Goal: Information Seeking & Learning: Learn about a topic

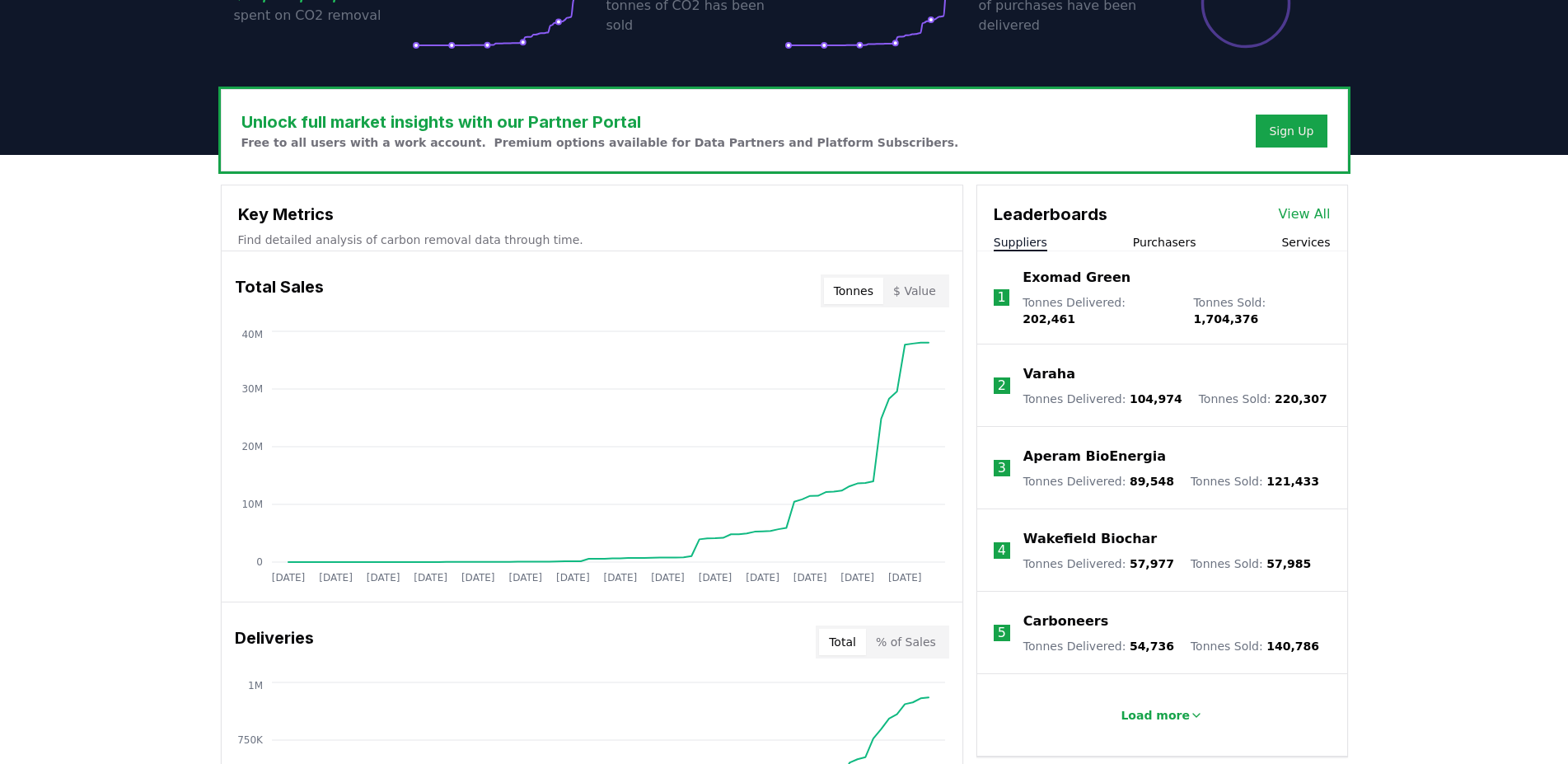
scroll to position [420, 0]
click at [1297, 220] on link "View All" at bounding box center [1305, 214] width 52 height 20
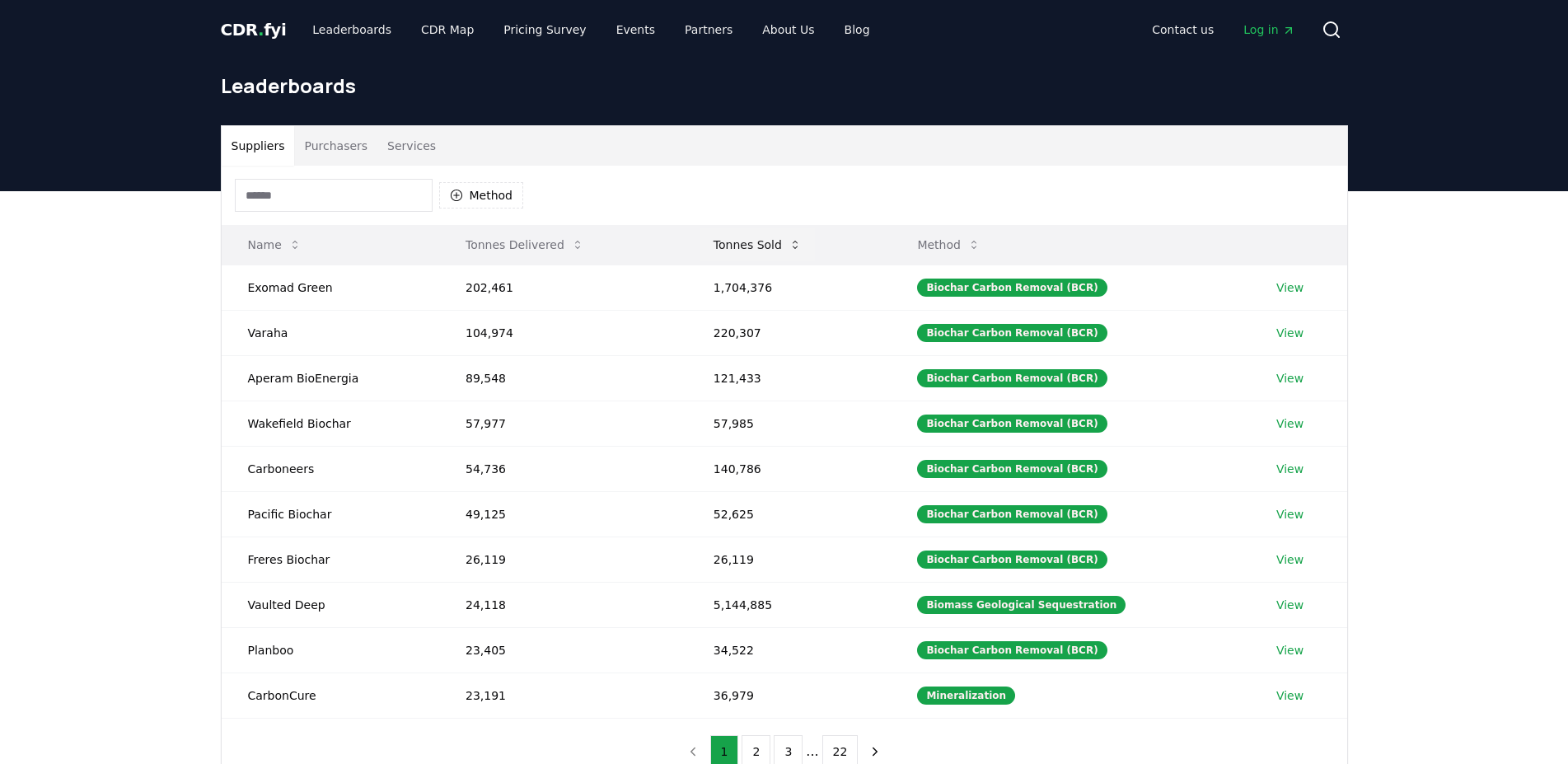
click at [773, 243] on body "CDR . fyi Leaderboards CDR Map Pricing Survey Events Partners About Us Blog Con…" at bounding box center [784, 610] width 1568 height 1219
click at [791, 243] on icon at bounding box center [795, 245] width 14 height 14
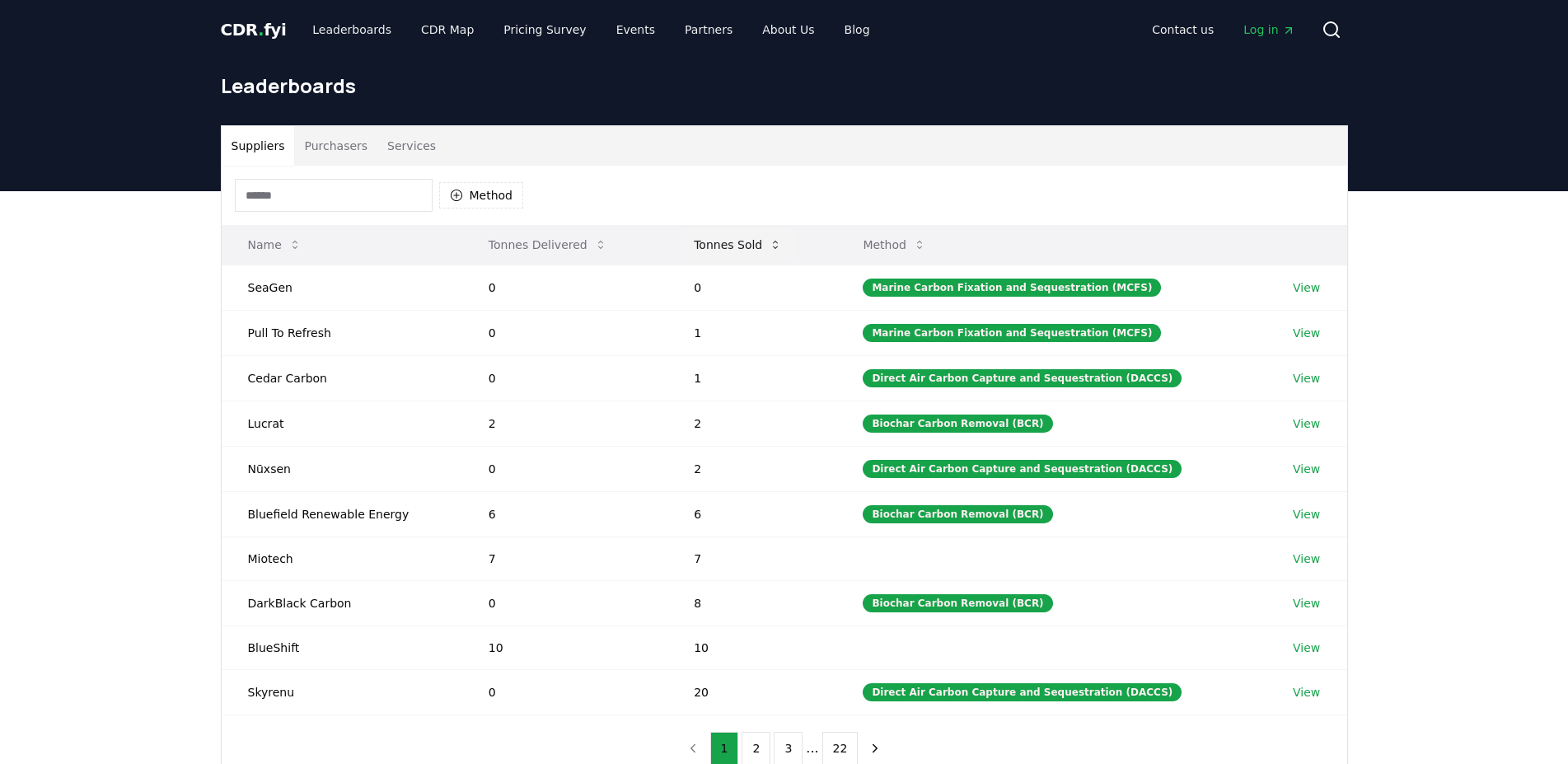
click at [789, 249] on button "Tonnes Sold" at bounding box center [738, 244] width 115 height 33
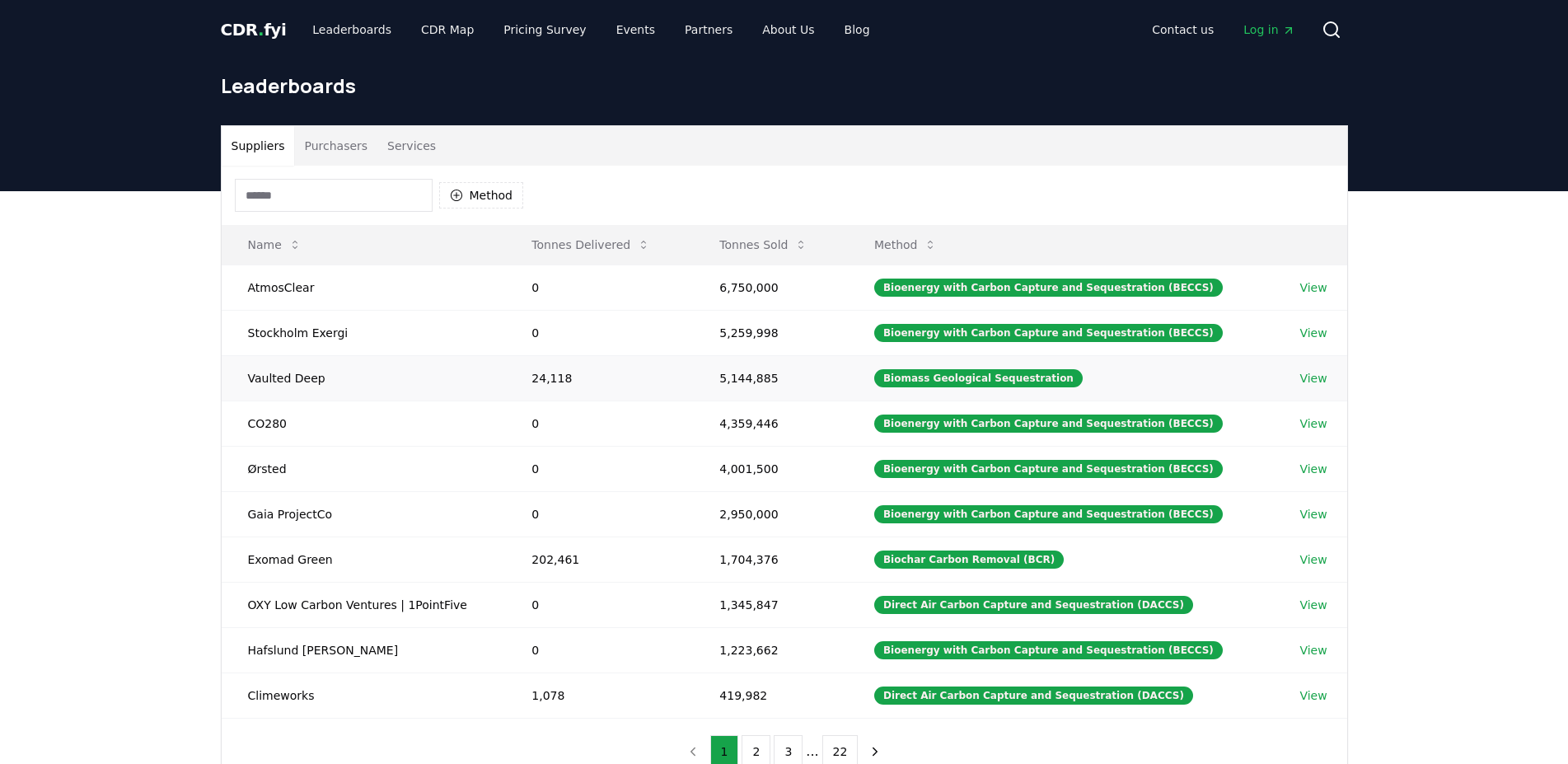
click at [246, 380] on td "Vaulted Deep" at bounding box center [363, 377] width 284 height 45
click at [743, 508] on td "2,950,000" at bounding box center [770, 514] width 155 height 45
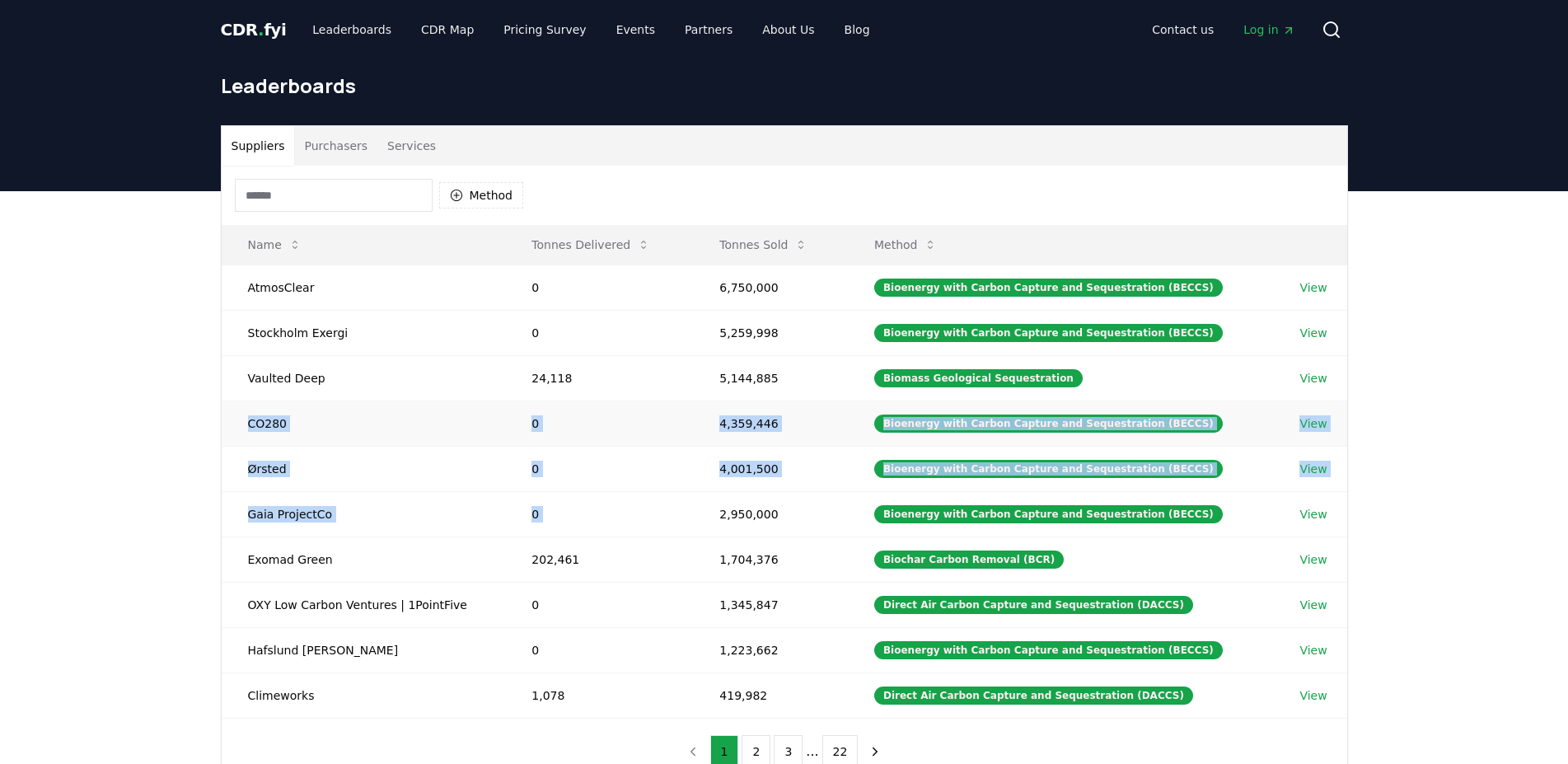
drag, startPoint x: 743, startPoint y: 508, endPoint x: 272, endPoint y: 424, distance: 478.4
click at [272, 424] on tbody "AtmosClear 0 6,750,000 Bioenergy with Carbon Capture and Sequestration (BECCS) …" at bounding box center [784, 492] width 1126 height 453
click at [272, 424] on td "CO280" at bounding box center [363, 423] width 284 height 45
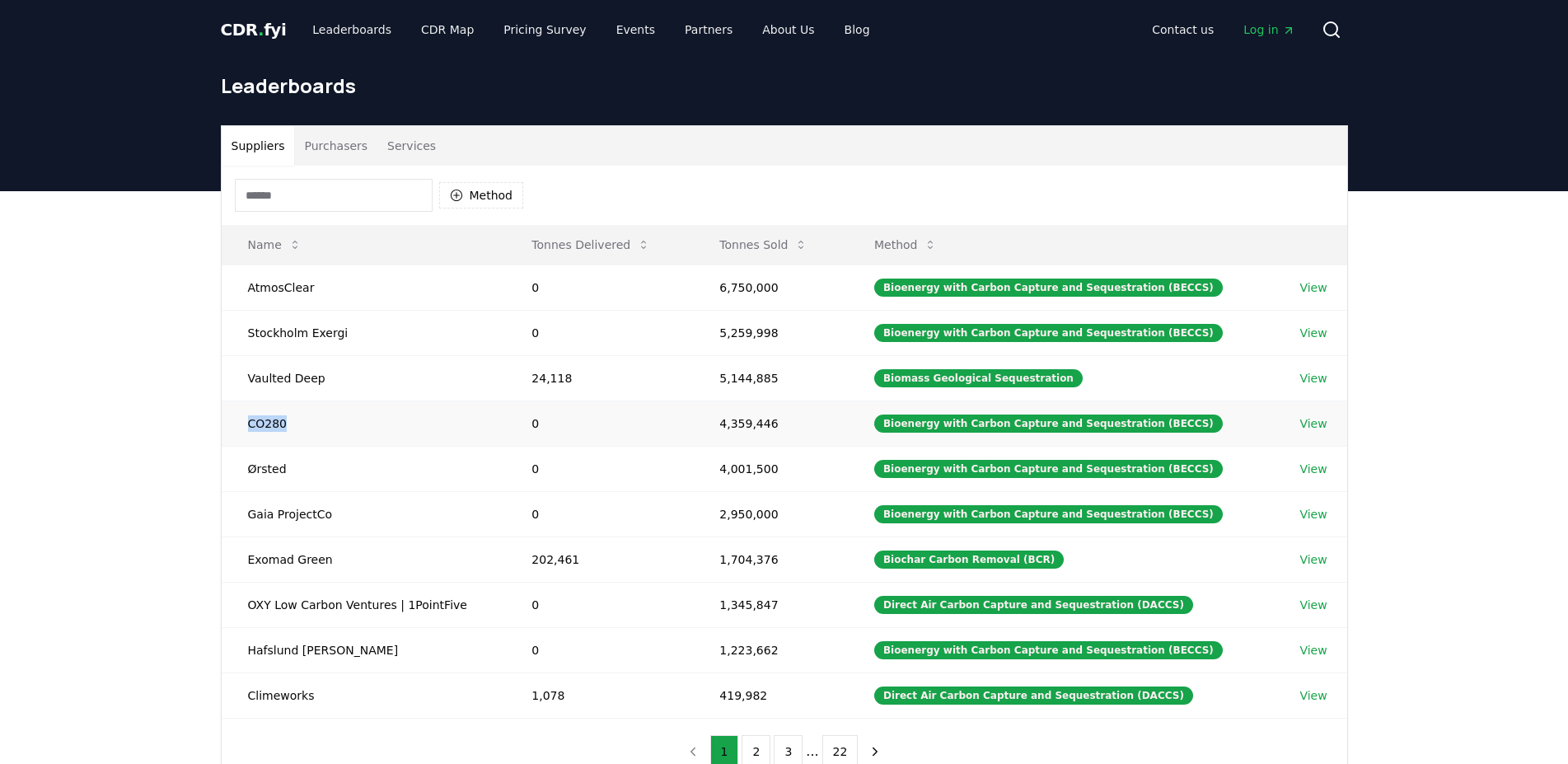
click at [272, 424] on td "CO280" at bounding box center [363, 423] width 284 height 45
click at [270, 424] on td "CO280" at bounding box center [363, 423] width 284 height 45
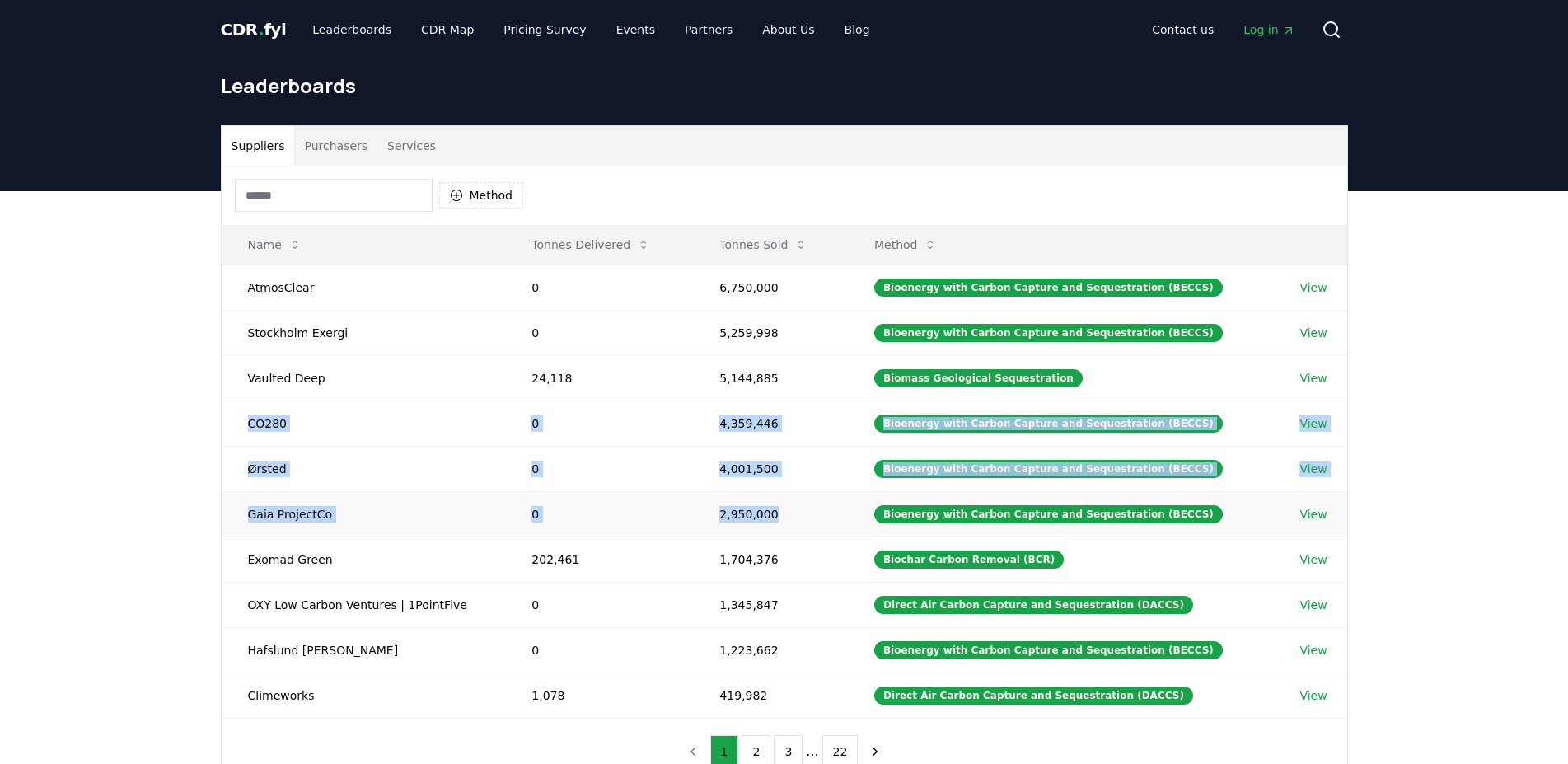
drag, startPoint x: 270, startPoint y: 424, endPoint x: 815, endPoint y: 588, distance: 569.1
click at [841, 530] on tbody "AtmosClear 0 6,750,000 Bioenergy with Carbon Capture and Sequestration (BECCS) …" at bounding box center [784, 492] width 1126 height 453
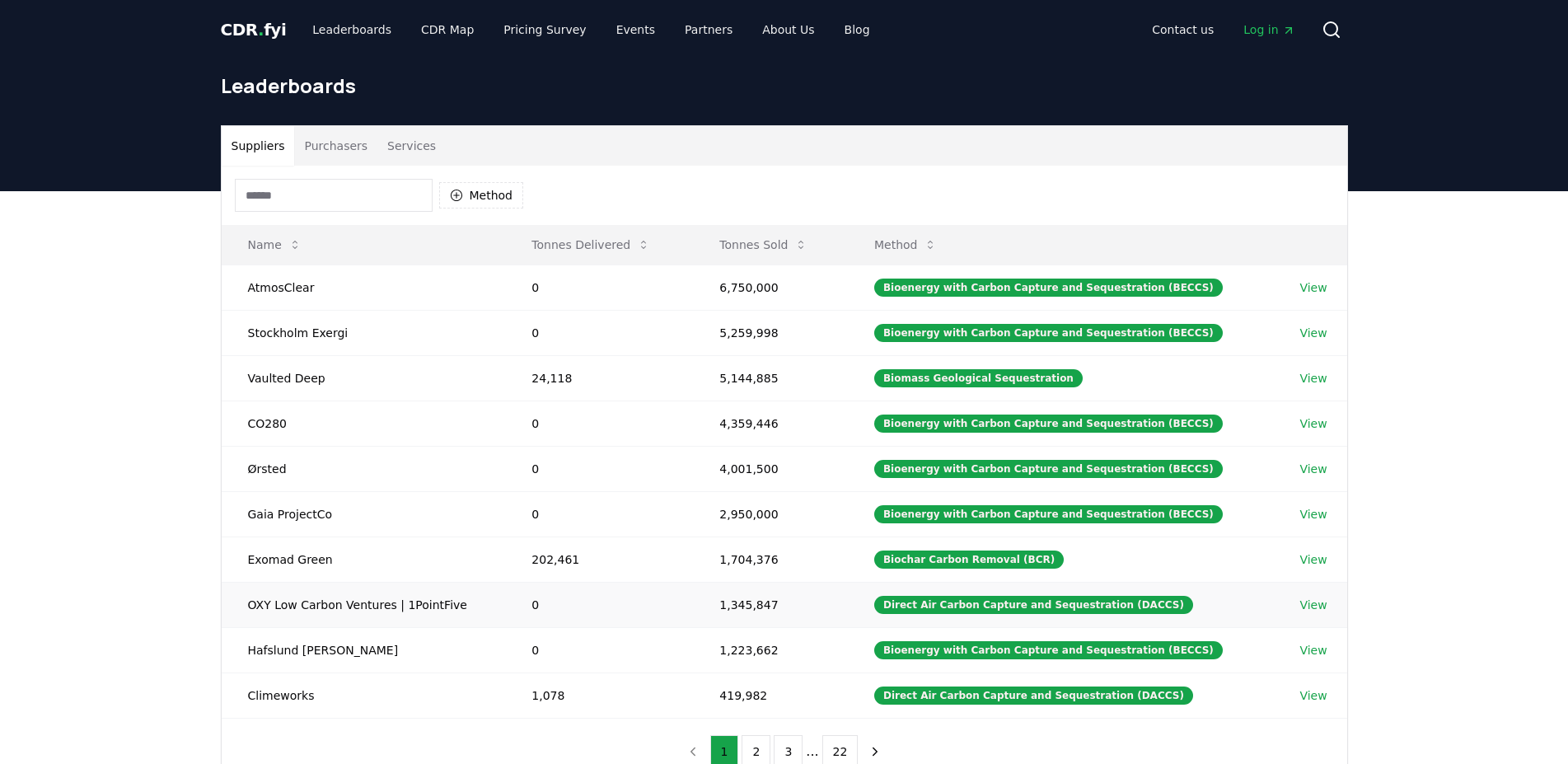
click at [812, 593] on td "1,345,847" at bounding box center [770, 604] width 155 height 45
click at [798, 622] on td "1,345,847" at bounding box center [770, 604] width 155 height 45
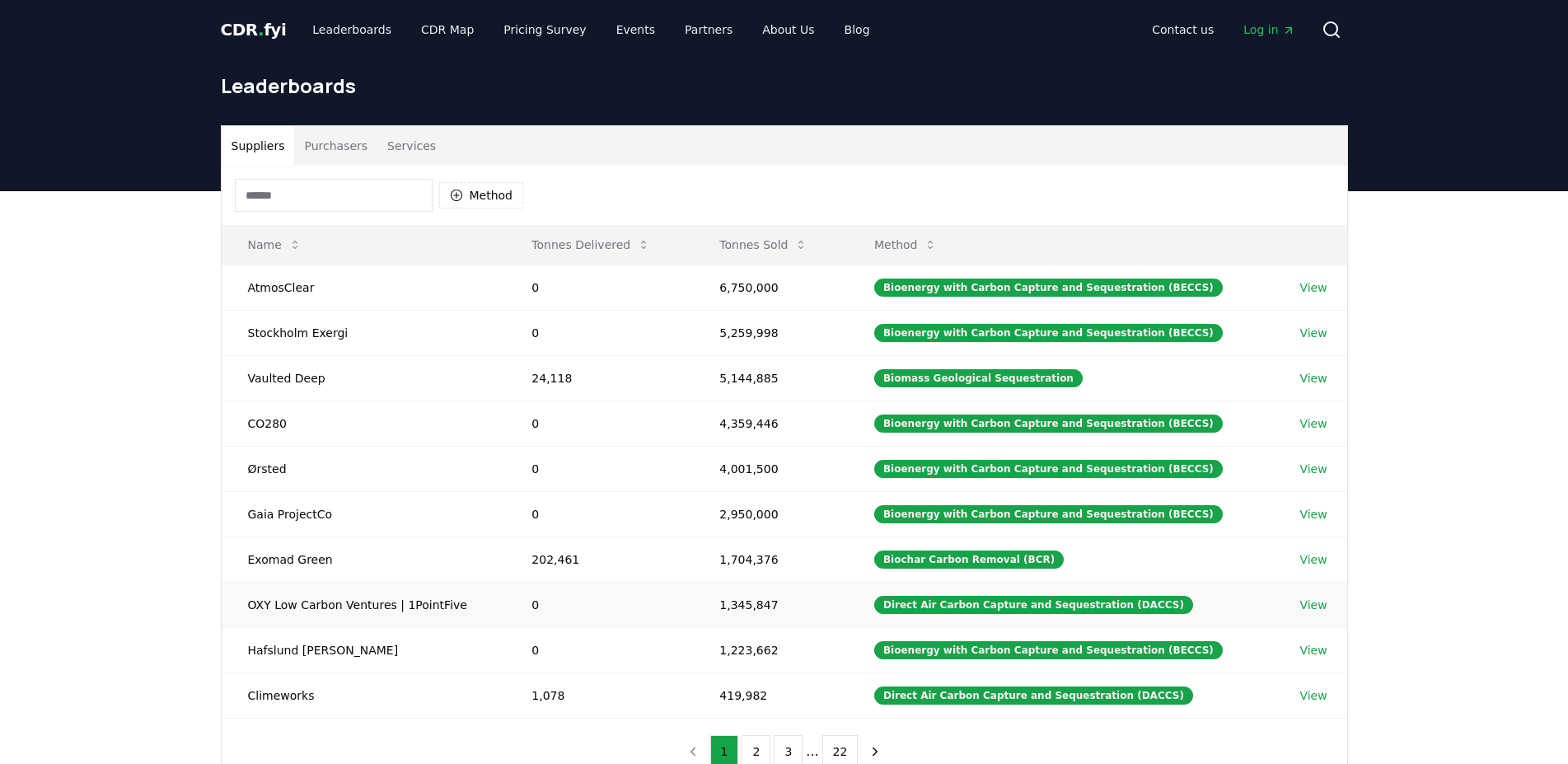
click at [798, 622] on td "1,345,847" at bounding box center [770, 604] width 155 height 45
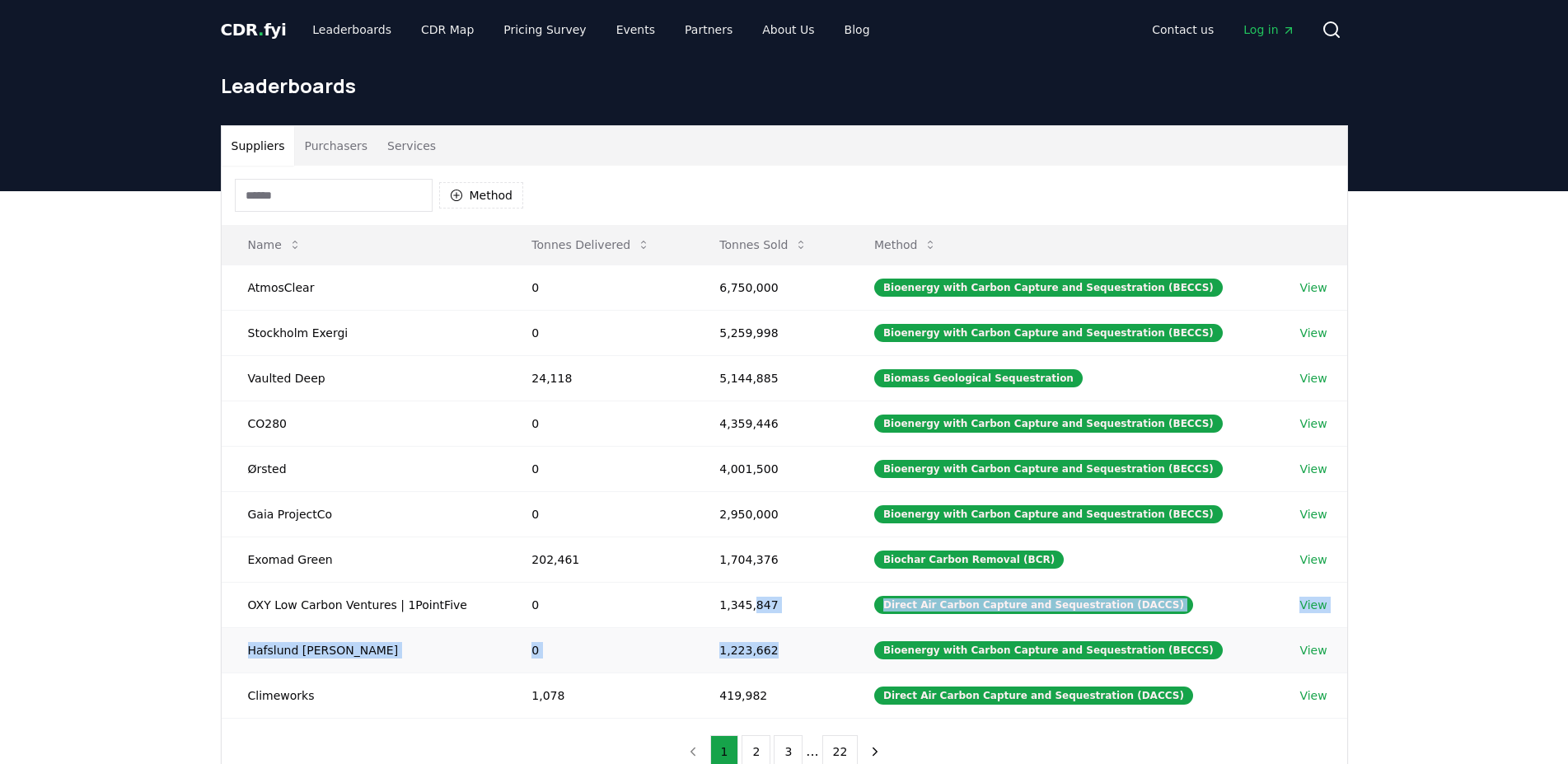
click at [798, 638] on tbody "AtmosClear 0 6,750,000 Bioenergy with Carbon Capture and Sequestration (BECCS) …" at bounding box center [784, 492] width 1126 height 453
click at [794, 658] on td "1,223,662" at bounding box center [770, 649] width 155 height 45
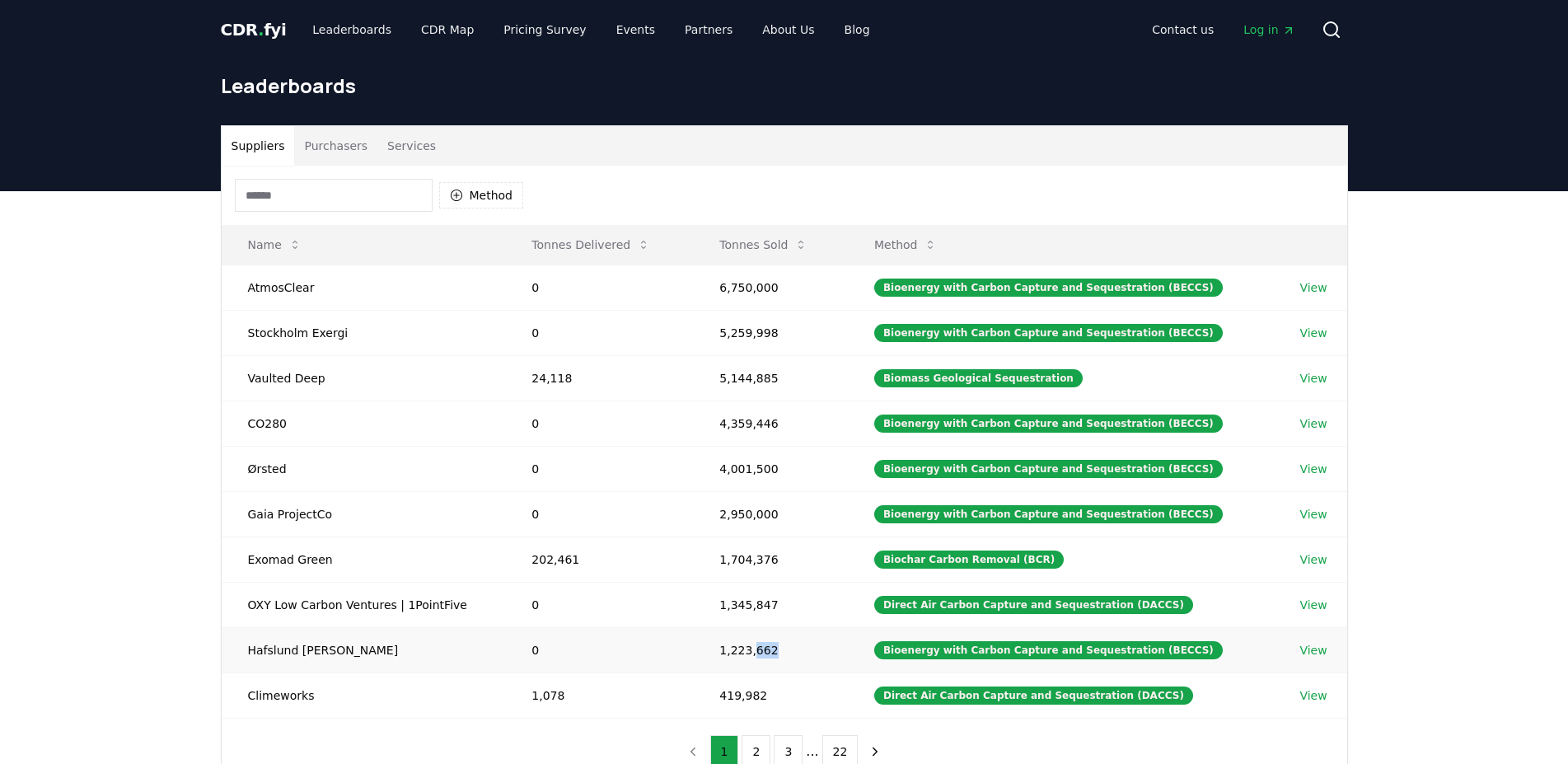
click at [794, 658] on td "1,223,662" at bounding box center [770, 649] width 155 height 45
click at [783, 681] on td "419,982" at bounding box center [770, 694] width 155 height 45
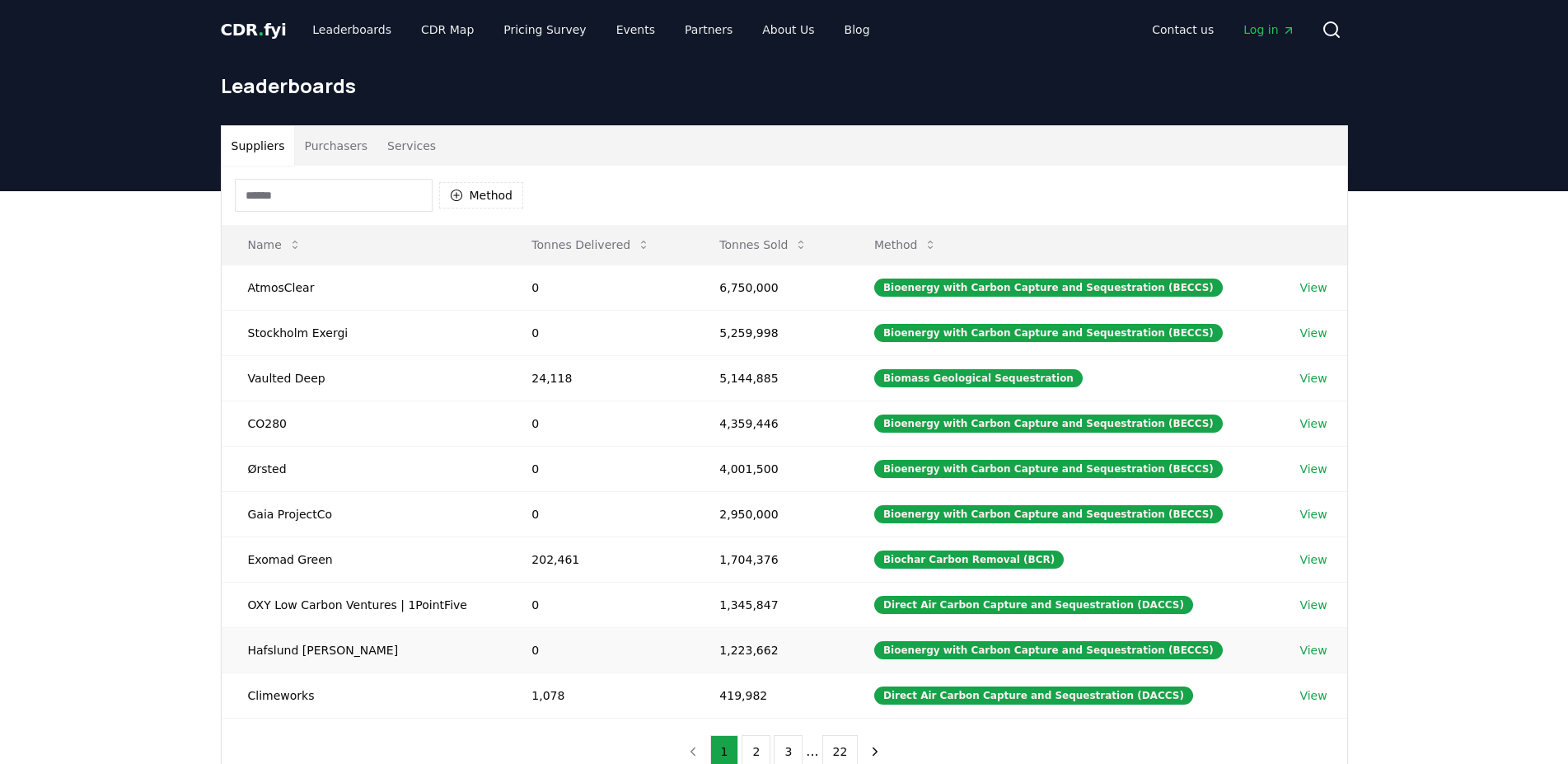
click at [785, 671] on td "1,223,662" at bounding box center [770, 649] width 155 height 45
click at [353, 288] on td "AtmosClear" at bounding box center [363, 287] width 284 height 45
click at [353, 289] on td "AtmosClear" at bounding box center [363, 287] width 284 height 45
drag, startPoint x: 353, startPoint y: 289, endPoint x: 260, endPoint y: 291, distance: 93.0
click at [350, 290] on td "AtmosClear" at bounding box center [363, 287] width 284 height 45
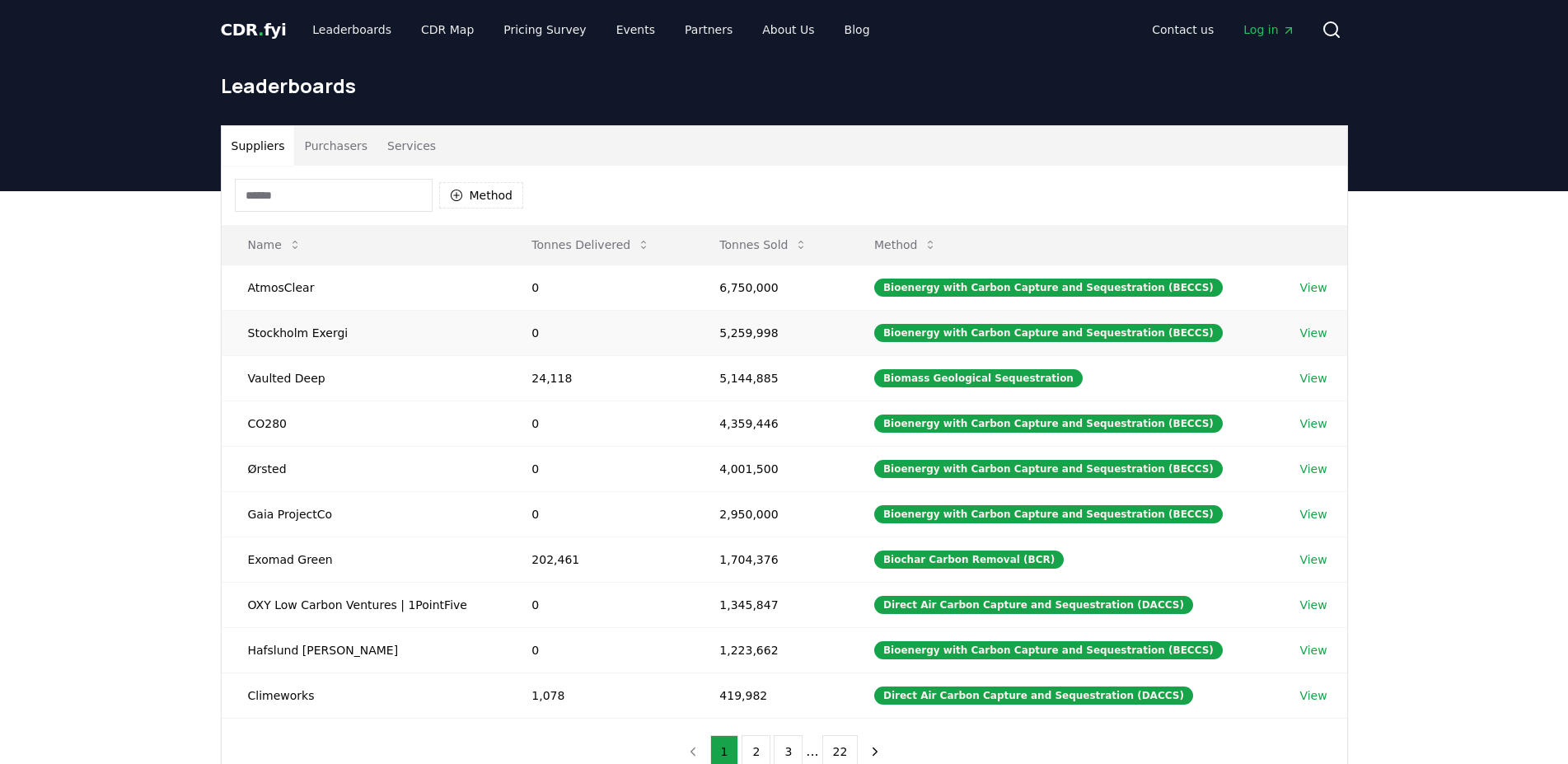
click at [312, 321] on td "Stockholm Exergi" at bounding box center [363, 332] width 284 height 45
click at [282, 435] on td "CO280" at bounding box center [363, 423] width 284 height 45
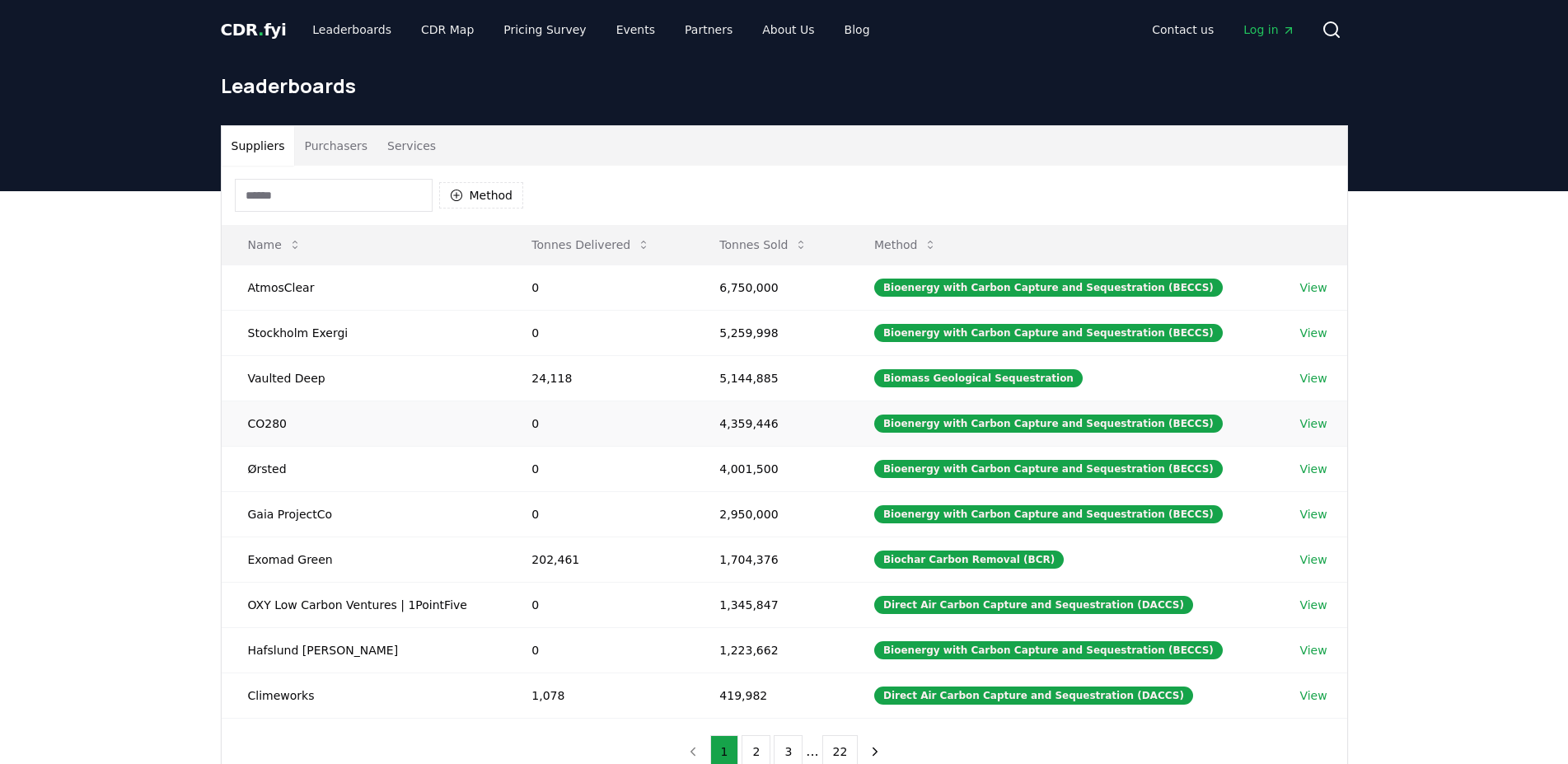
click at [282, 435] on td "CO280" at bounding box center [363, 423] width 284 height 45
drag, startPoint x: 244, startPoint y: 413, endPoint x: 265, endPoint y: 424, distance: 23.7
click at [259, 416] on td "CO280" at bounding box center [363, 423] width 284 height 45
click at [265, 424] on td "CO280" at bounding box center [363, 423] width 284 height 45
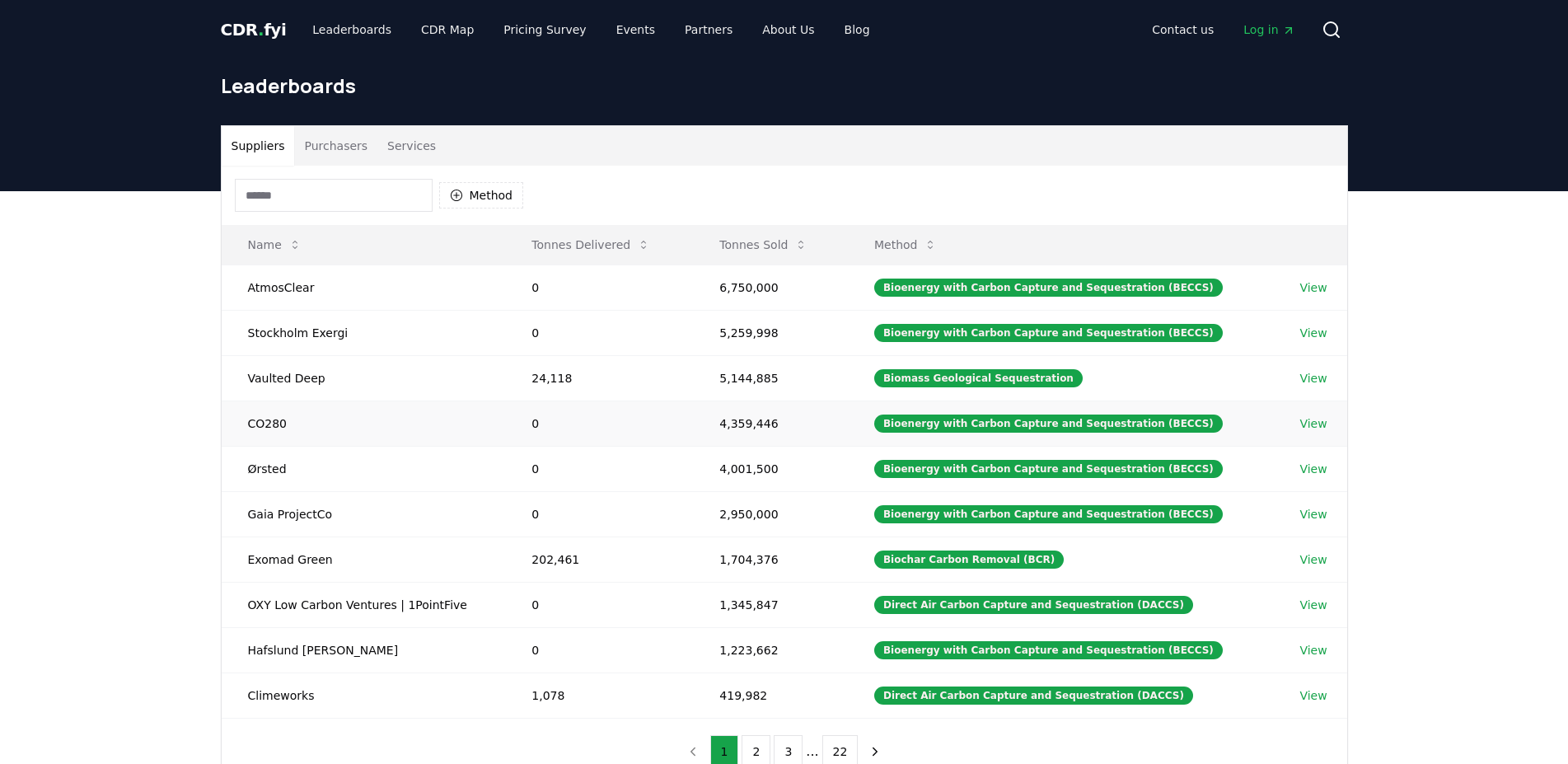
click at [265, 424] on td "CO280" at bounding box center [363, 423] width 284 height 45
click at [317, 461] on td "Ørsted" at bounding box center [363, 468] width 284 height 45
click at [316, 461] on td "Ørsted" at bounding box center [363, 468] width 284 height 45
click at [316, 506] on td "Gaia ProjectCo" at bounding box center [363, 514] width 284 height 45
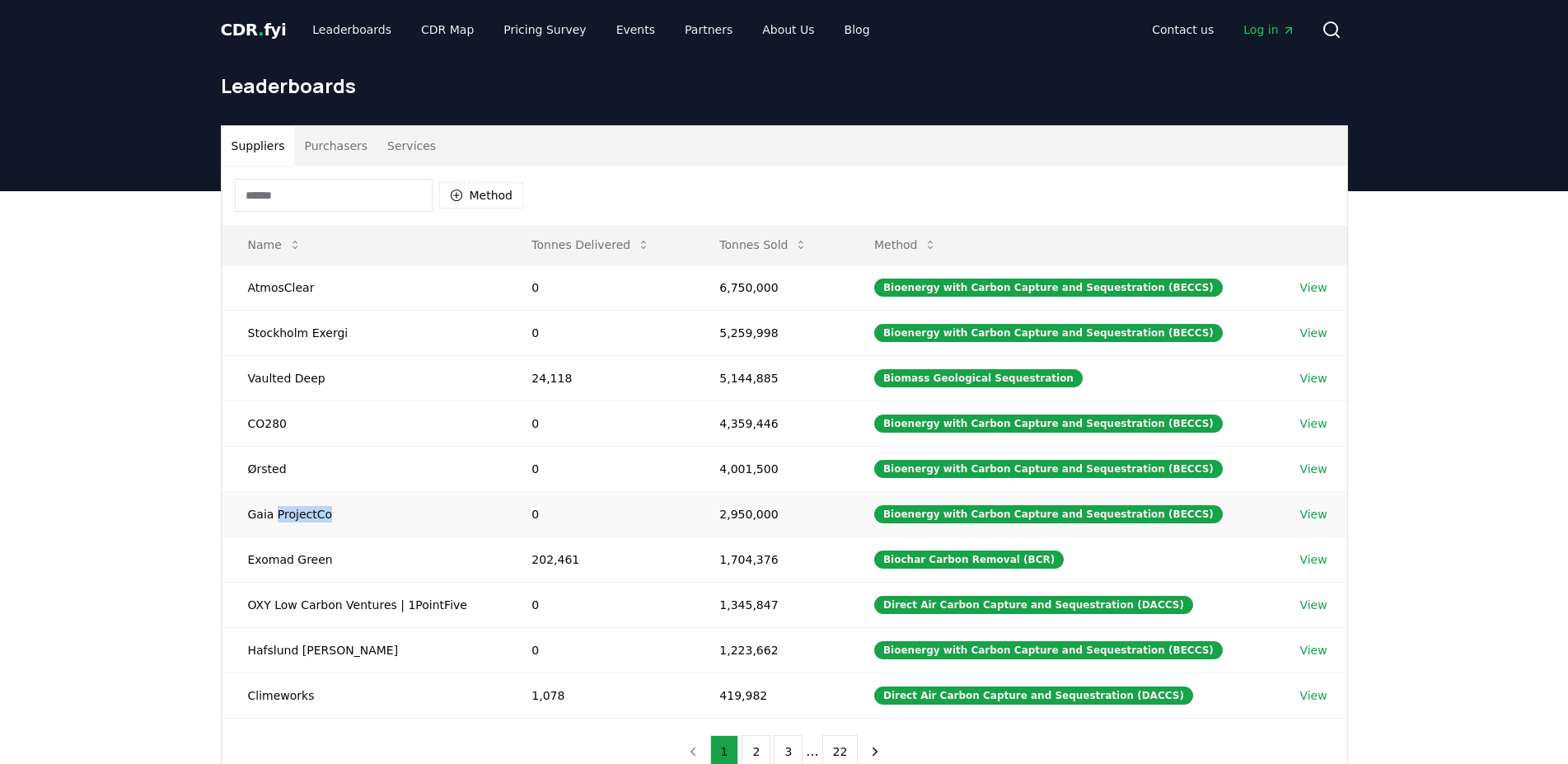
click at [317, 506] on td "Gaia ProjectCo" at bounding box center [363, 514] width 284 height 45
click at [334, 623] on td "OXY Low Carbon Ventures | 1PointFive" at bounding box center [363, 604] width 284 height 45
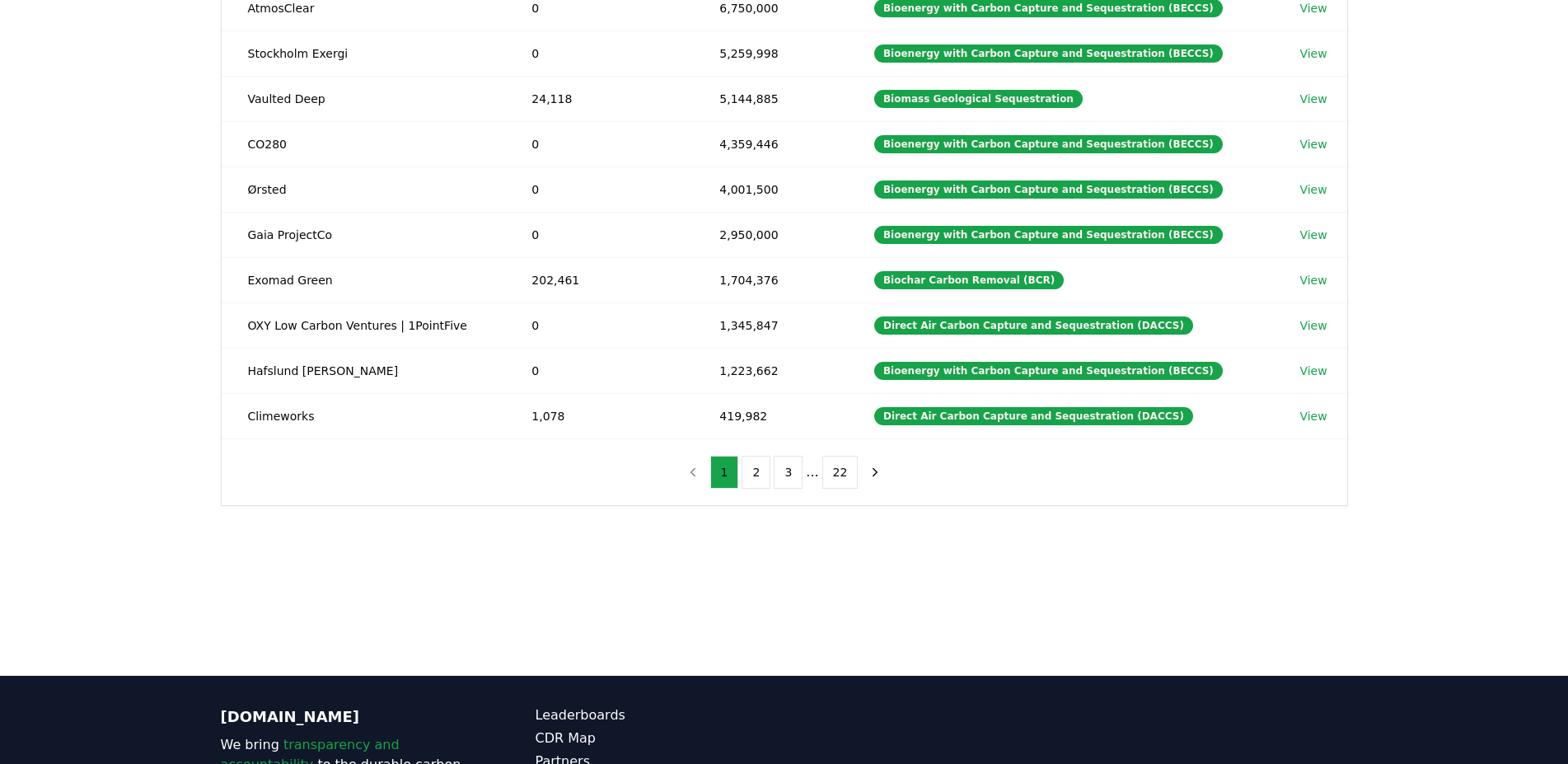
scroll to position [280, 0]
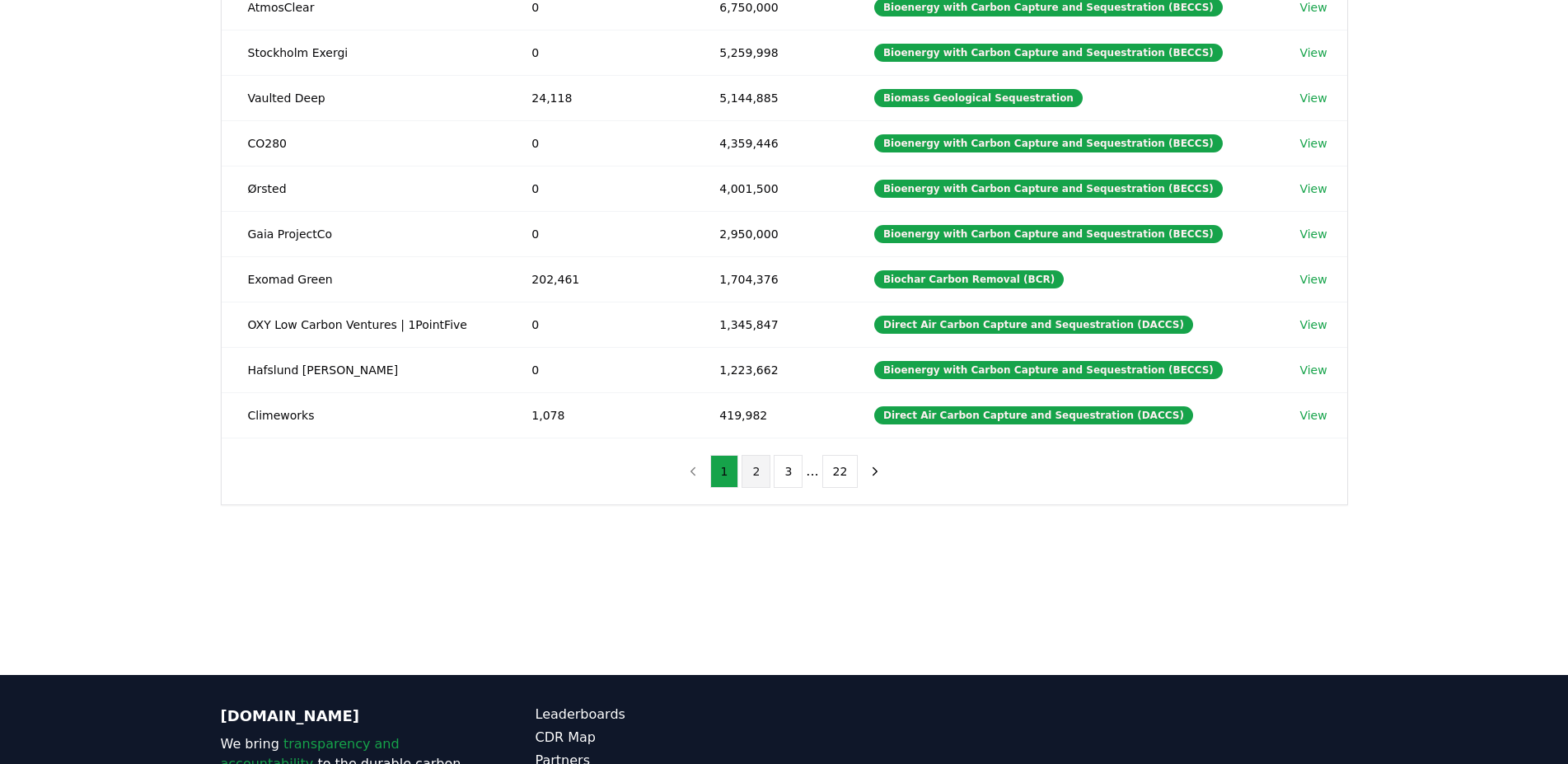
click at [759, 478] on button "2" at bounding box center [756, 471] width 29 height 33
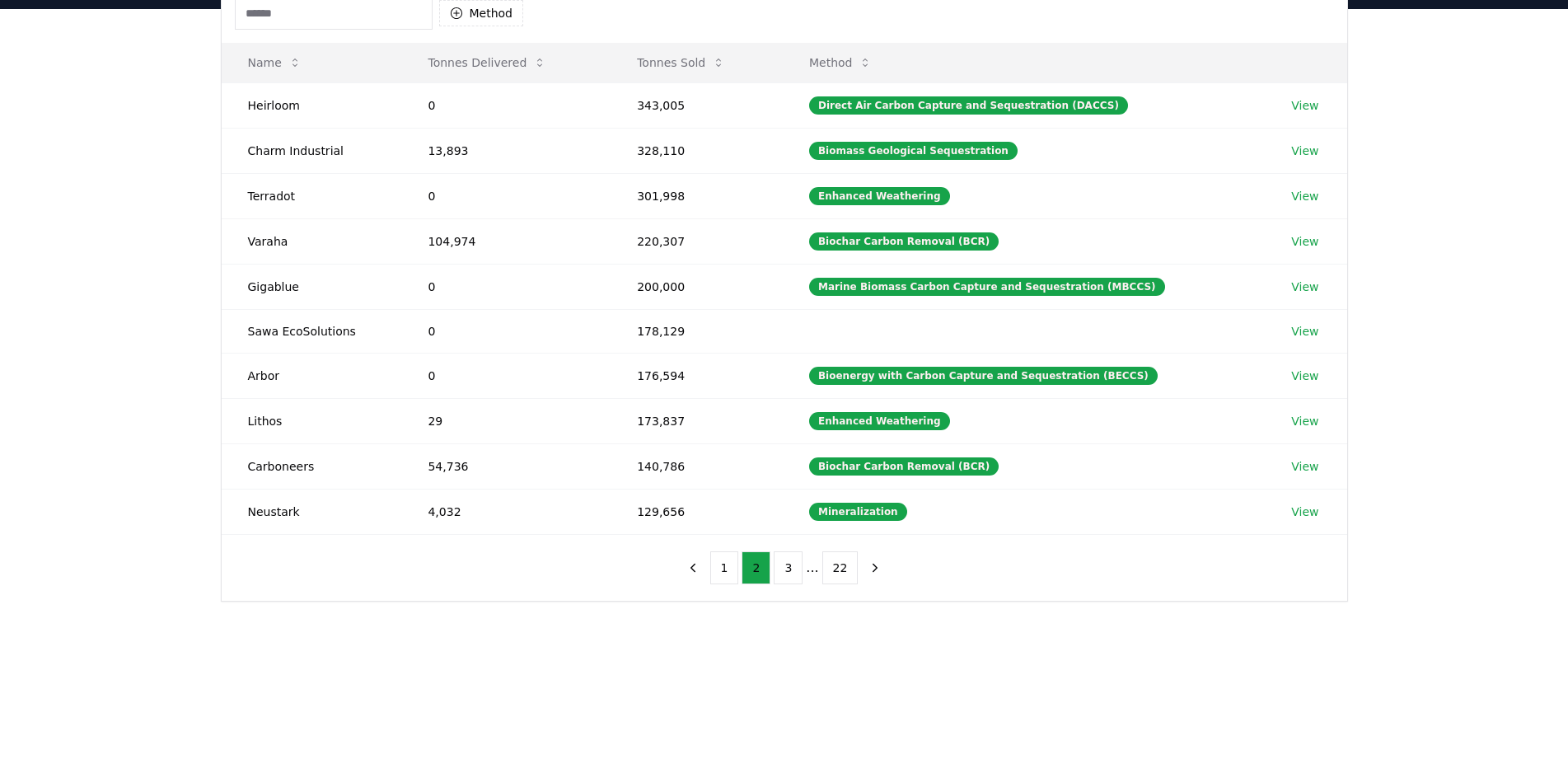
scroll to position [140, 0]
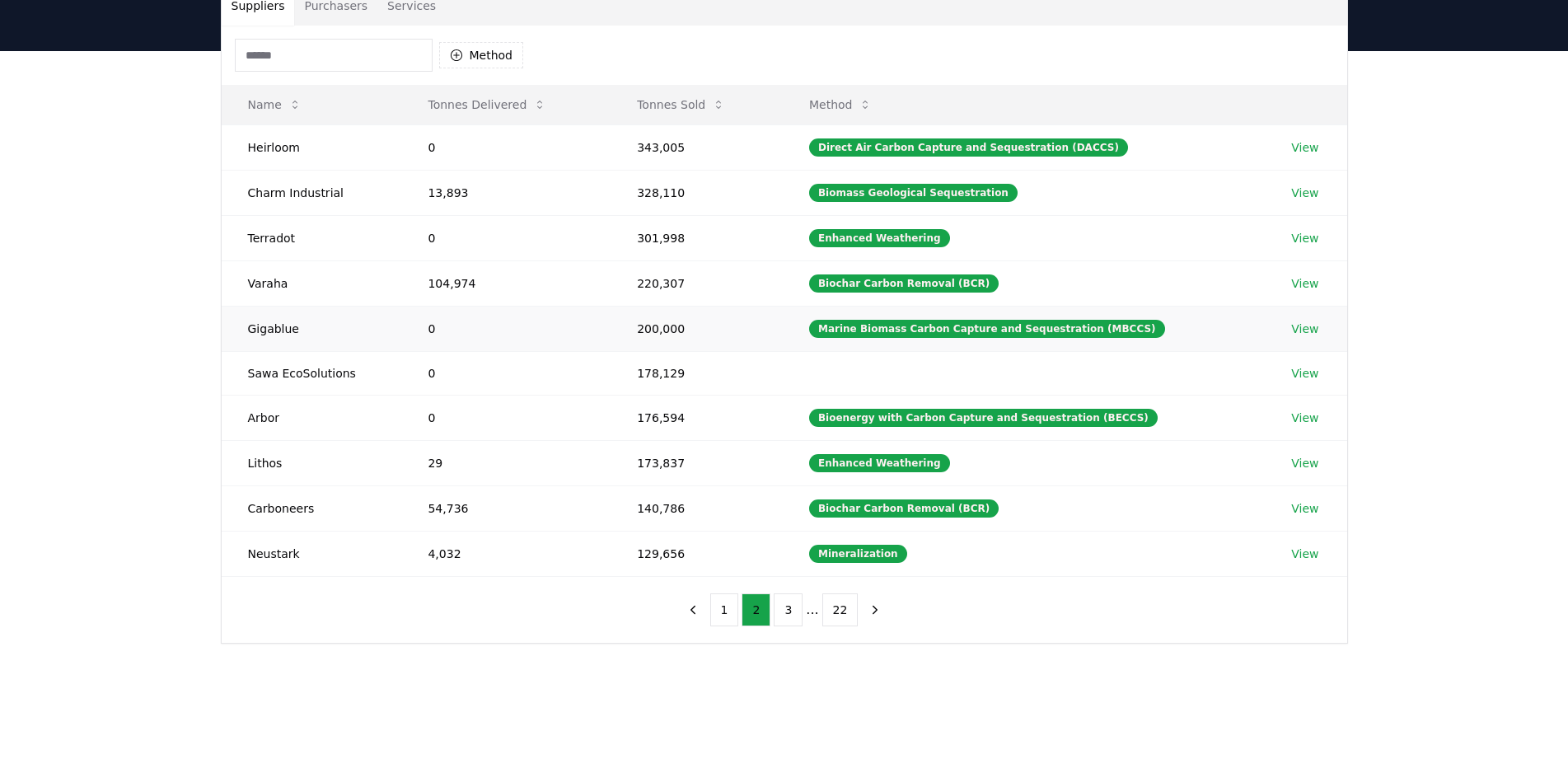
click at [525, 349] on td "0" at bounding box center [506, 328] width 210 height 45
click at [534, 379] on td "0" at bounding box center [506, 373] width 210 height 43
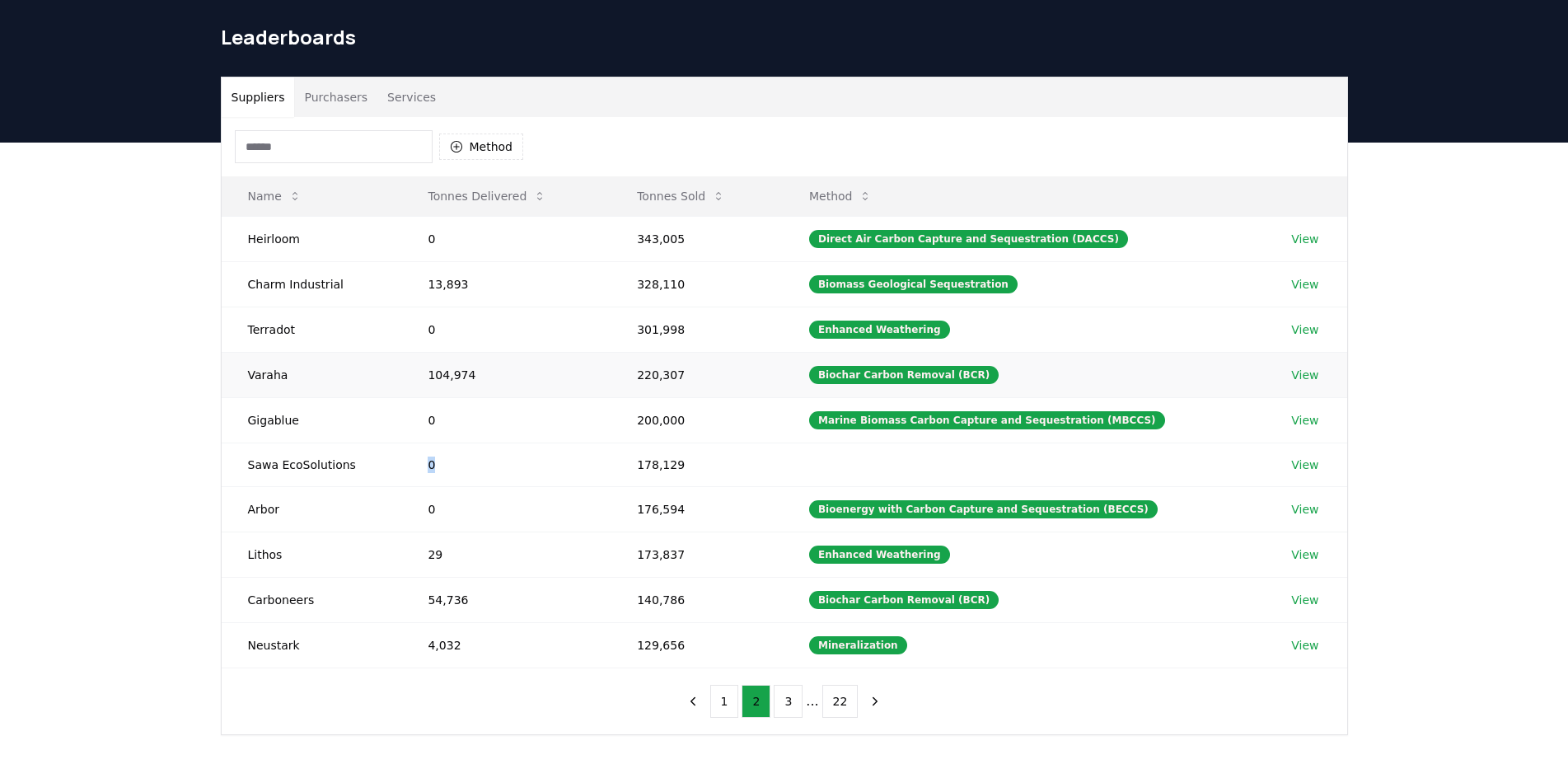
scroll to position [0, 0]
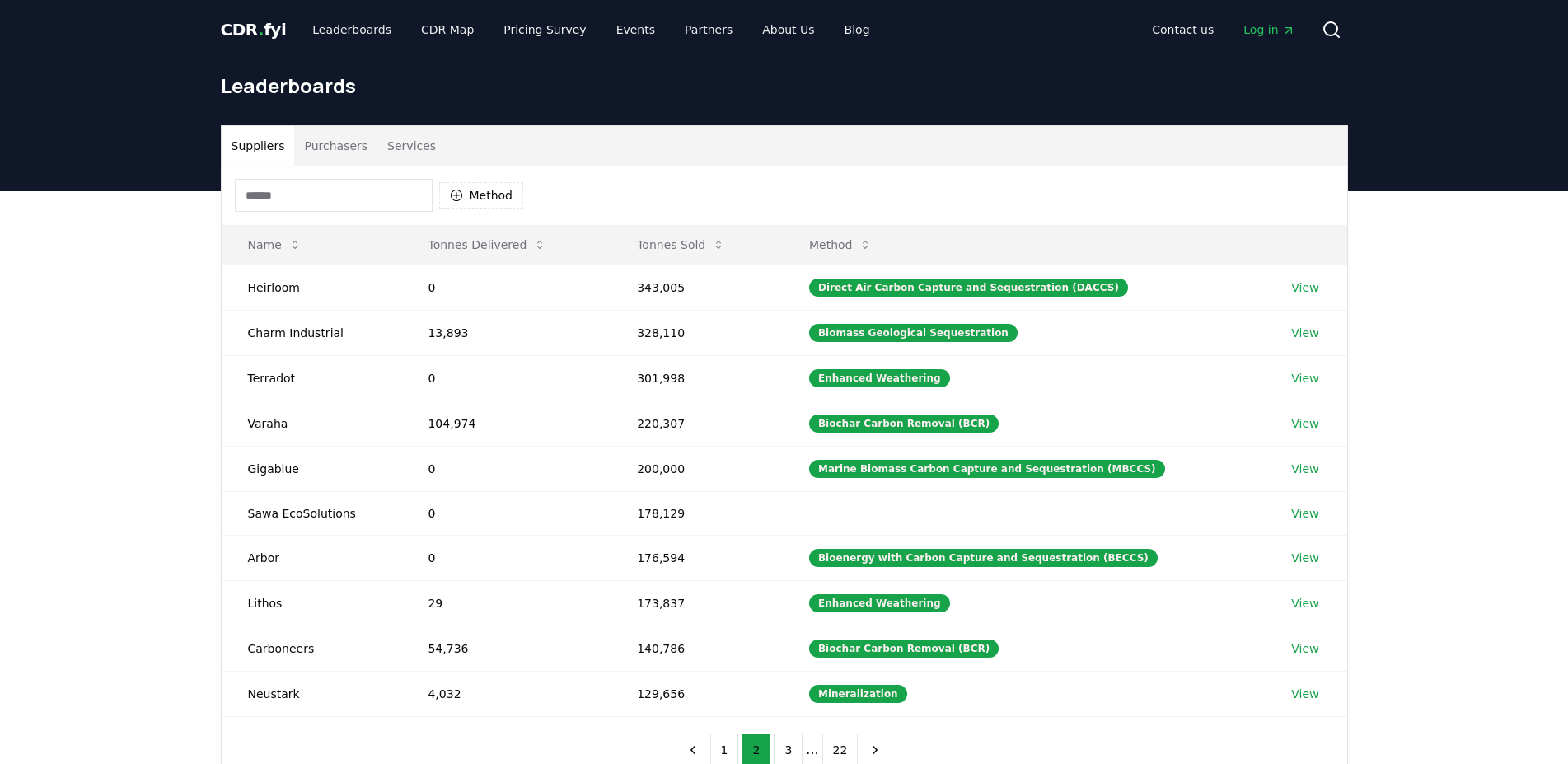
click at [334, 183] on input at bounding box center [334, 195] width 198 height 33
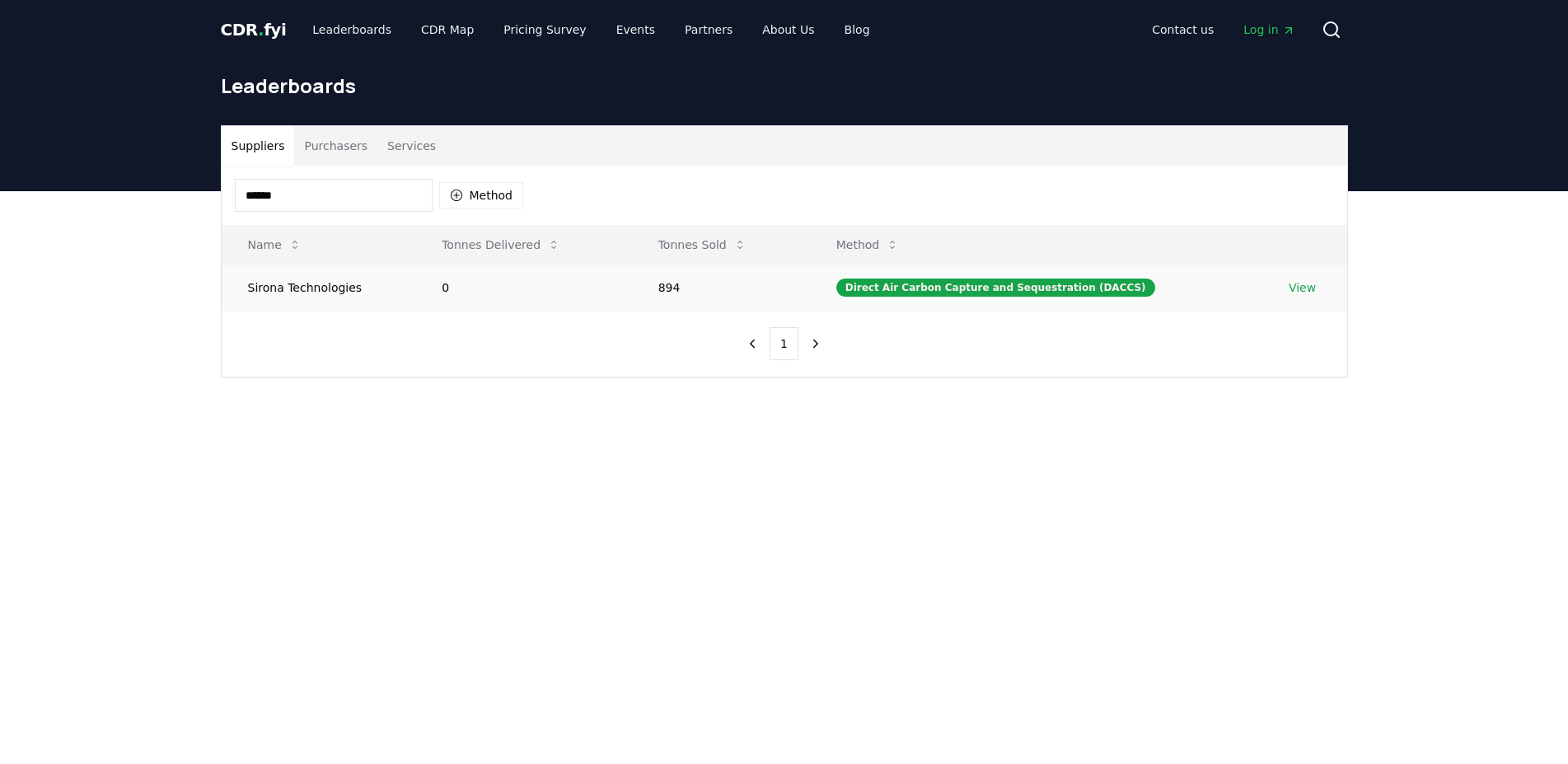
type input "******"
drag, startPoint x: 413, startPoint y: 286, endPoint x: 357, endPoint y: 289, distance: 56.1
click at [317, 289] on td "Sirona Technologies" at bounding box center [318, 287] width 194 height 45
click at [965, 284] on div "Direct Air Carbon Capture and Sequestration (DACCS)" at bounding box center [996, 287] width 319 height 18
click at [343, 293] on td "Sirona Technologies" at bounding box center [318, 287] width 194 height 45
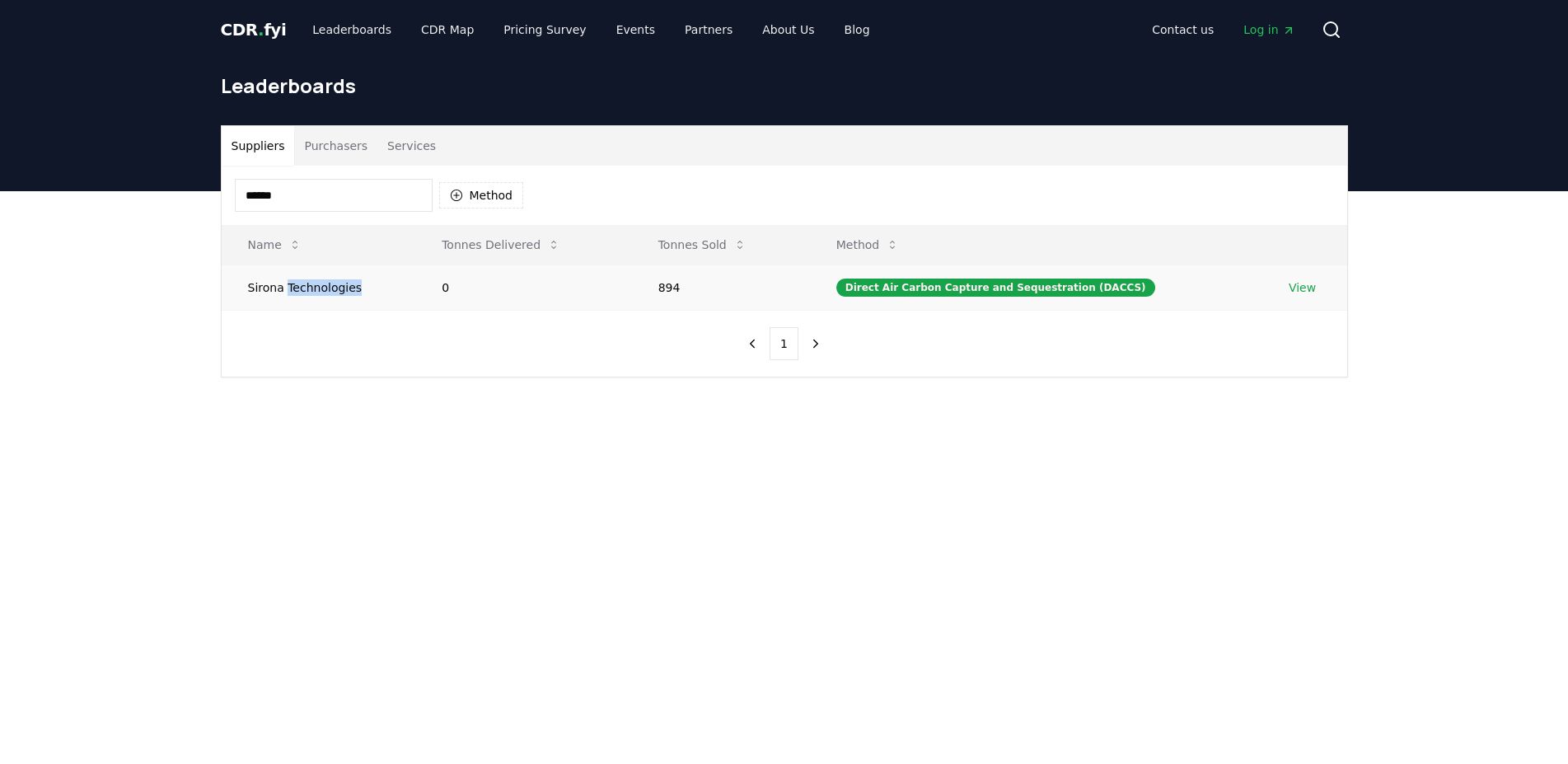
click at [343, 293] on td "Sirona Technologies" at bounding box center [318, 287] width 194 height 45
click at [297, 282] on td "Sirona Technologies" at bounding box center [318, 287] width 194 height 45
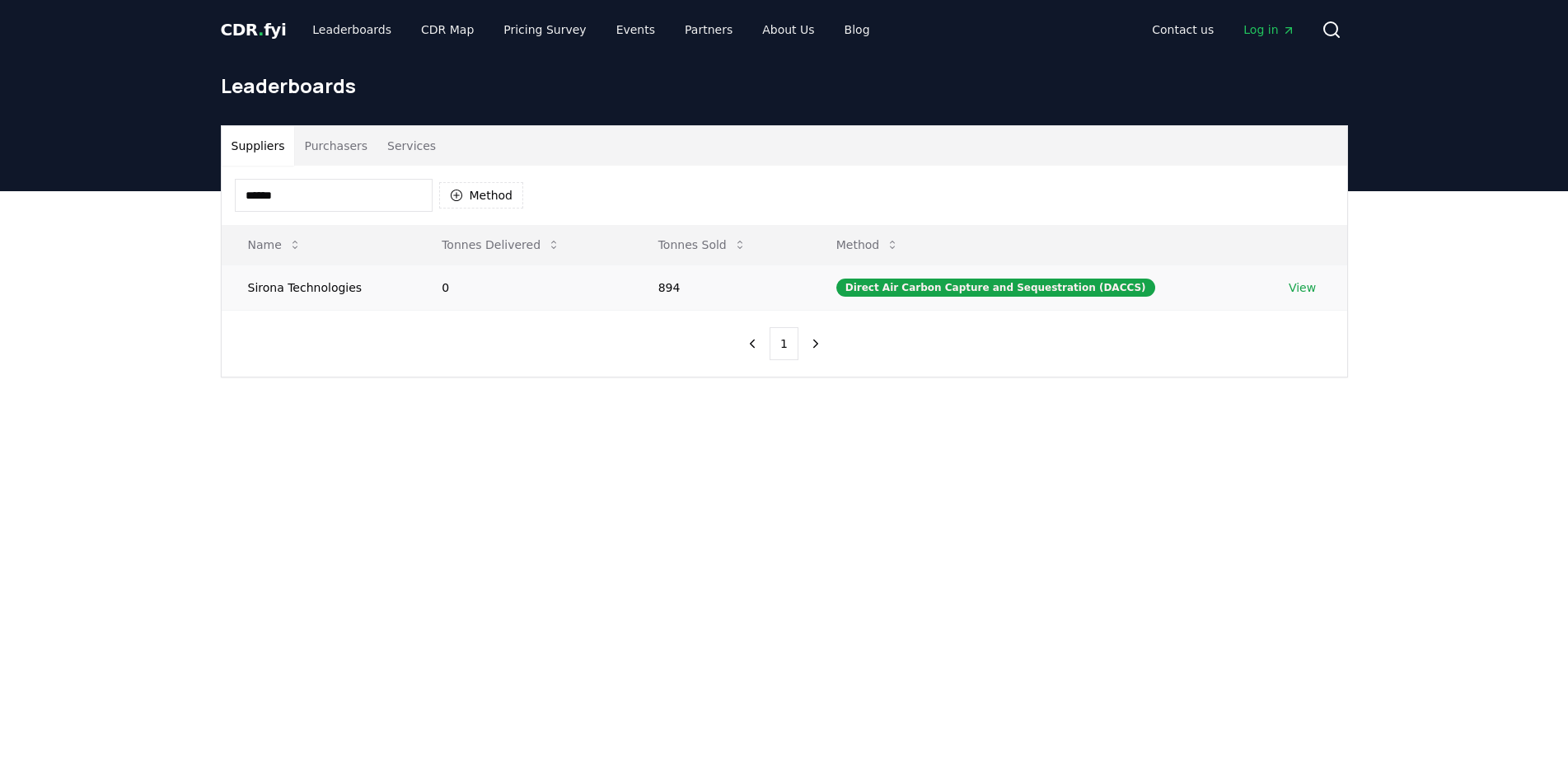
click at [297, 282] on td "Sirona Technologies" at bounding box center [318, 287] width 194 height 45
click at [1313, 294] on td "View" at bounding box center [1305, 287] width 85 height 45
click at [1306, 289] on link "View" at bounding box center [1302, 287] width 27 height 16
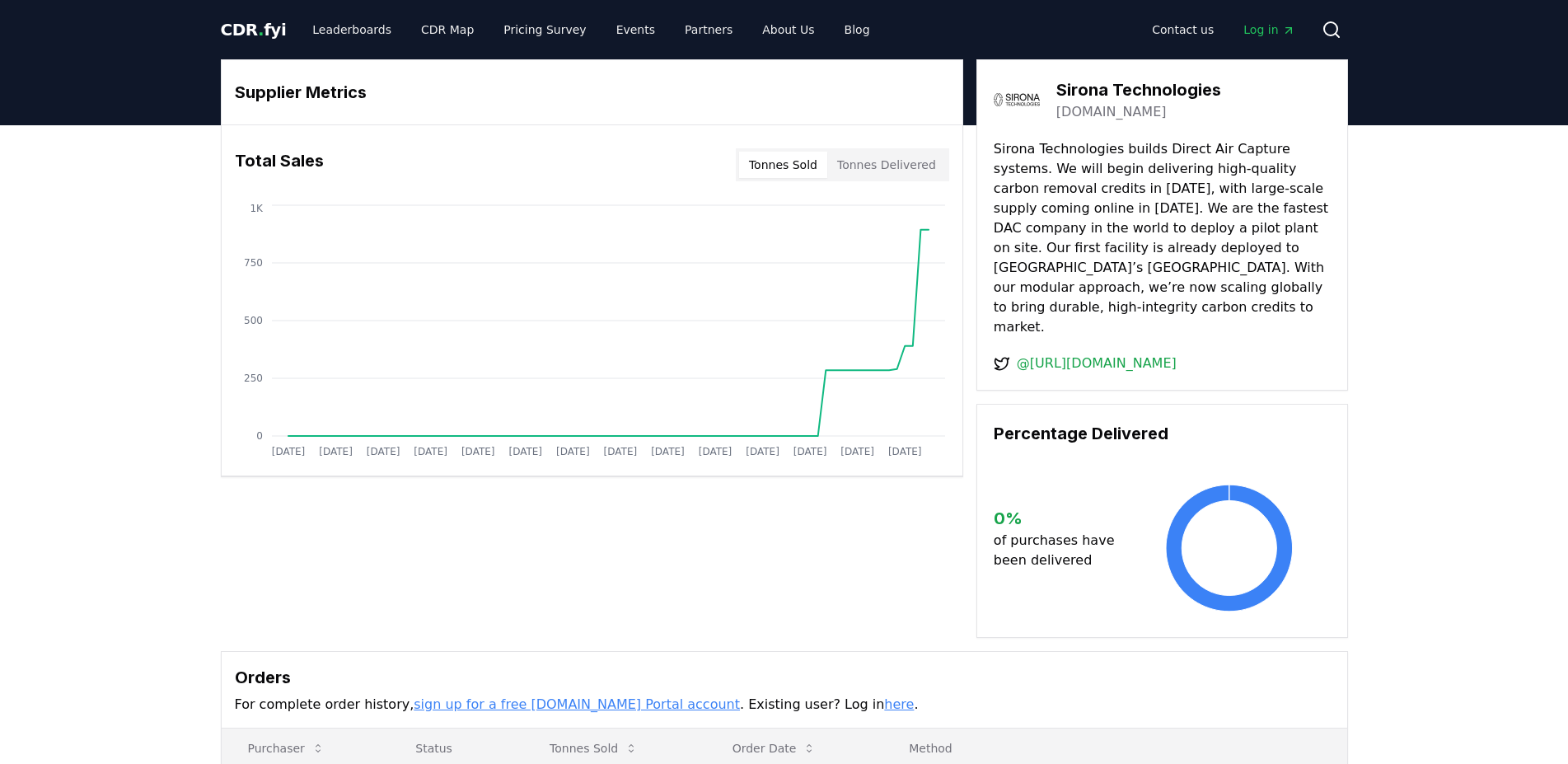
click at [1131, 216] on p "Sirona Technologies builds Direct Air Capture systems. We will begin delivering…" at bounding box center [1162, 238] width 337 height 198
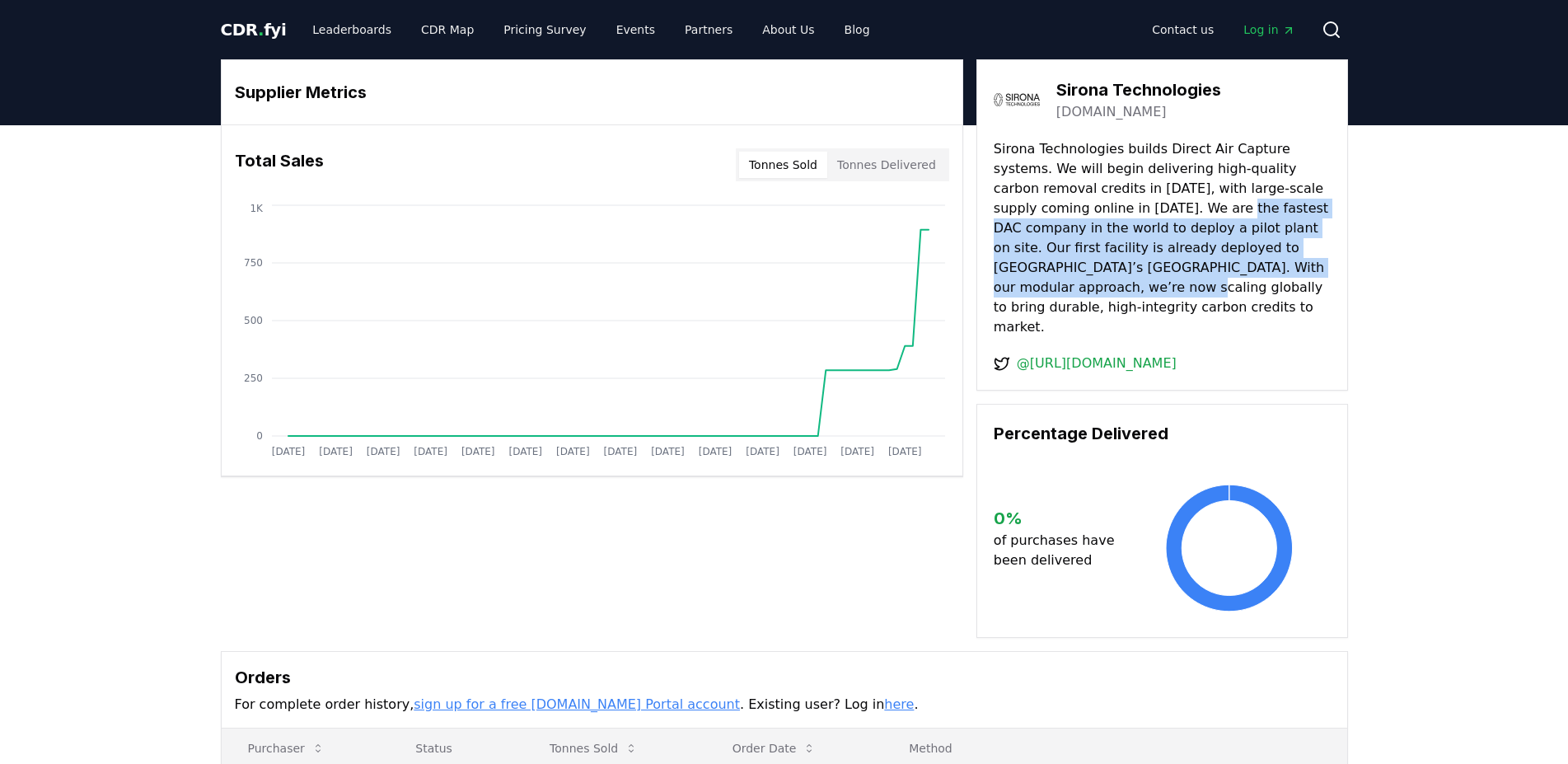
drag, startPoint x: 1131, startPoint y: 216, endPoint x: 1172, endPoint y: 259, distance: 59.4
click at [1172, 259] on p "Sirona Technologies builds Direct Air Capture systems. We will begin delivering…" at bounding box center [1162, 238] width 337 height 198
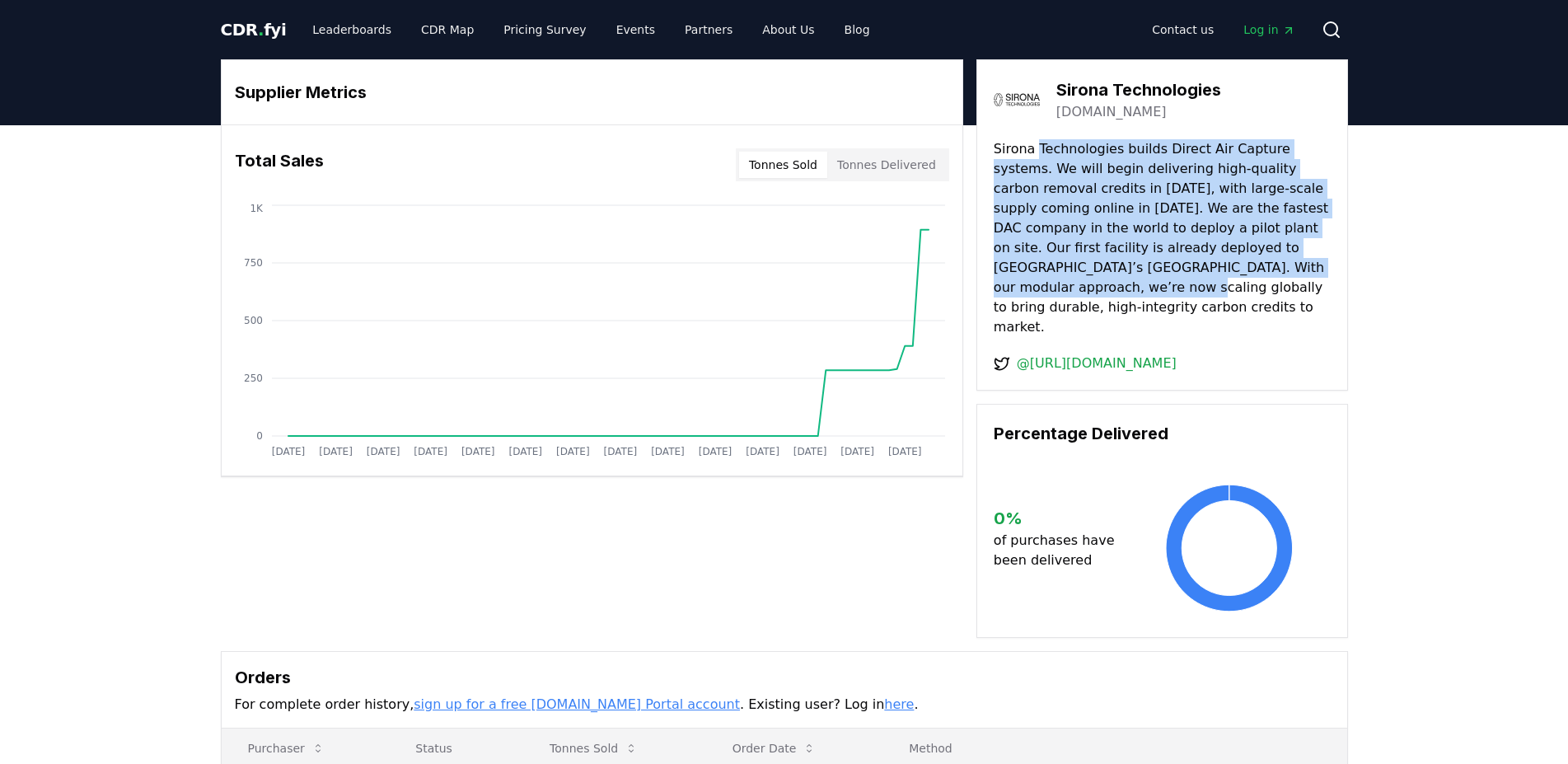
drag, startPoint x: 1172, startPoint y: 259, endPoint x: 1107, endPoint y: 157, distance: 121.0
click at [1107, 157] on p "Sirona Technologies builds Direct Air Capture systems. We will begin delivering…" at bounding box center [1162, 238] width 337 height 198
drag, startPoint x: 1107, startPoint y: 157, endPoint x: 1200, endPoint y: 240, distance: 124.7
click at [1200, 240] on p "Sirona Technologies builds Direct Air Capture systems. We will begin delivering…" at bounding box center [1162, 238] width 337 height 198
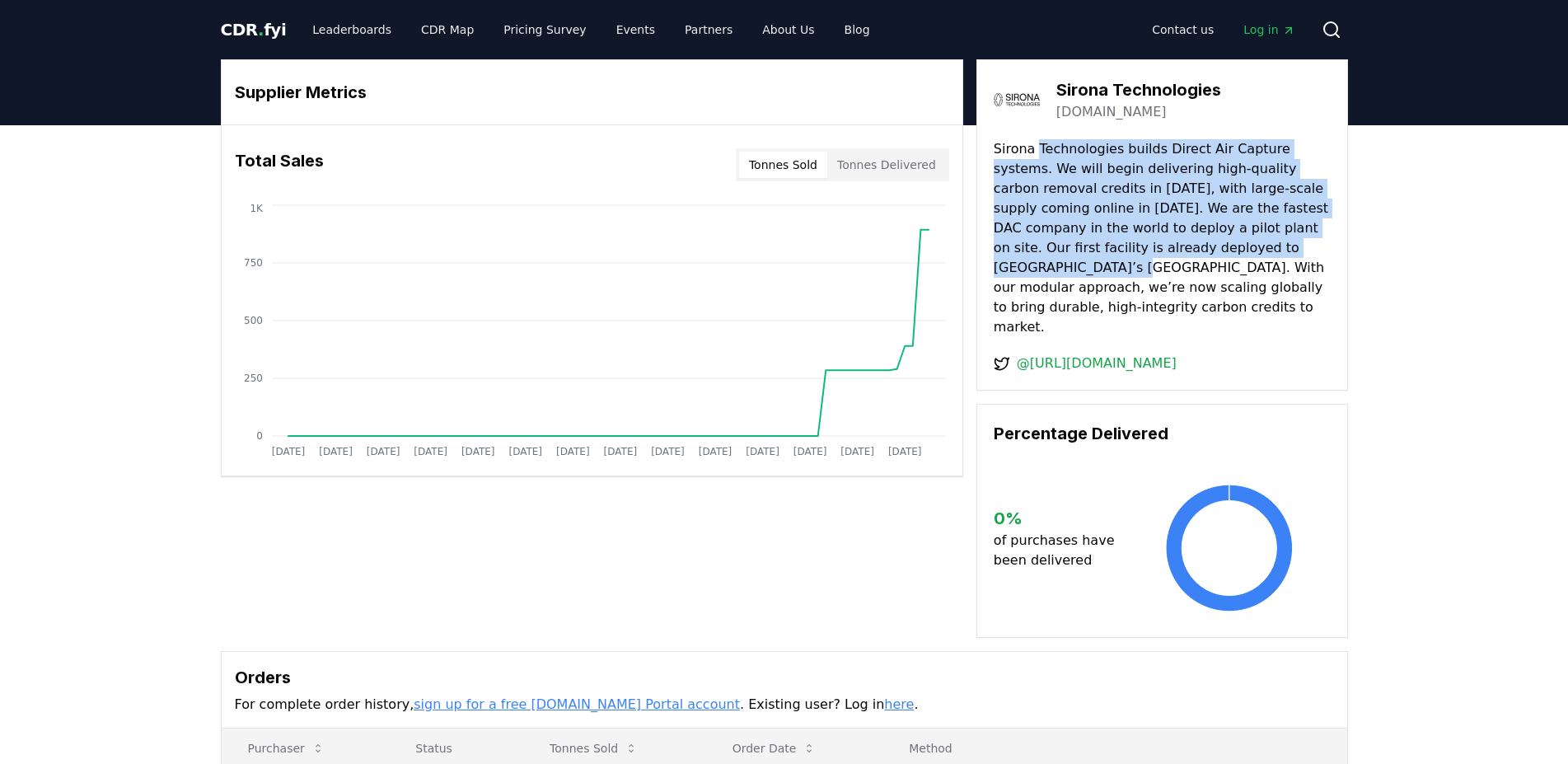
click at [1200, 240] on p "Sirona Technologies builds Direct Air Capture systems. We will begin delivering…" at bounding box center [1162, 238] width 337 height 198
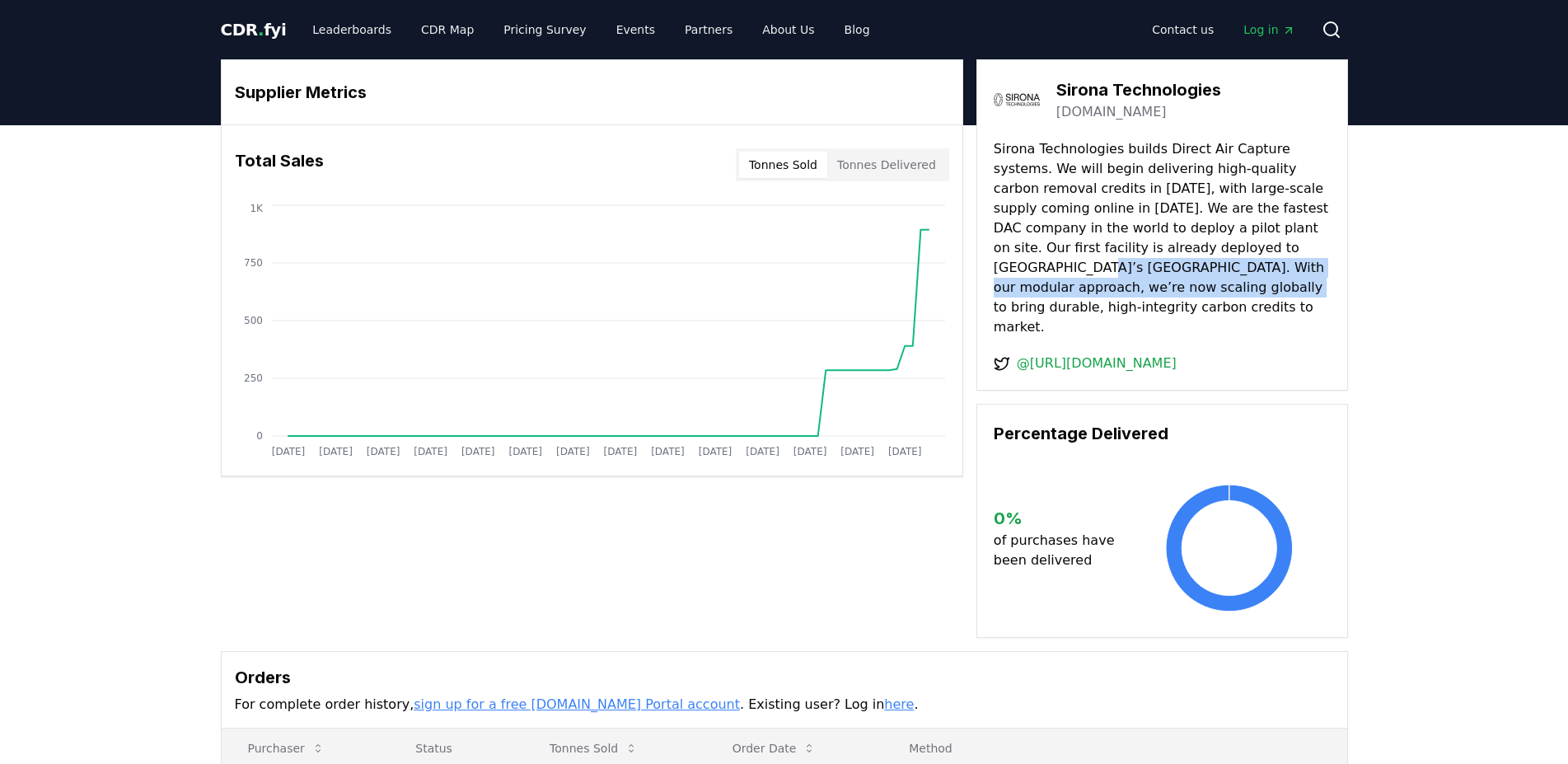
drag, startPoint x: 1200, startPoint y: 240, endPoint x: 1281, endPoint y: 266, distance: 85.1
click at [1281, 266] on p "Sirona Technologies builds Direct Air Capture systems. We will begin delivering…" at bounding box center [1162, 238] width 337 height 198
drag, startPoint x: 1281, startPoint y: 266, endPoint x: 1206, endPoint y: 225, distance: 85.5
click at [1206, 226] on p "Sirona Technologies builds Direct Air Capture systems. We will begin delivering…" at bounding box center [1162, 238] width 337 height 198
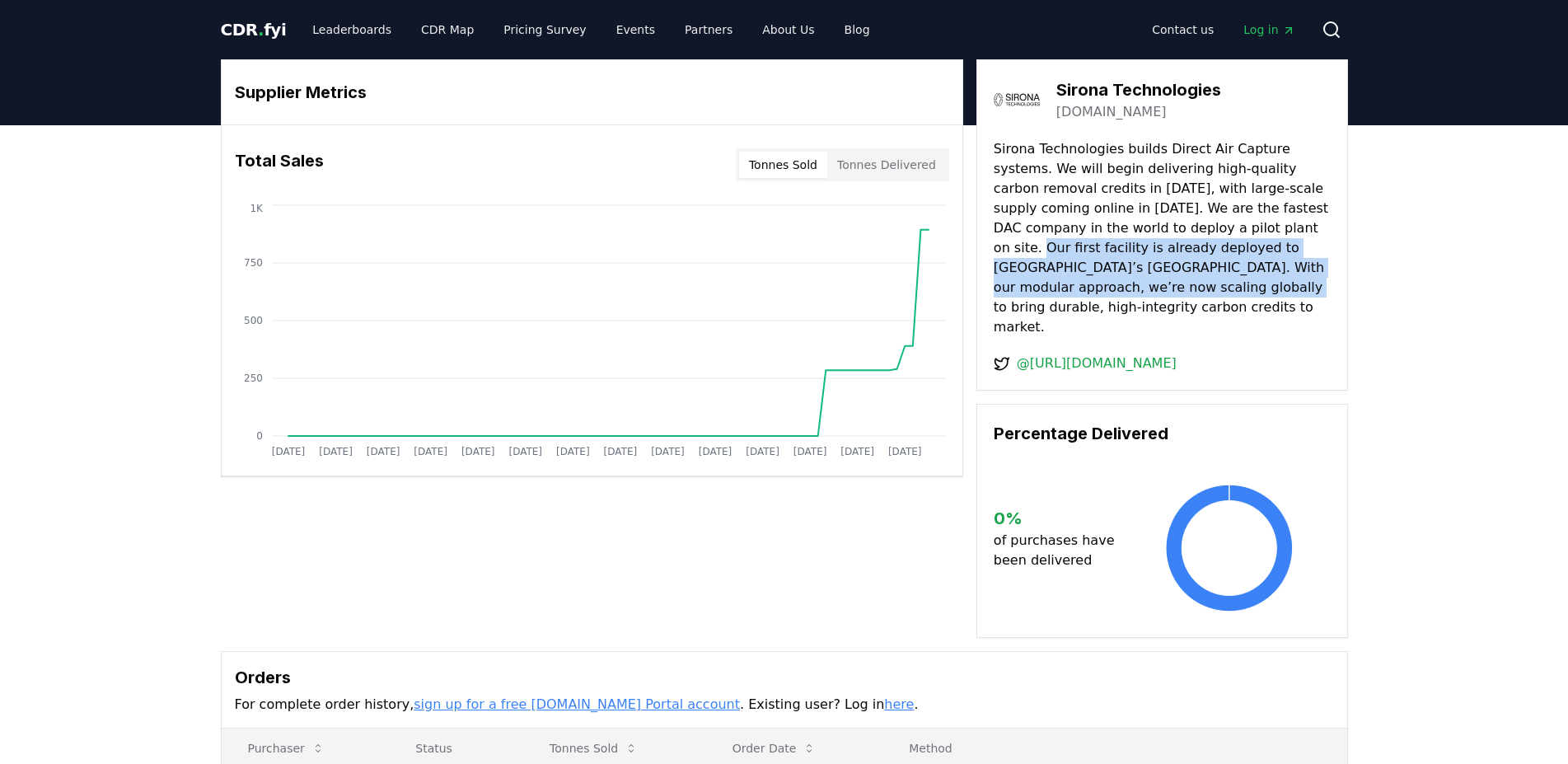
click at [1206, 225] on p "Sirona Technologies builds Direct Air Capture systems. We will begin delivering…" at bounding box center [1162, 238] width 337 height 198
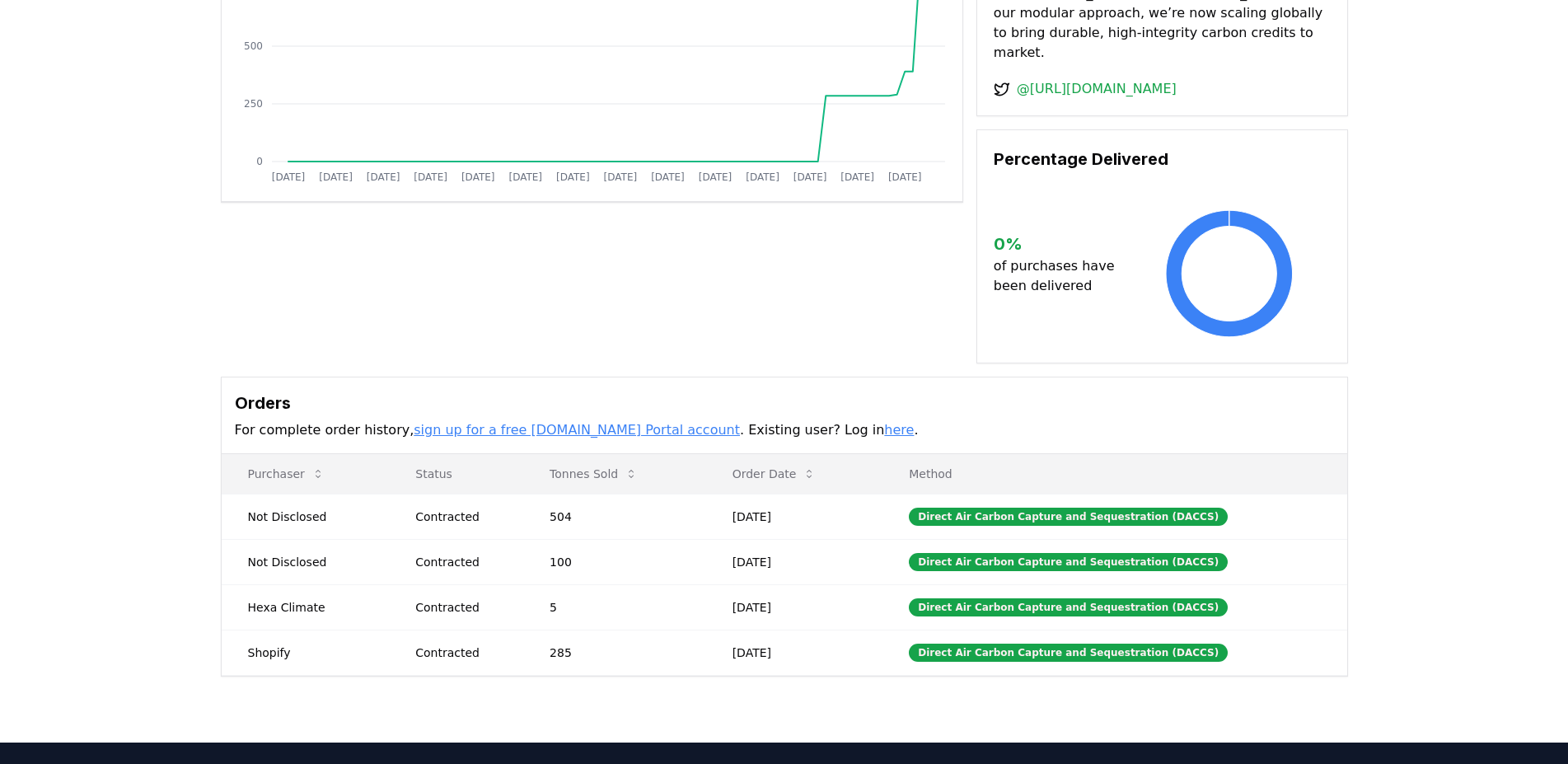
scroll to position [280, 0]
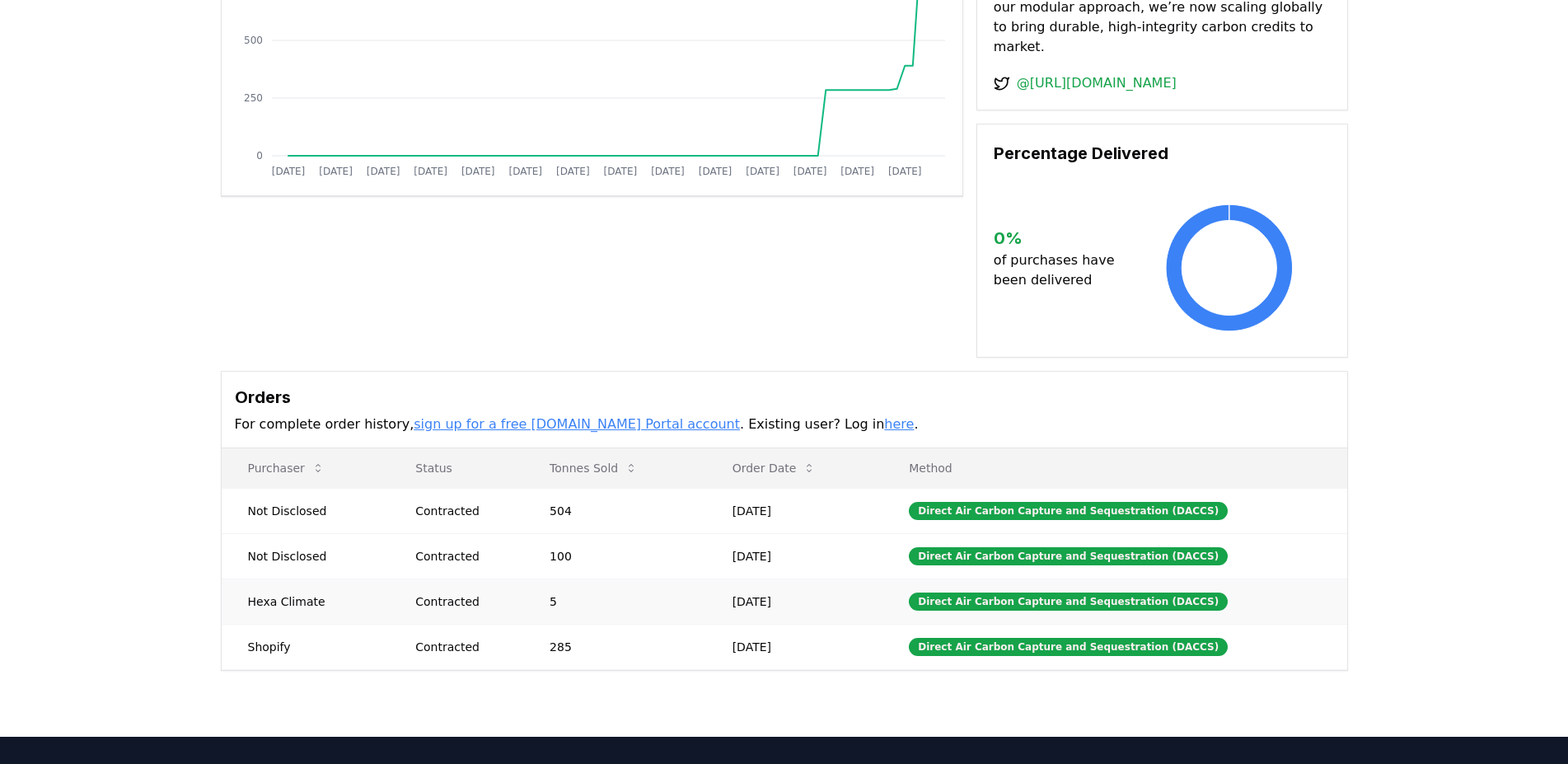
click at [280, 579] on td "Hexa Climate" at bounding box center [306, 601] width 168 height 45
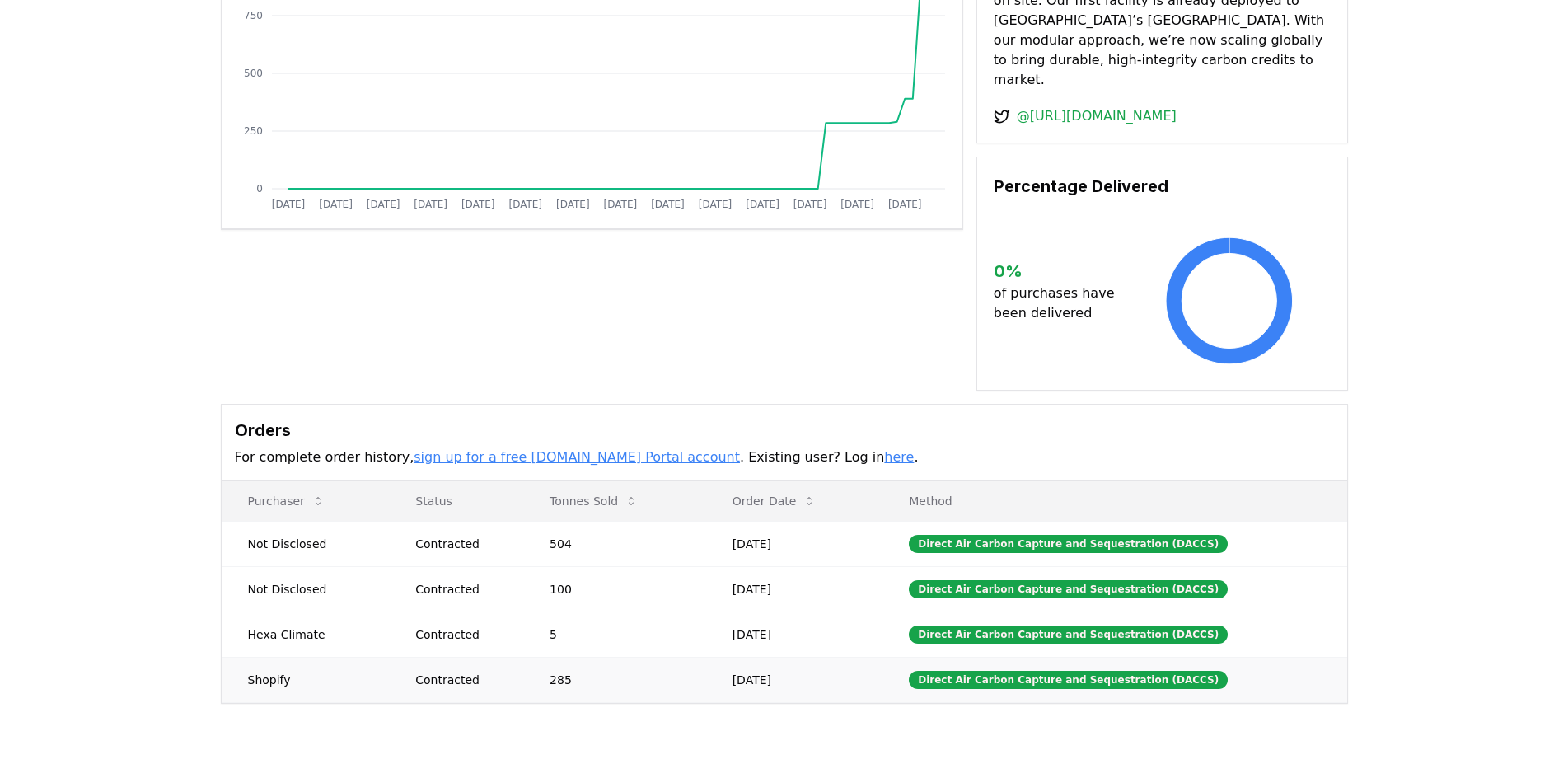
click at [281, 657] on td "Shopify" at bounding box center [306, 679] width 168 height 45
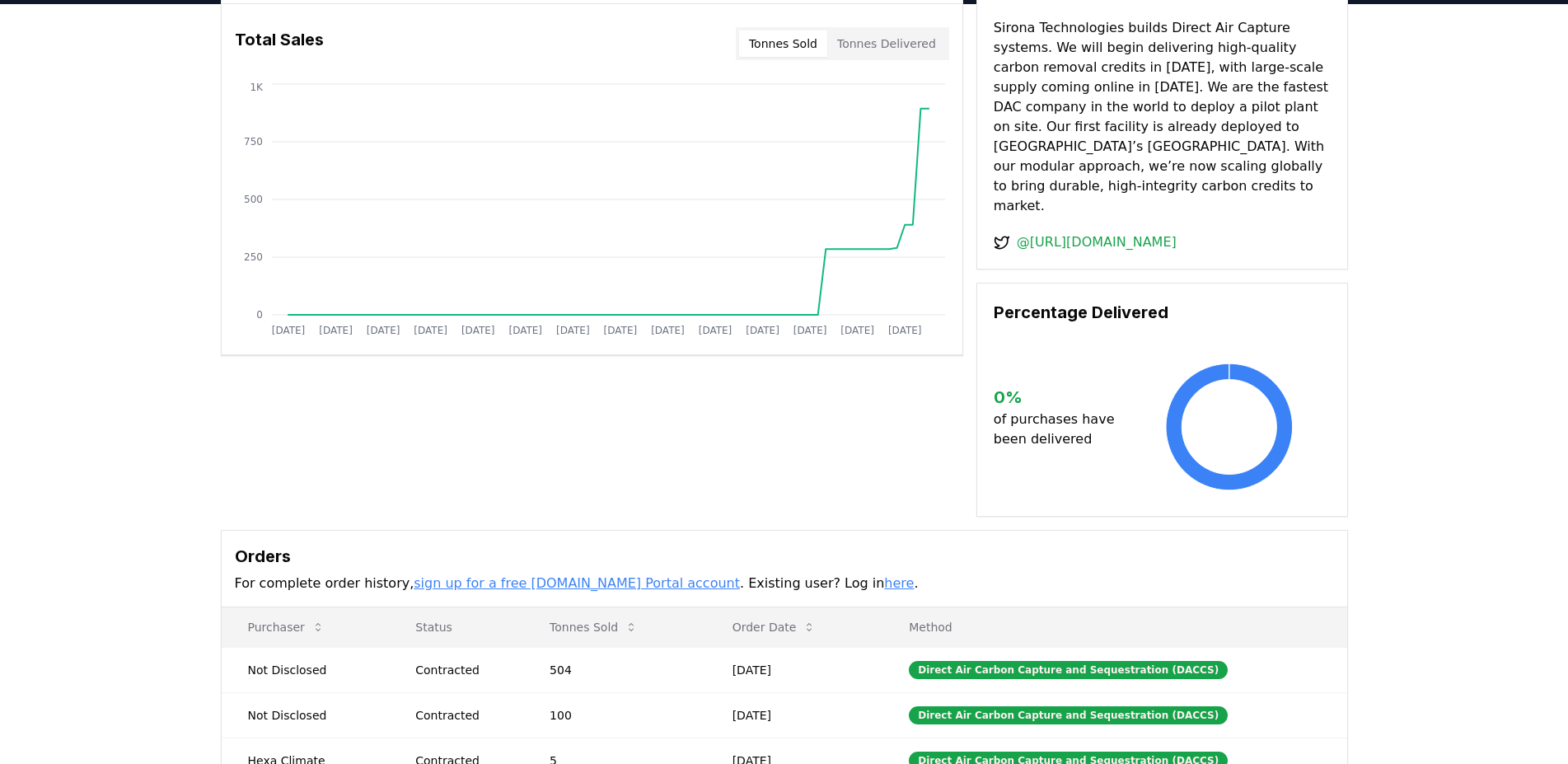
scroll to position [0, 0]
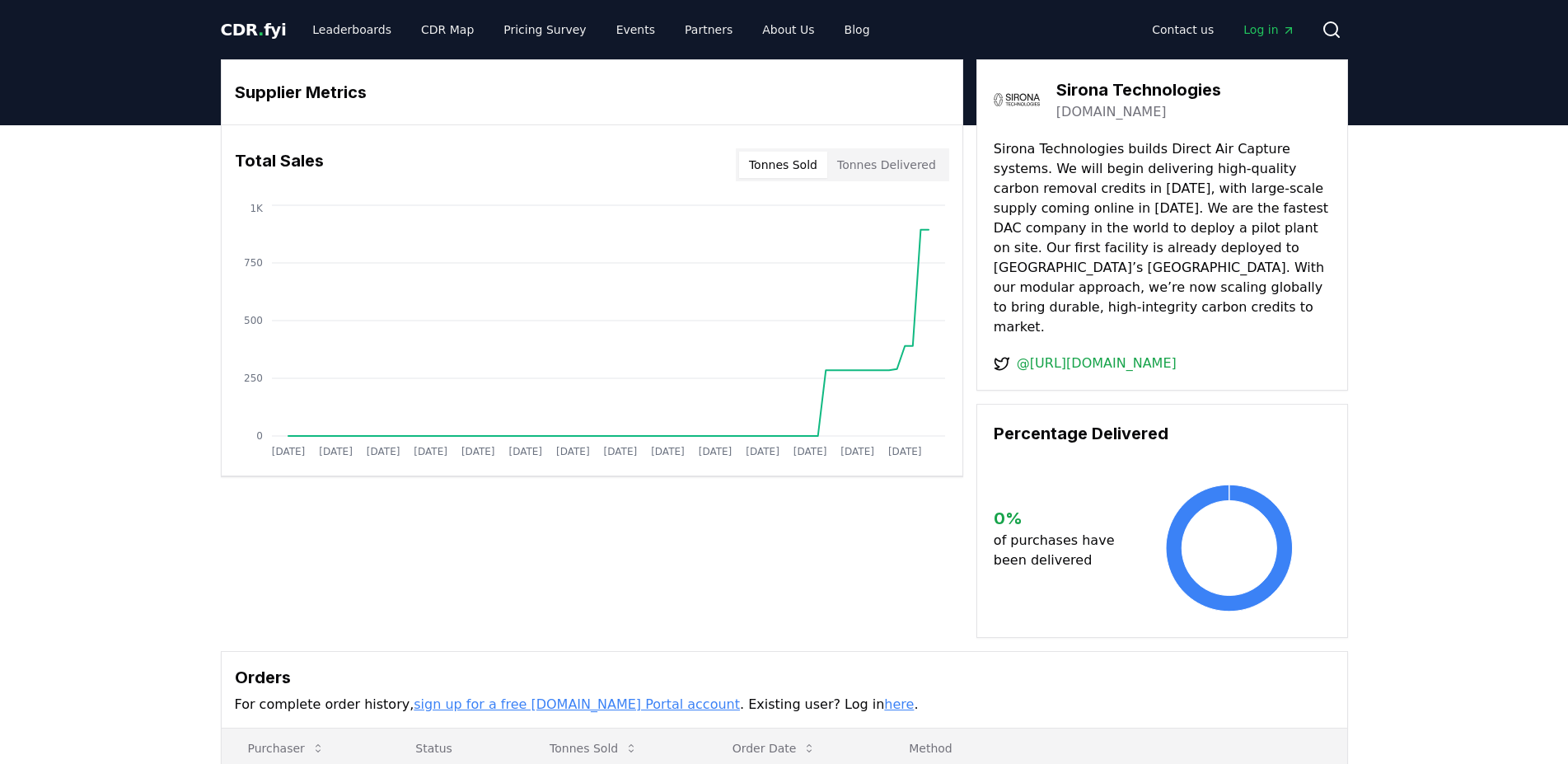
click at [923, 158] on button "Tonnes Delivered" at bounding box center [887, 165] width 119 height 26
click at [824, 160] on button "Tonnes Sold" at bounding box center [784, 165] width 88 height 26
click at [1177, 252] on p "Sirona Technologies builds Direct Air Capture systems. We will begin delivering…" at bounding box center [1162, 238] width 337 height 198
drag, startPoint x: 1177, startPoint y: 252, endPoint x: 1194, endPoint y: 280, distance: 32.8
click at [1194, 280] on p "Sirona Technologies builds Direct Air Capture systems. We will begin delivering…" at bounding box center [1162, 238] width 337 height 198
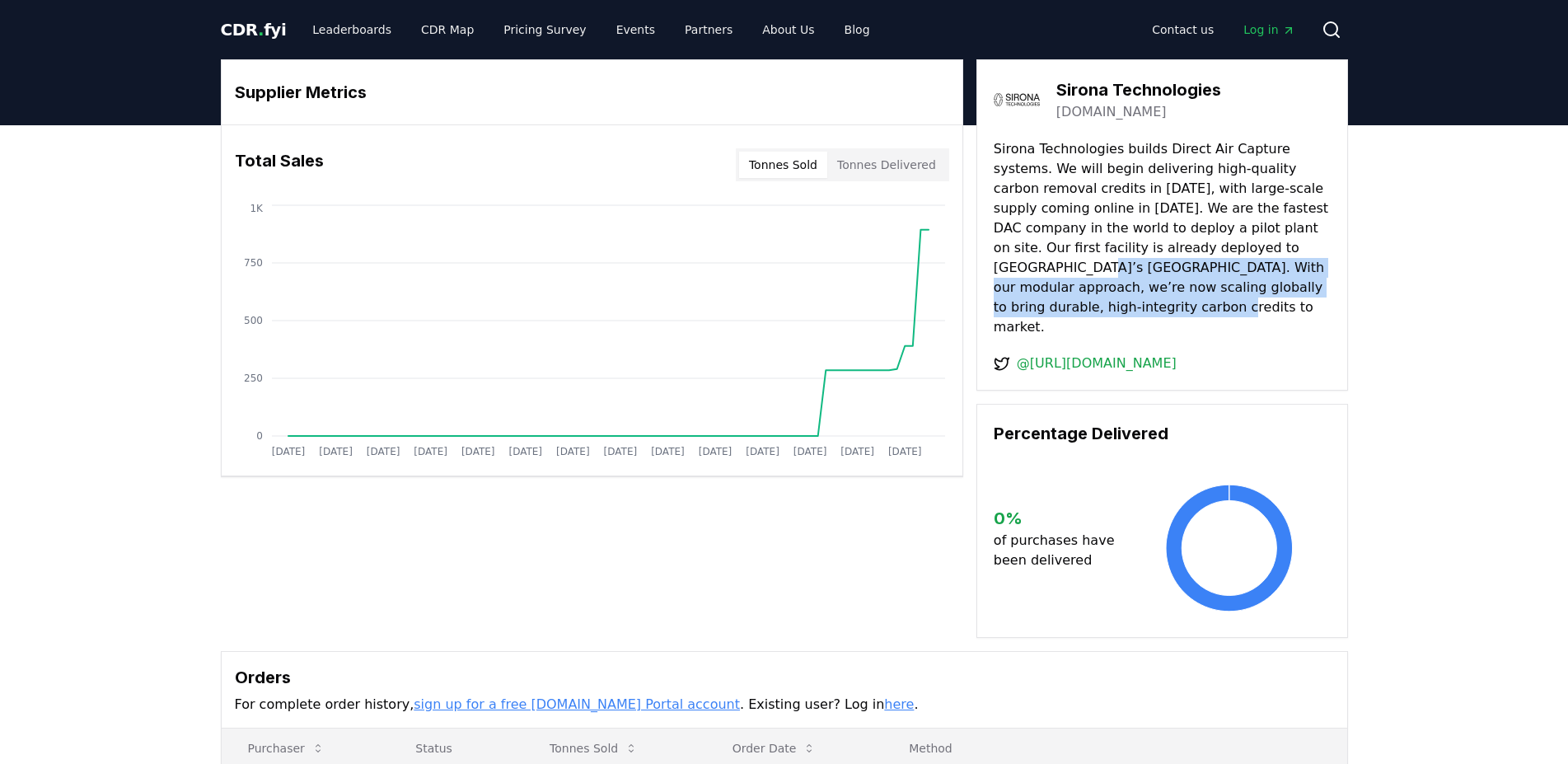
click at [1194, 280] on p "Sirona Technologies builds Direct Air Capture systems. We will begin delivering…" at bounding box center [1162, 238] width 337 height 198
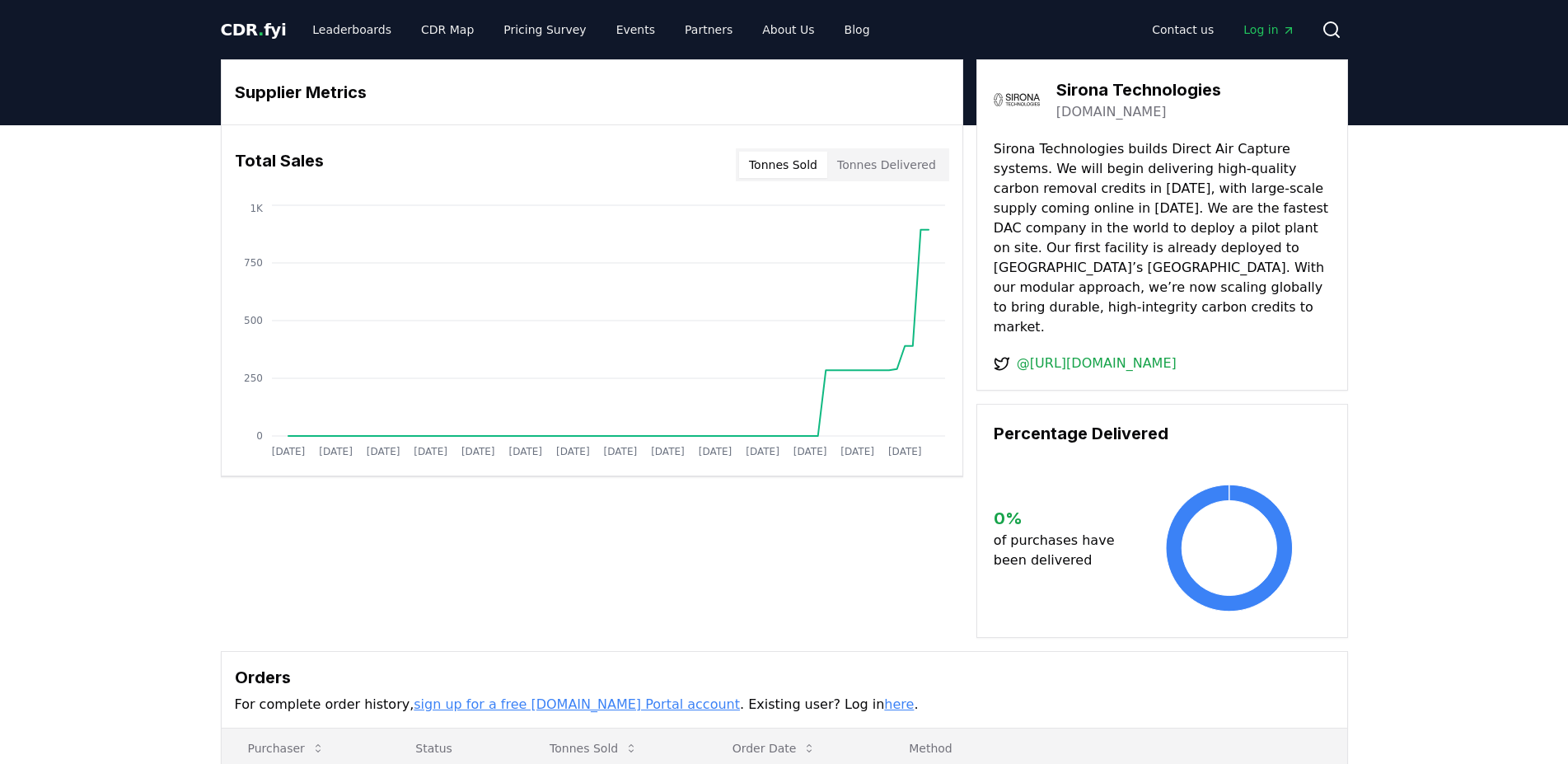
click at [1094, 85] on h3 "Sirona Technologies" at bounding box center [1139, 89] width 165 height 25
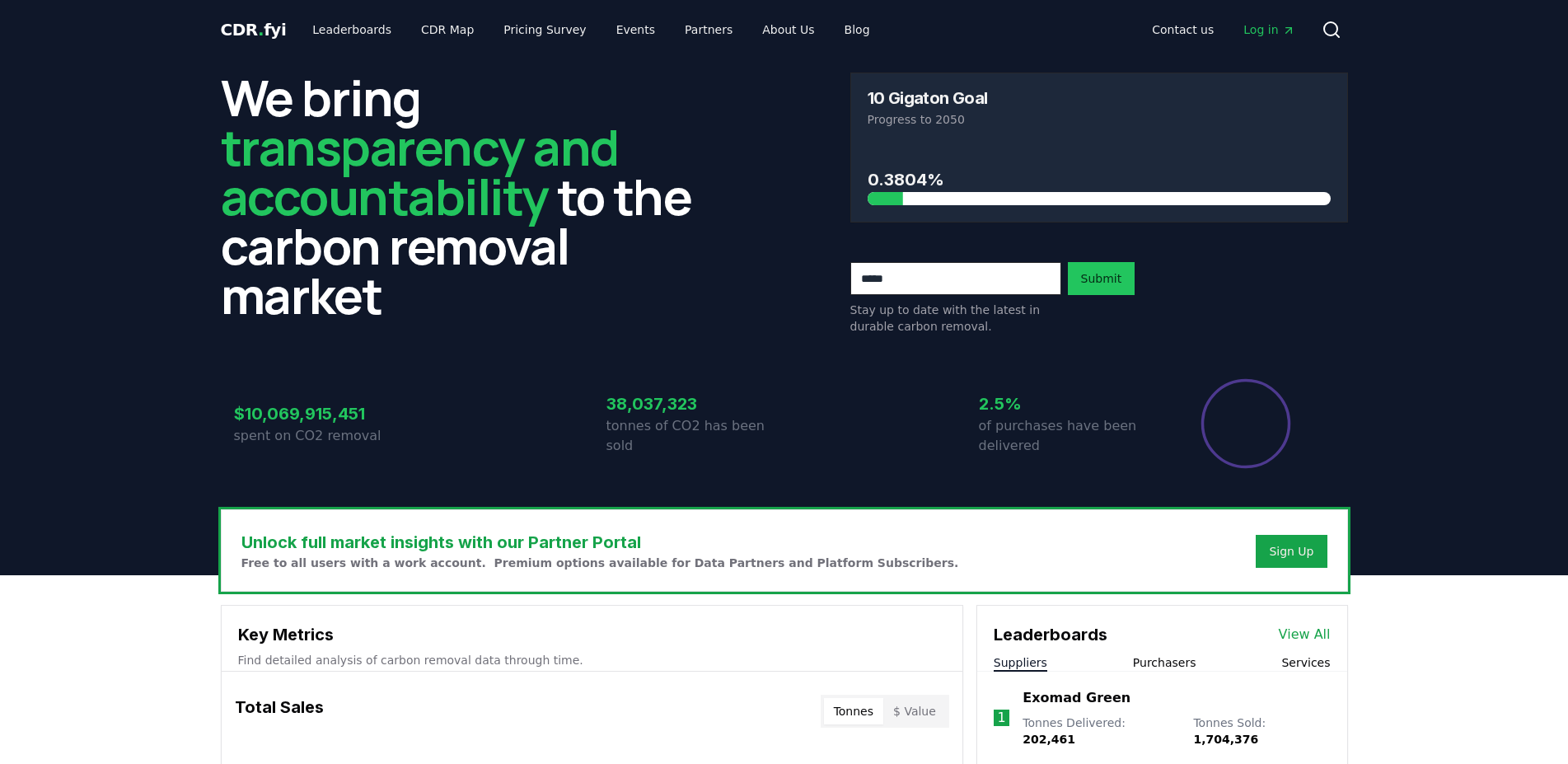
scroll to position [420, 0]
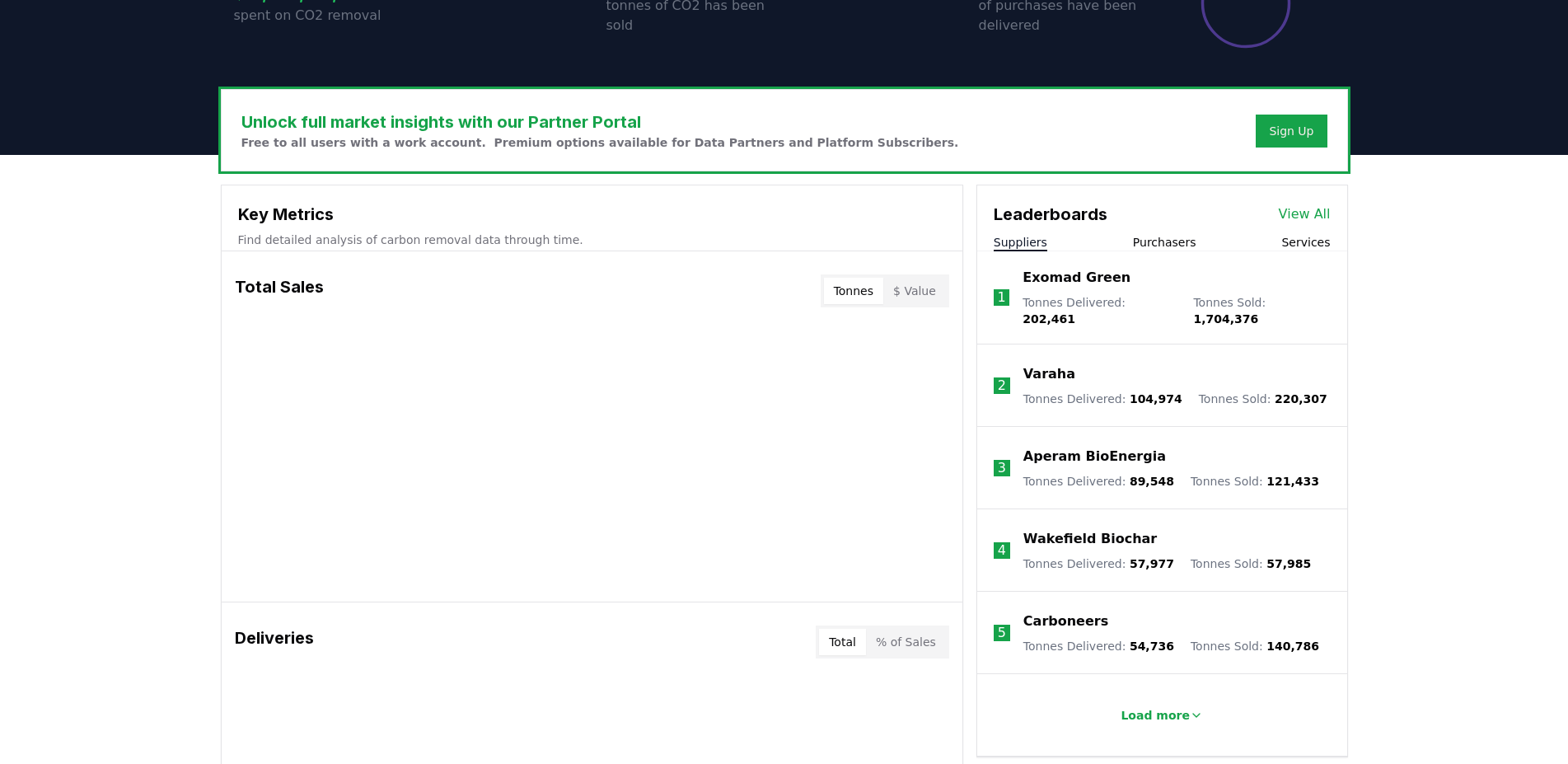
click at [1292, 219] on body "CDR . fyi Leaderboards CDR Map Pricing Survey Events Partners About Us Blog Con…" at bounding box center [784, 659] width 1568 height 2159
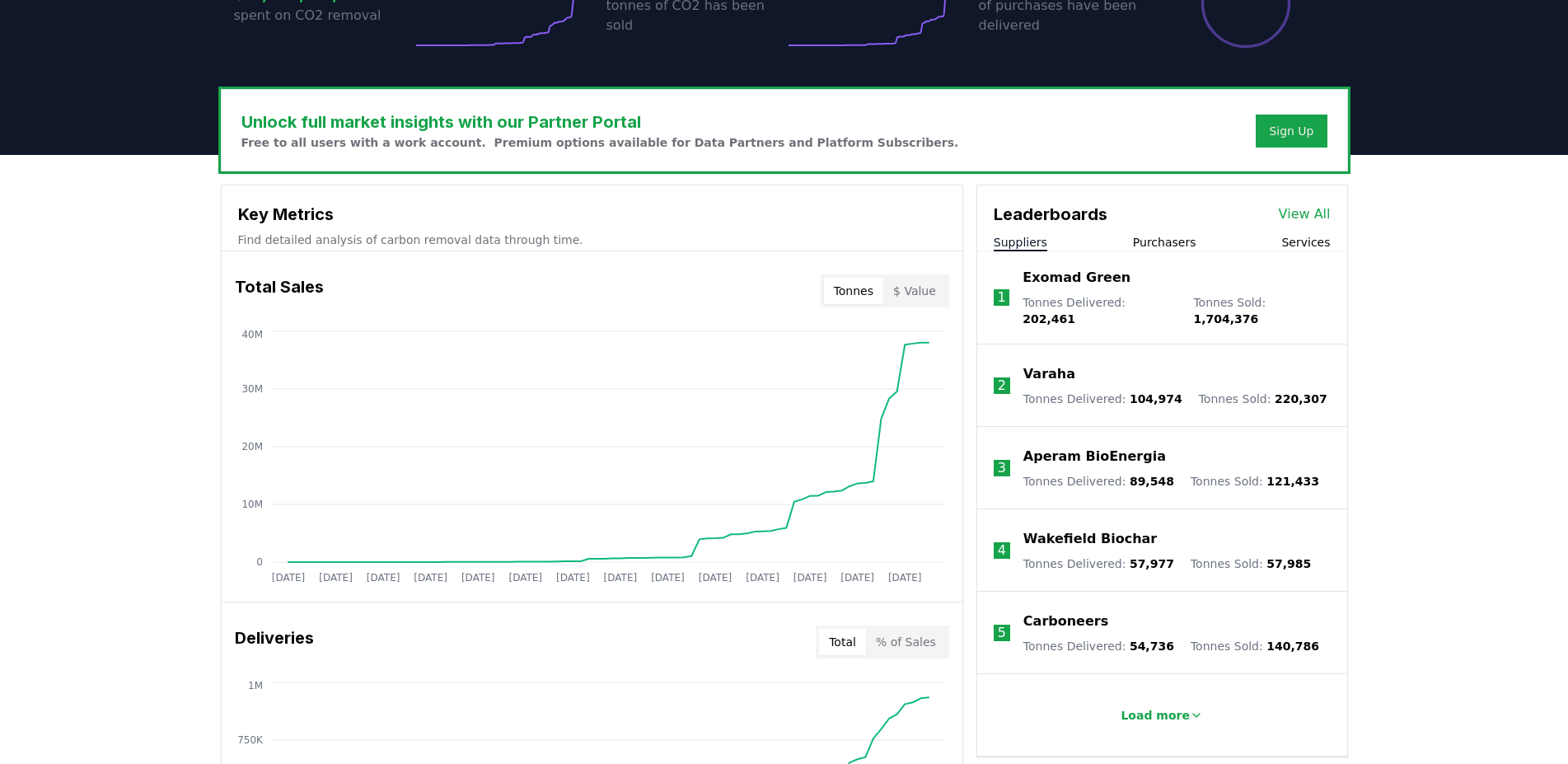
click at [1305, 215] on link "View All" at bounding box center [1305, 214] width 52 height 20
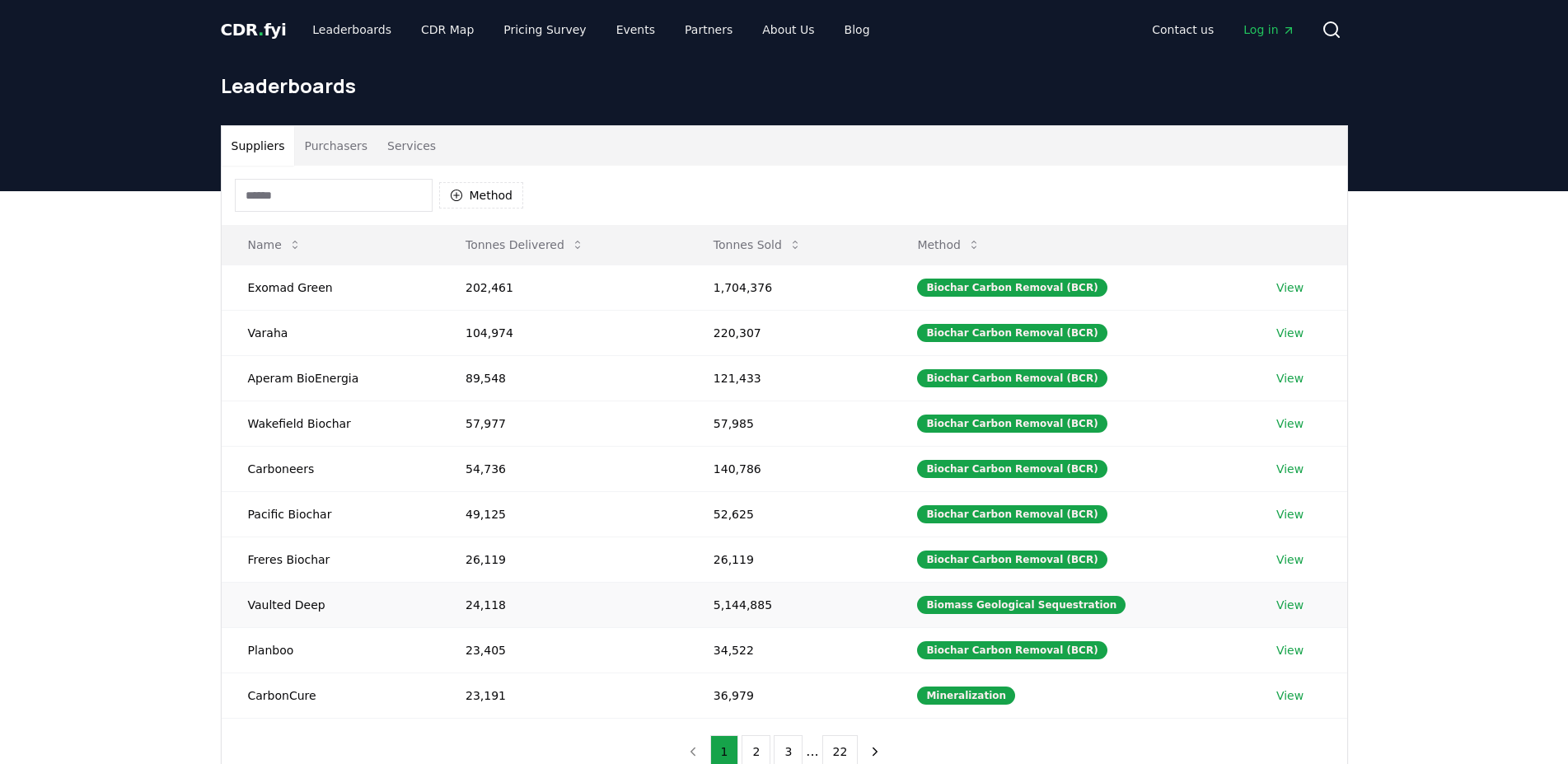
click at [1287, 607] on body "CDR . fyi Leaderboards CDR Map Pricing Survey Events Partners About Us Blog Con…" at bounding box center [784, 610] width 1568 height 1219
click at [1273, 618] on td "View" at bounding box center [1299, 604] width 98 height 45
click at [1281, 611] on link "View" at bounding box center [1290, 604] width 27 height 16
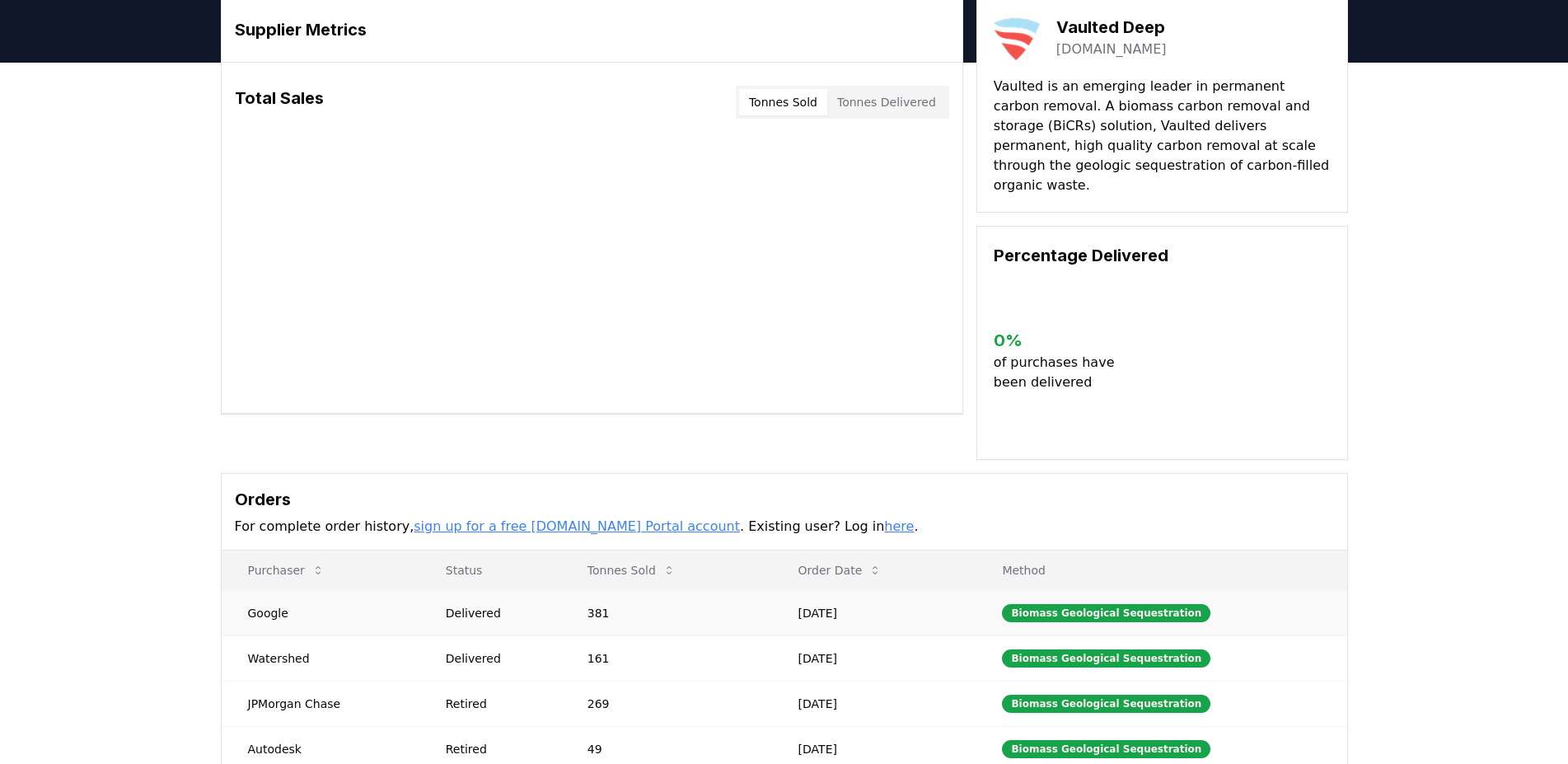
scroll to position [140, 0]
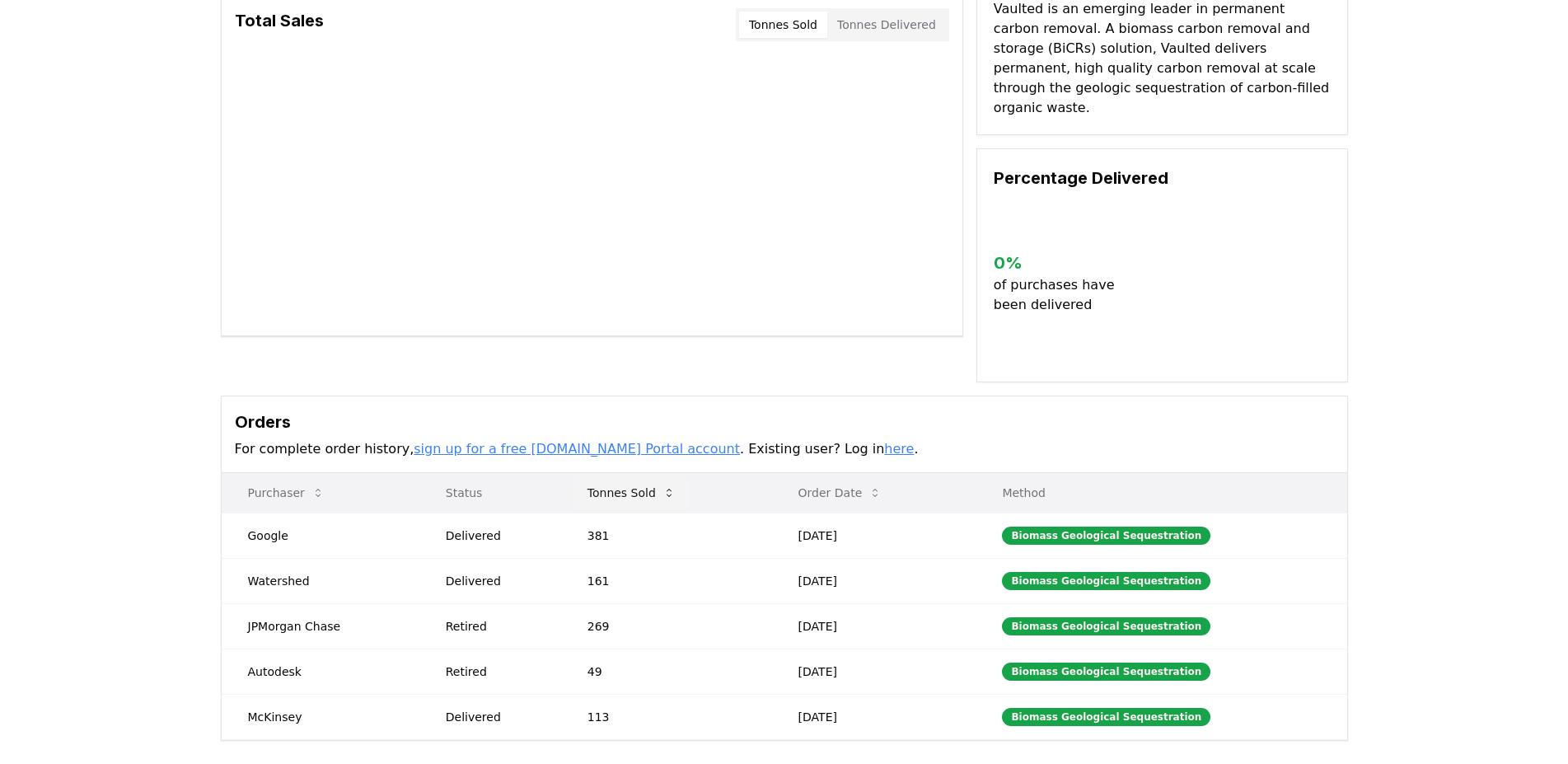
click at [661, 481] on body "CDR . fyi Leaderboards CDR Map Pricing Survey Events Partners About Us Blog Con…" at bounding box center [784, 465] width 1568 height 1211
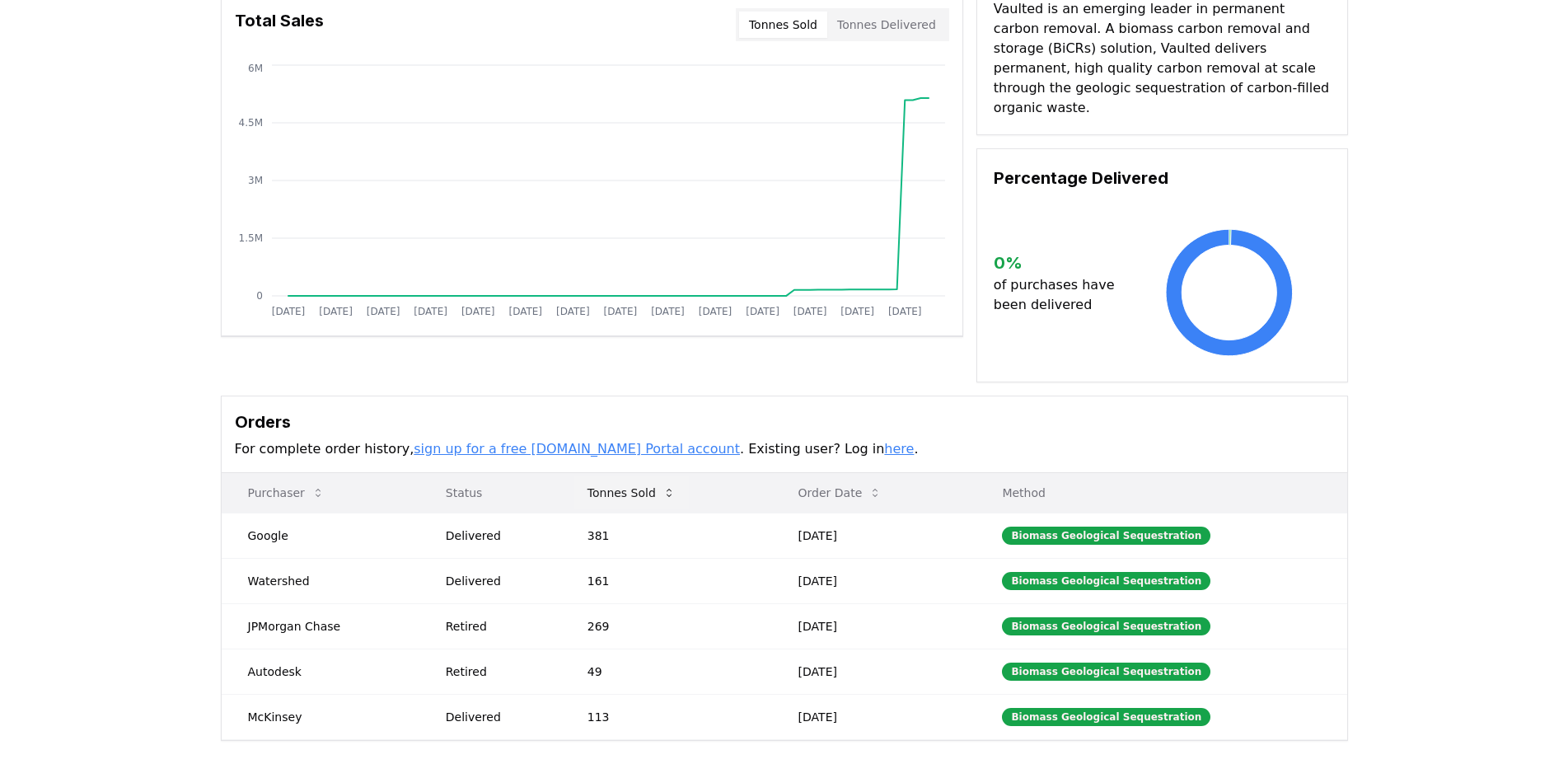
click at [658, 476] on button "Tonnes Sold" at bounding box center [632, 492] width 115 height 33
click at [643, 476] on button "Tonnes Sold" at bounding box center [632, 492] width 115 height 33
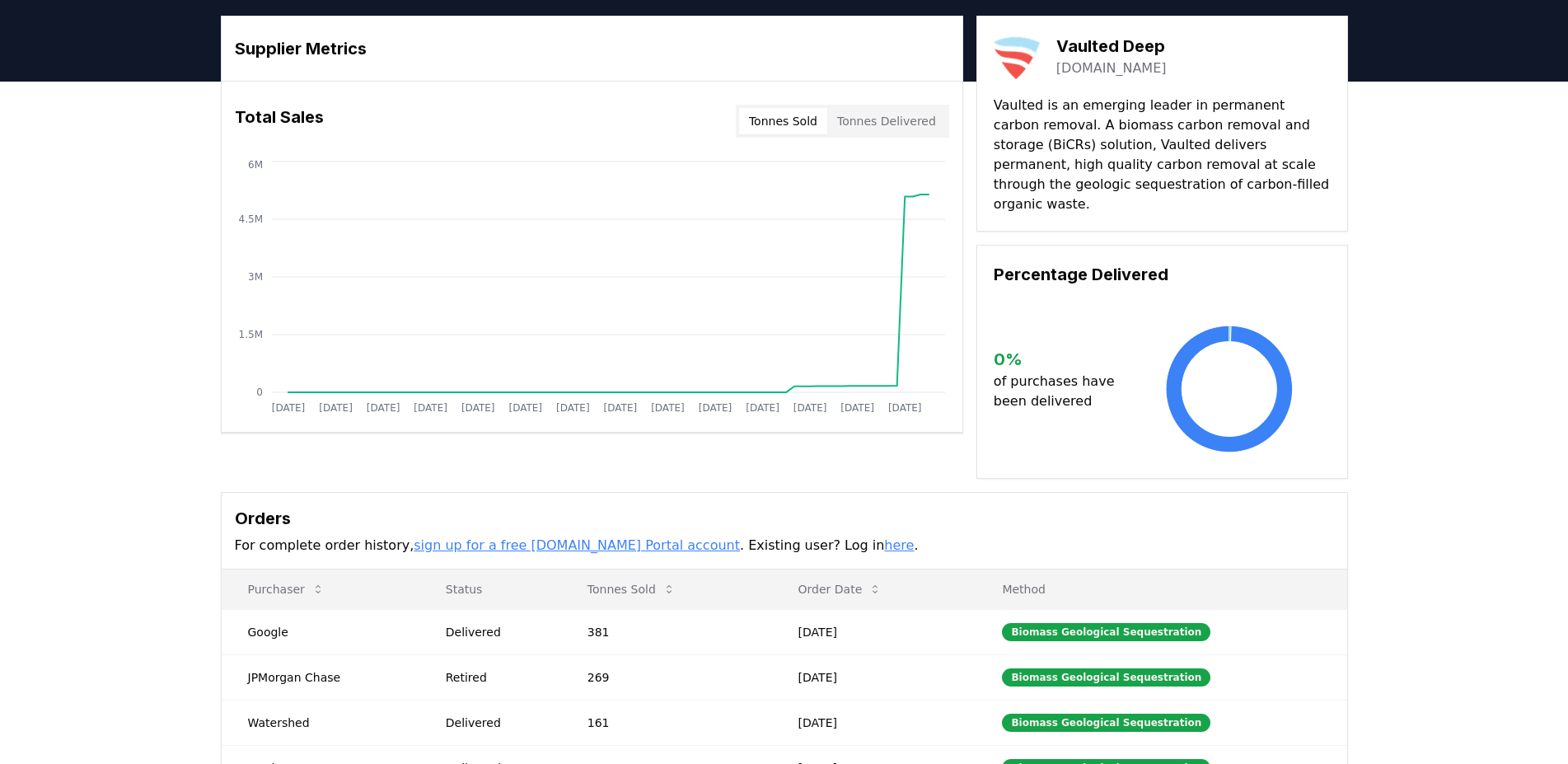
scroll to position [0, 0]
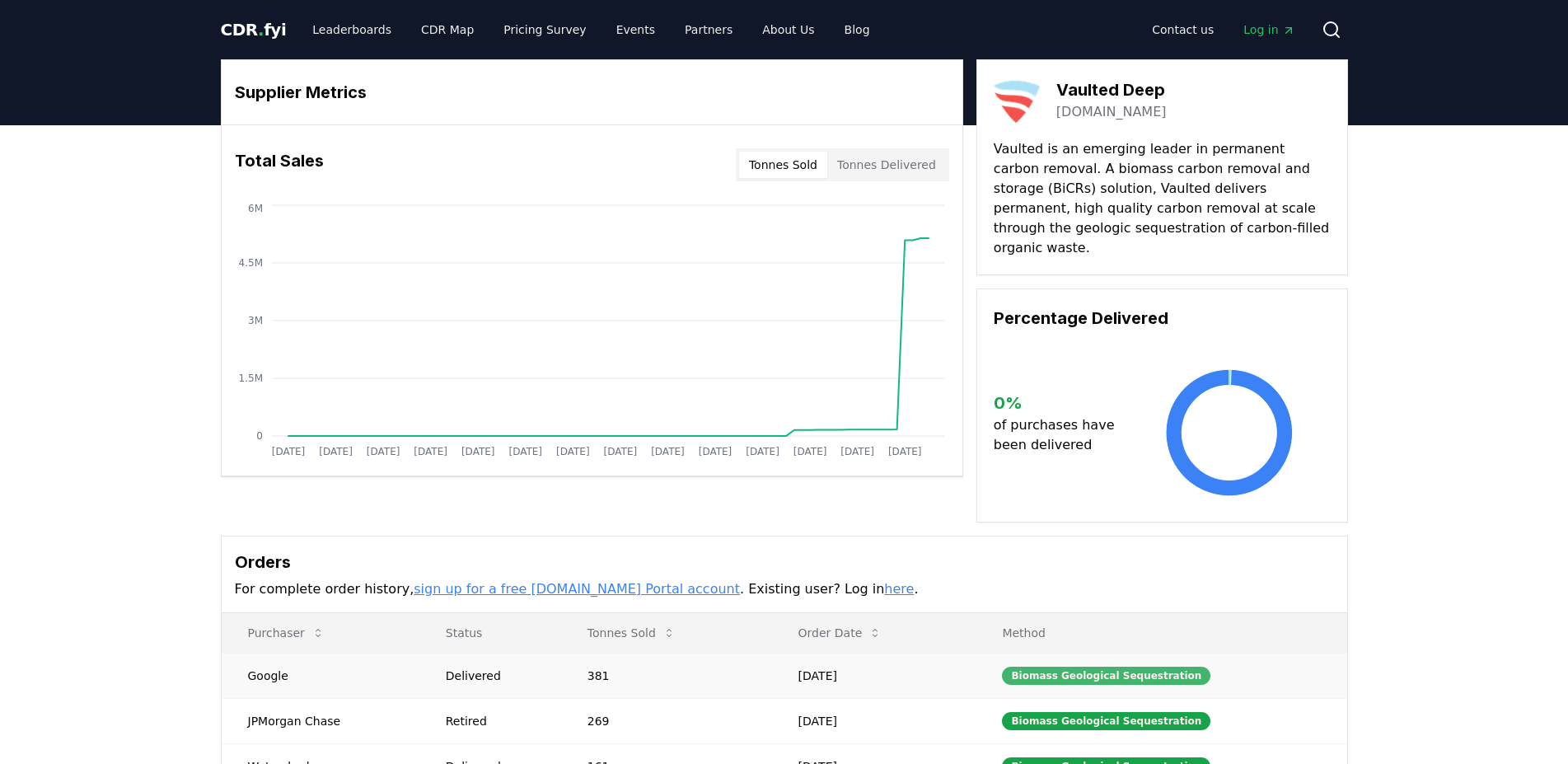
click at [1117, 666] on div "Biomass Geological Sequestration" at bounding box center [1107, 675] width 209 height 18
drag, startPoint x: 1117, startPoint y: 658, endPoint x: 981, endPoint y: 529, distance: 187.4
click at [1117, 666] on div "Biomass Geological Sequestration" at bounding box center [1107, 675] width 209 height 18
click at [367, 28] on link "Leaderboards" at bounding box center [351, 29] width 105 height 30
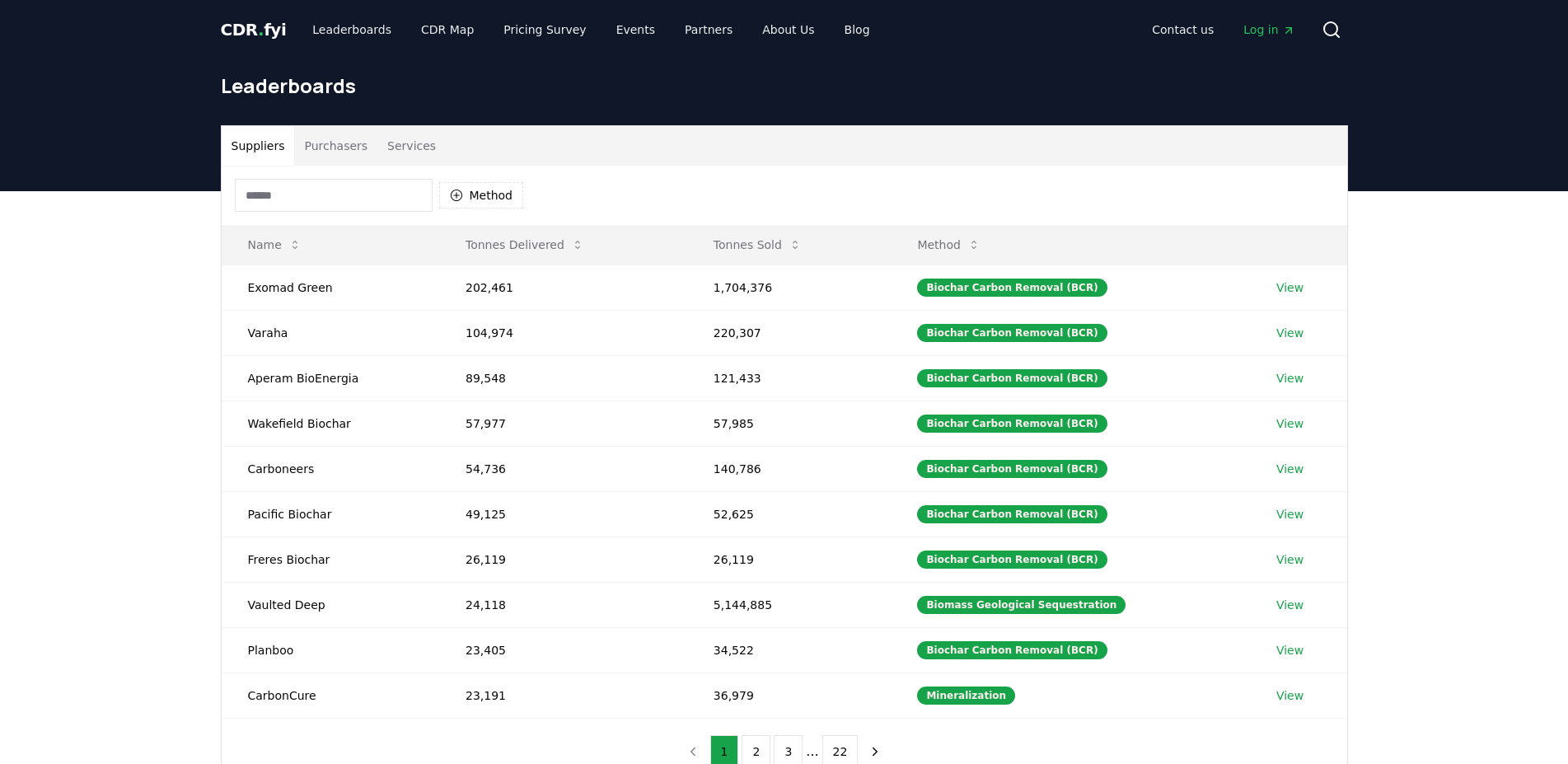
click at [331, 211] on input at bounding box center [334, 195] width 198 height 33
click at [468, 211] on div "Method" at bounding box center [379, 195] width 289 height 33
click at [476, 204] on button "Method" at bounding box center [481, 195] width 85 height 26
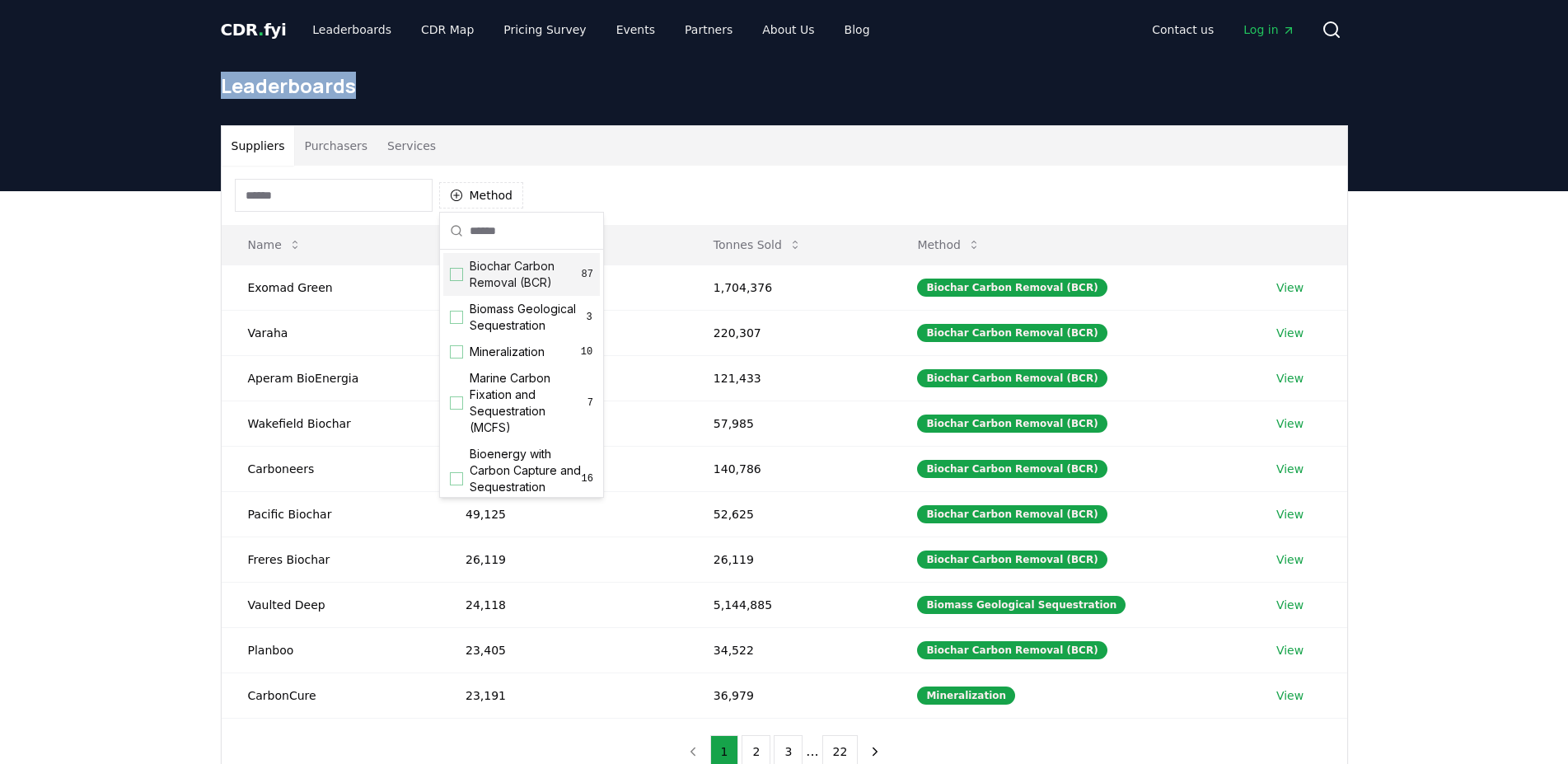
drag, startPoint x: 588, startPoint y: 281, endPoint x: 587, endPoint y: 302, distance: 21.0
click at [587, 302] on div "Biochar Carbon Removal (BCR) 87 Biomass Geological Sequestration 3 Mineralizati…" at bounding box center [521, 630] width 163 height 761
click at [525, 327] on span "Biomass Geological Sequestration" at bounding box center [527, 317] width 115 height 33
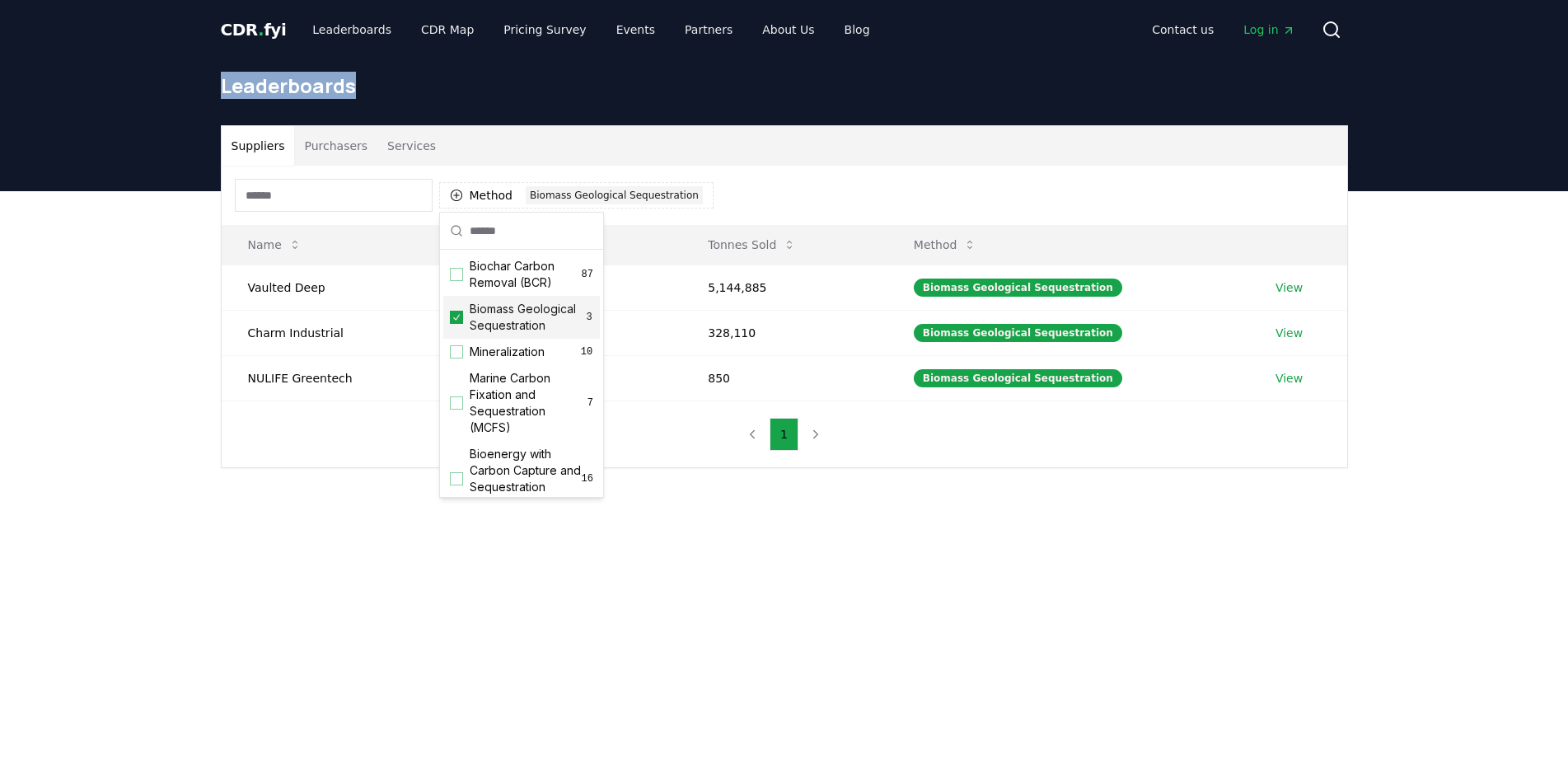
click at [155, 304] on div "Suppliers Purchasers Services Method 1 Biomass Geological Sequestration Name To…" at bounding box center [784, 362] width 1568 height 343
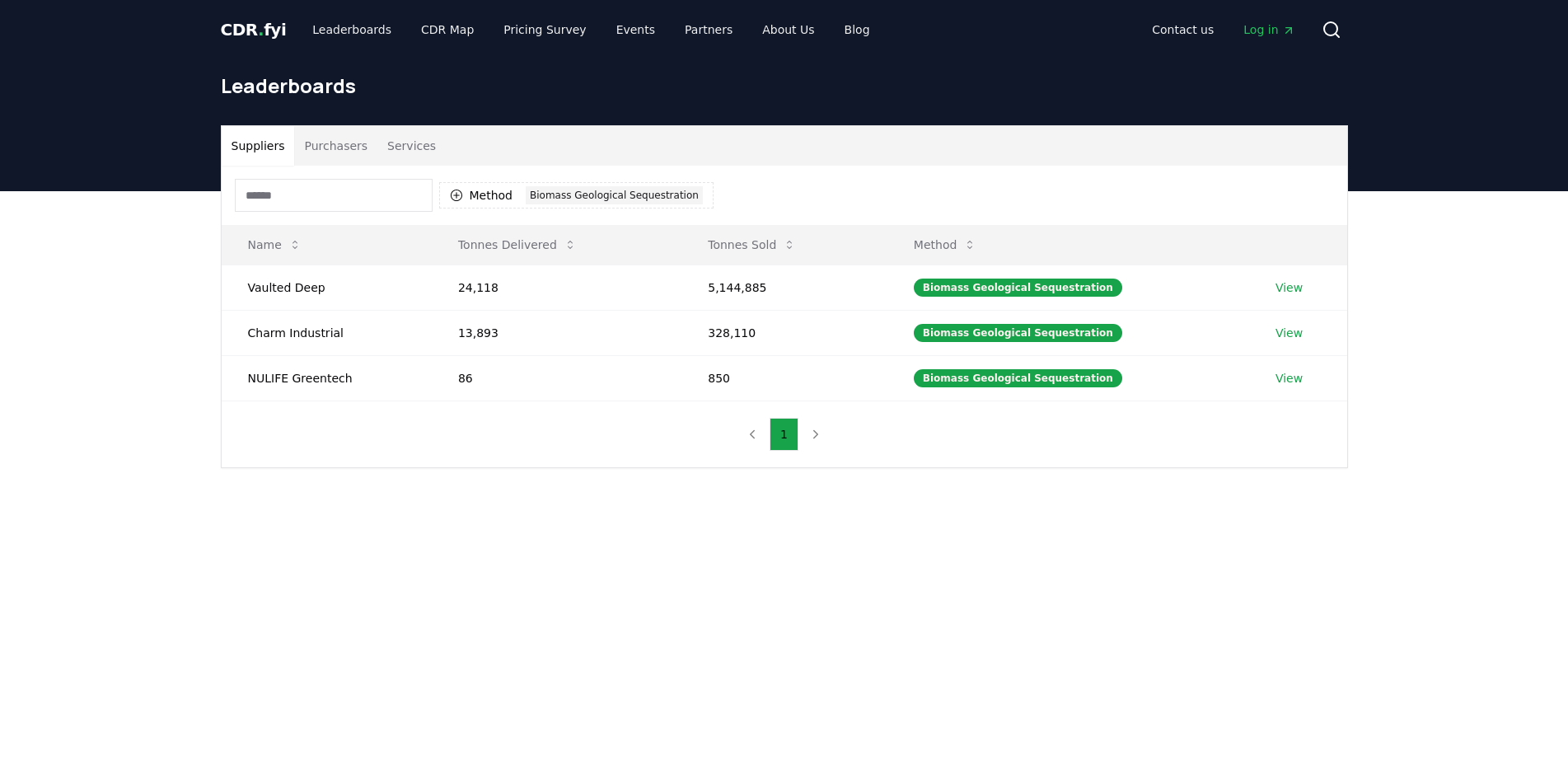
click at [586, 211] on div "Method 1 Biomass Geological Sequestration" at bounding box center [475, 195] width 479 height 33
click at [593, 205] on button "Method 1 Biomass Geological Sequestration" at bounding box center [576, 195] width 274 height 26
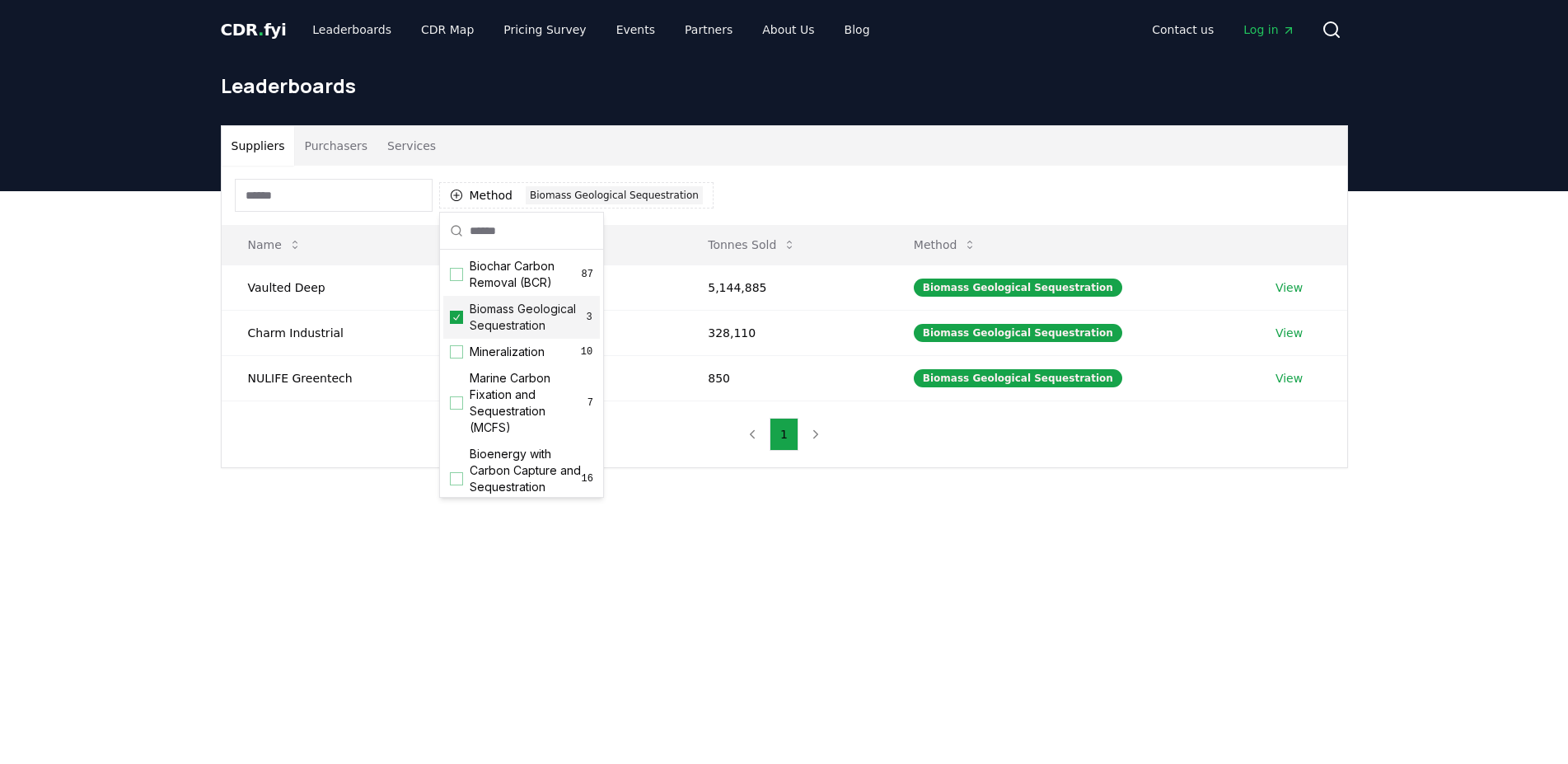
click at [454, 339] on div "Biomass Geological Sequestration 3" at bounding box center [521, 317] width 156 height 42
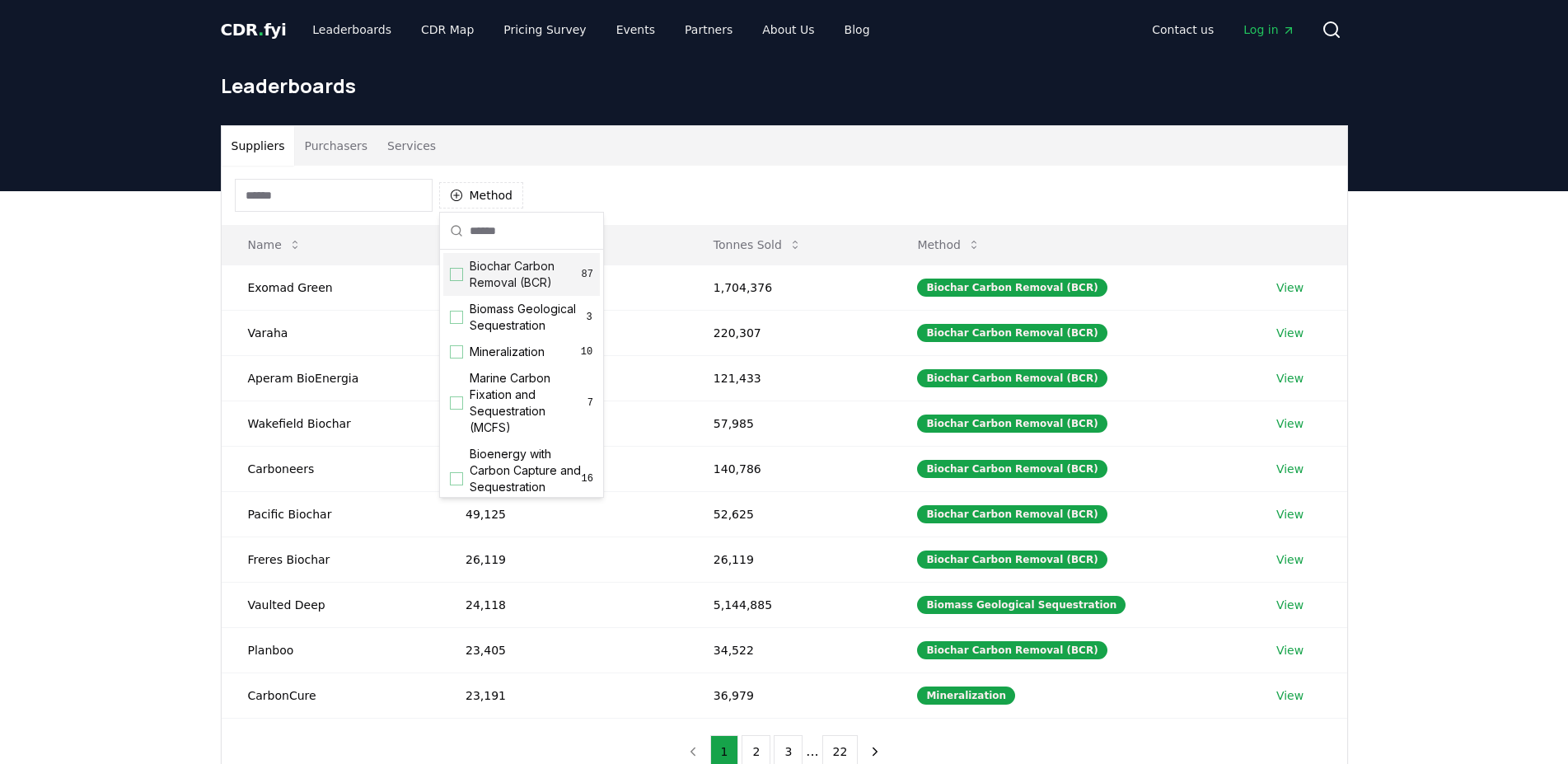
click at [460, 279] on div "Suggestions" at bounding box center [457, 275] width 14 height 14
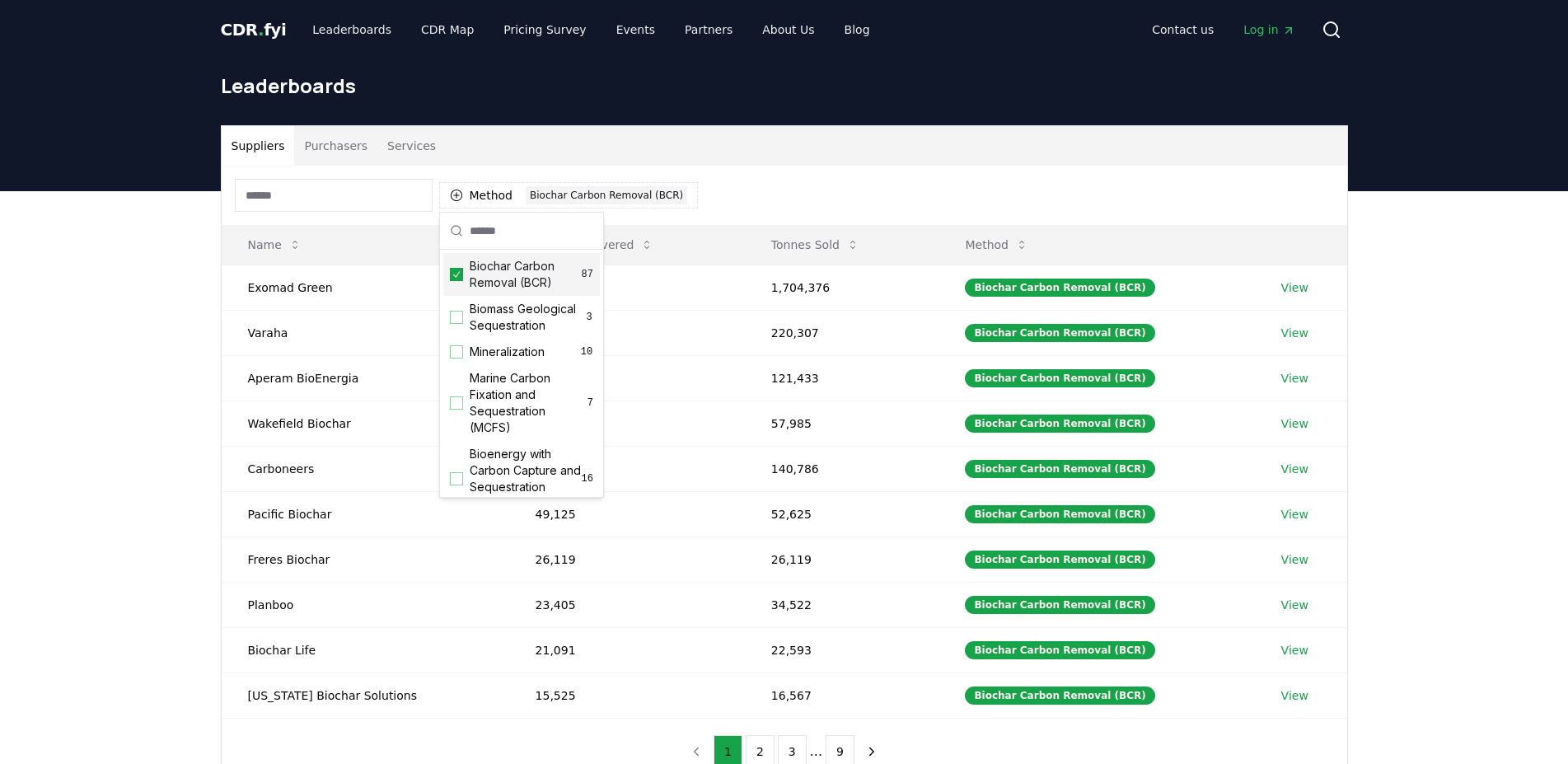
click at [460, 279] on icon "Suggestions" at bounding box center [457, 275] width 12 height 14
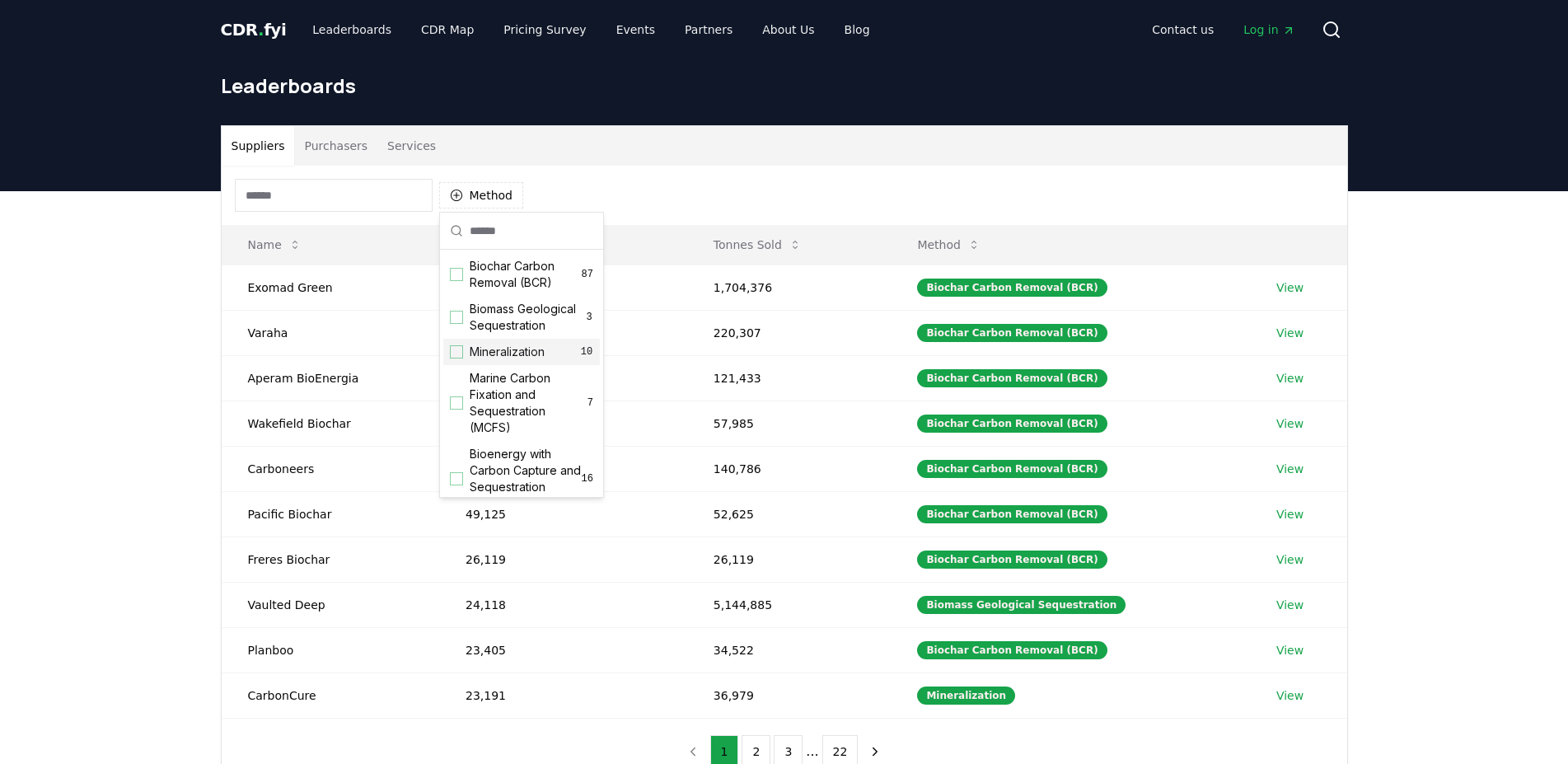
click at [483, 365] on div "Mineralization 10" at bounding box center [521, 351] width 156 height 26
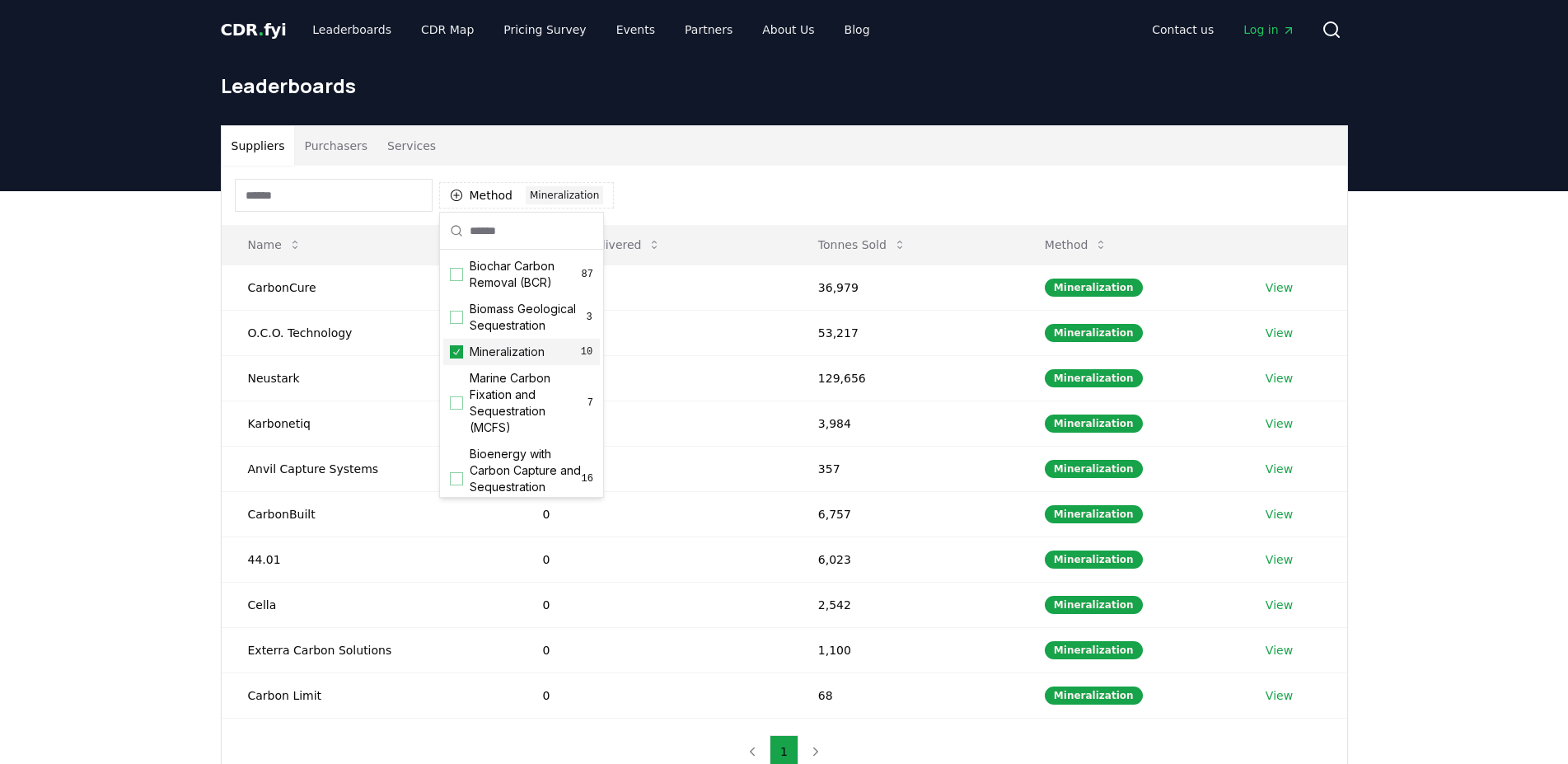
click at [483, 365] on div "Mineralization 10" at bounding box center [521, 351] width 156 height 26
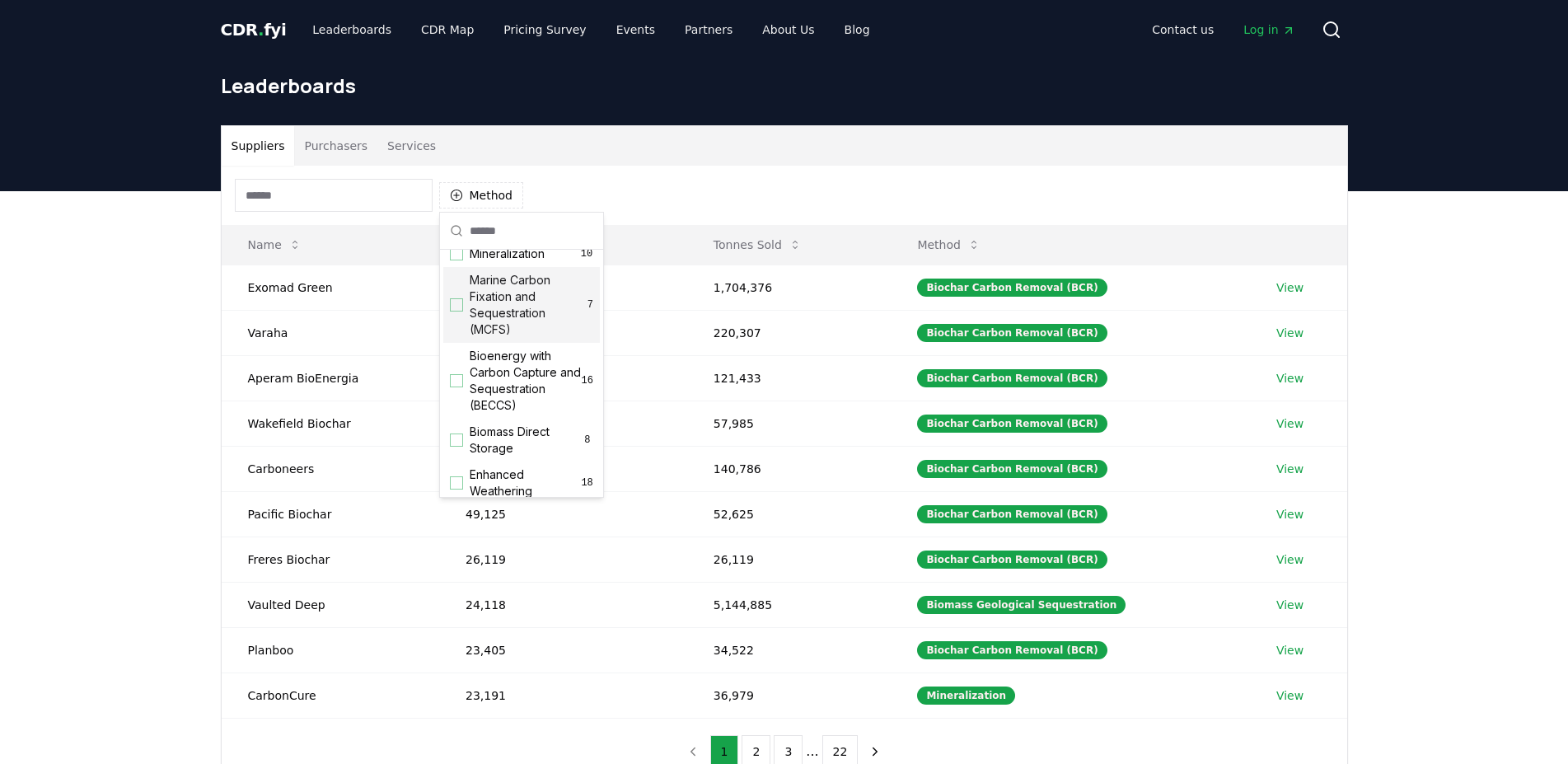
scroll to position [140, 0]
click at [530, 357] on span "Bioenergy with Carbon Capture and Sequestration (BECCS)" at bounding box center [525, 339] width 112 height 66
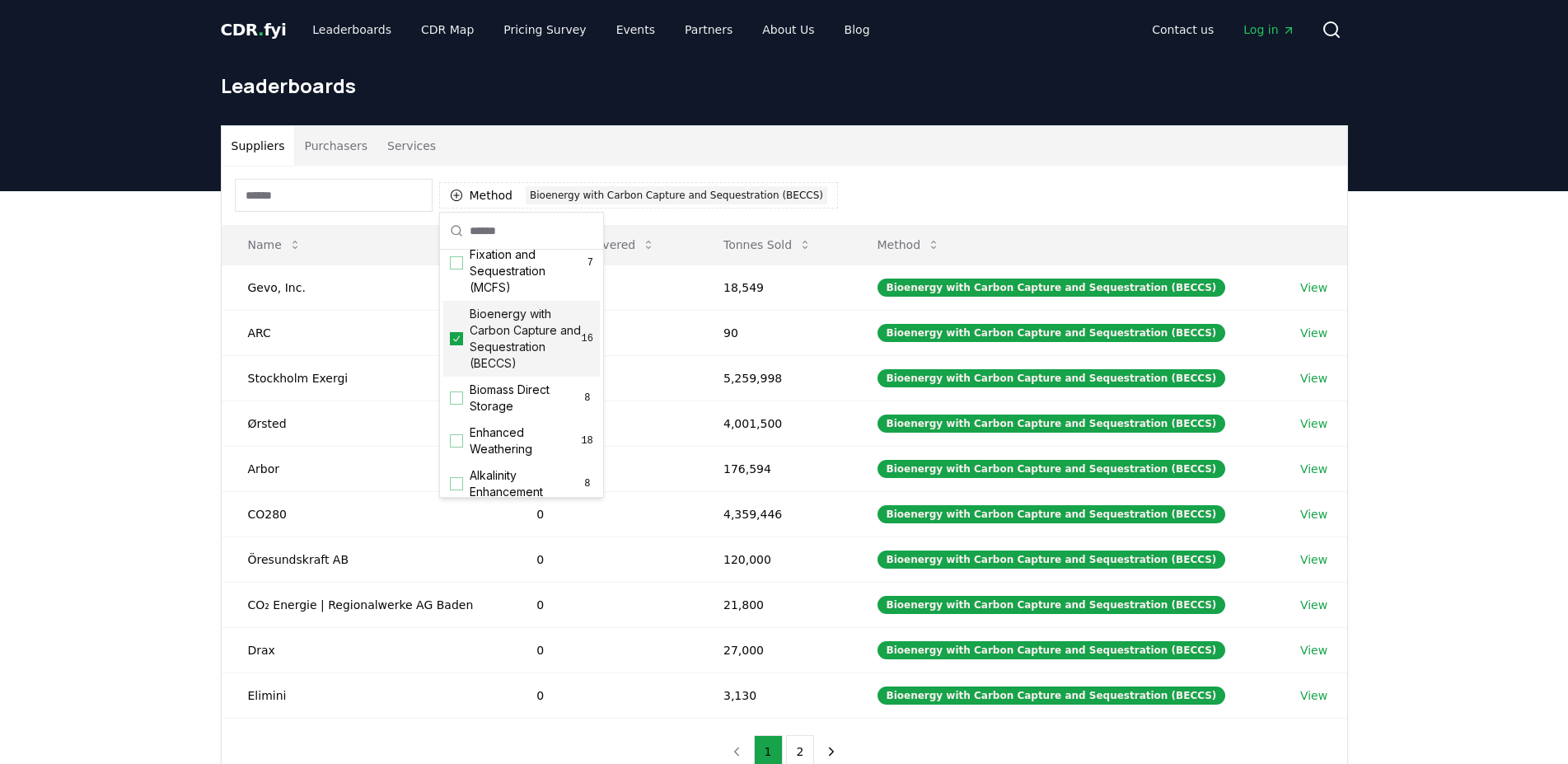
click at [563, 368] on span "Bioenergy with Carbon Capture and Sequestration (BECCS)" at bounding box center [525, 339] width 112 height 66
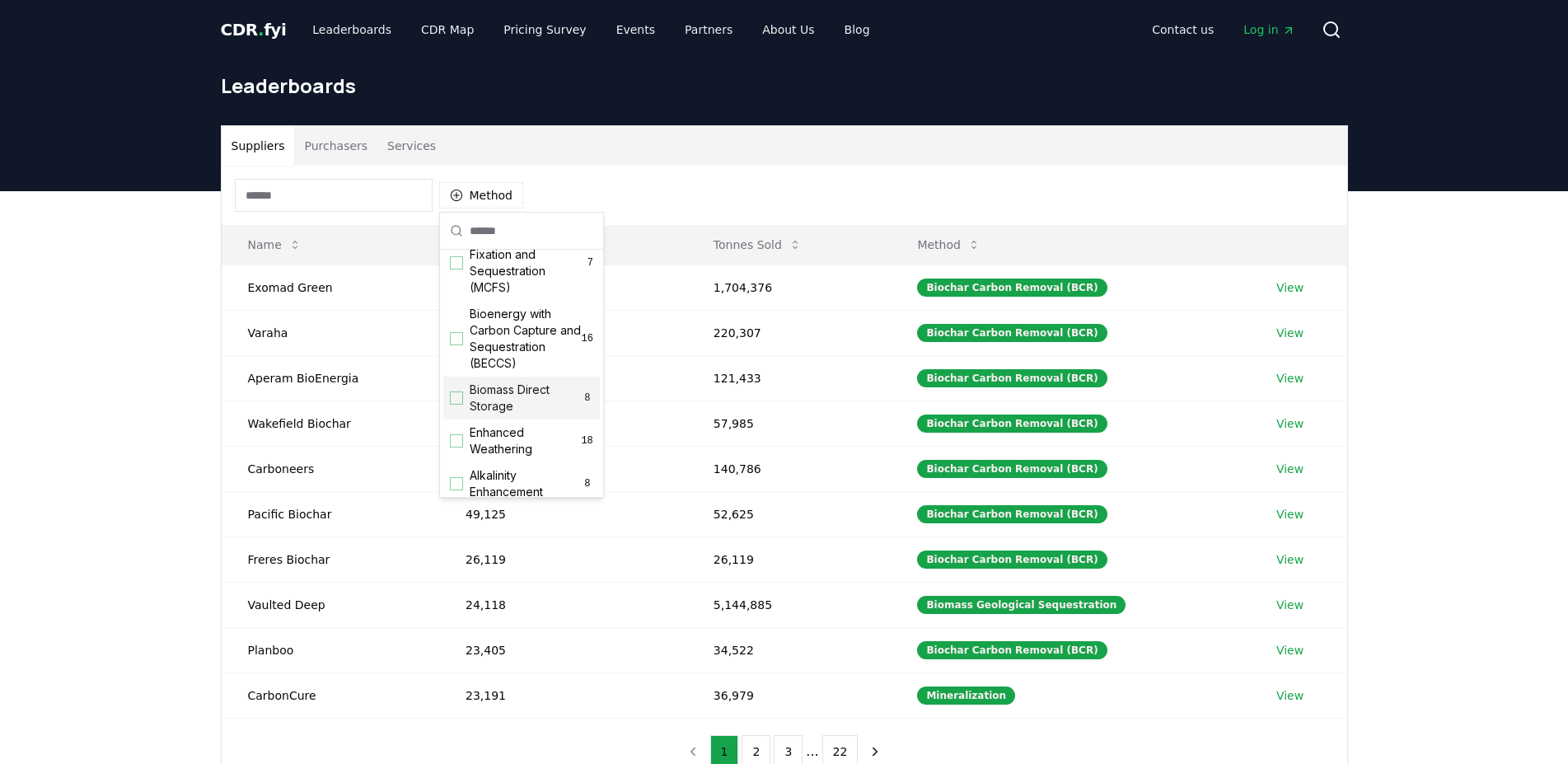
click at [543, 414] on span "Biomass Direct Storage" at bounding box center [525, 397] width 112 height 33
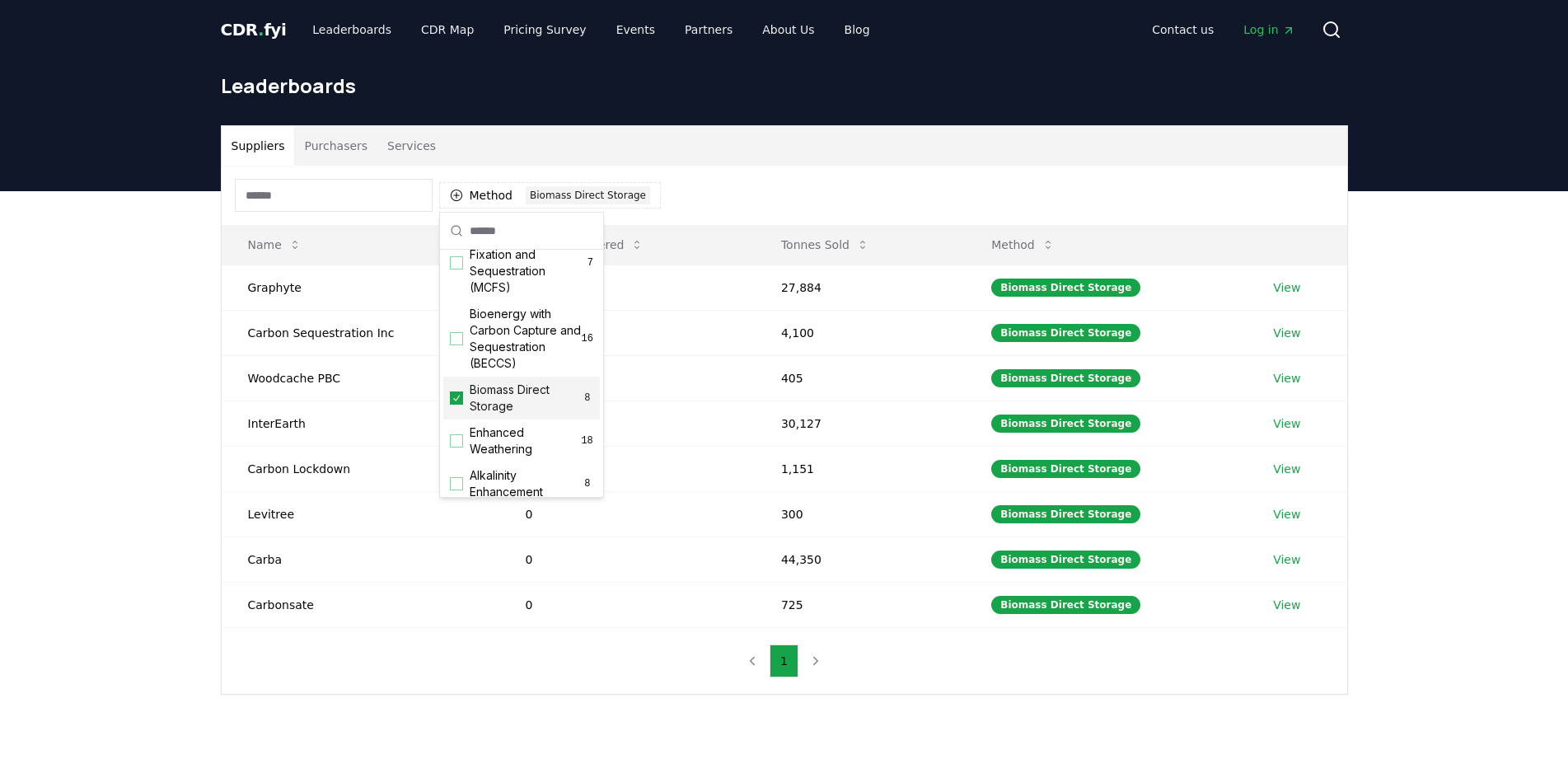
click at [533, 414] on span "Biomass Direct Storage" at bounding box center [525, 397] width 112 height 33
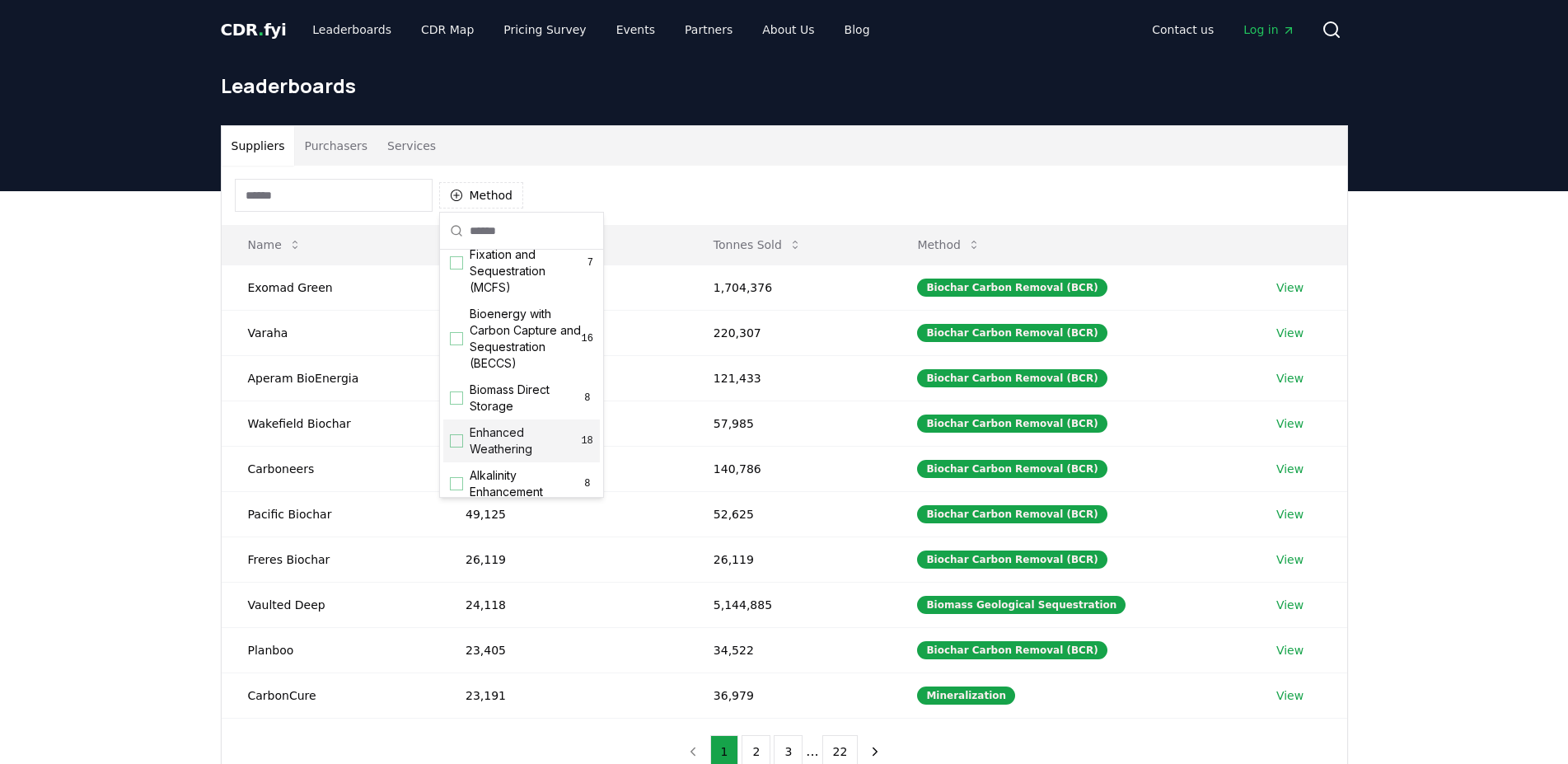
click at [522, 458] on span "Enhanced Weathering" at bounding box center [525, 441] width 111 height 33
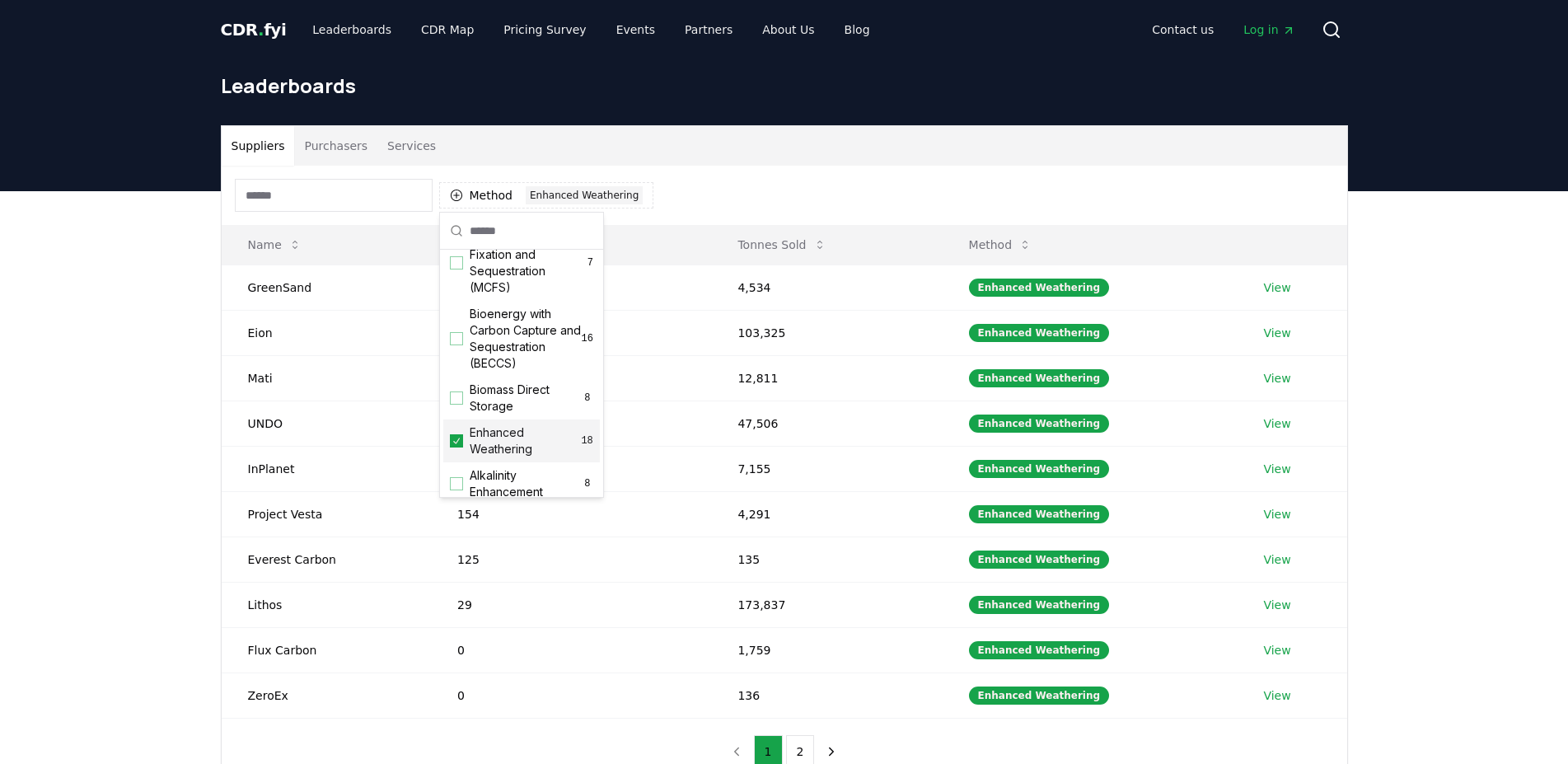
click at [524, 458] on span "Enhanced Weathering" at bounding box center [525, 441] width 111 height 33
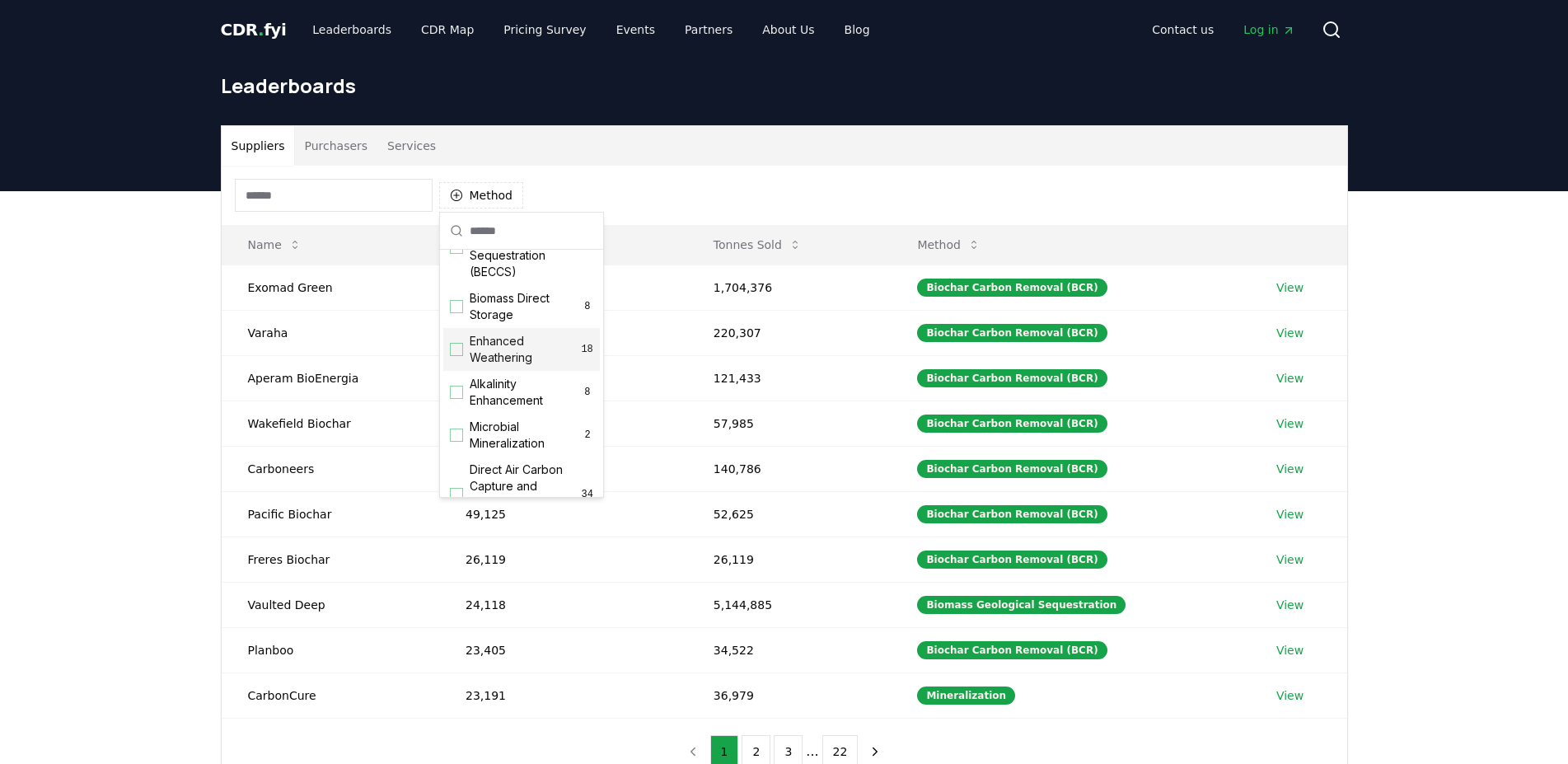
scroll to position [280, 0]
click at [548, 360] on span "Alkalinity Enhancement" at bounding box center [525, 343] width 112 height 33
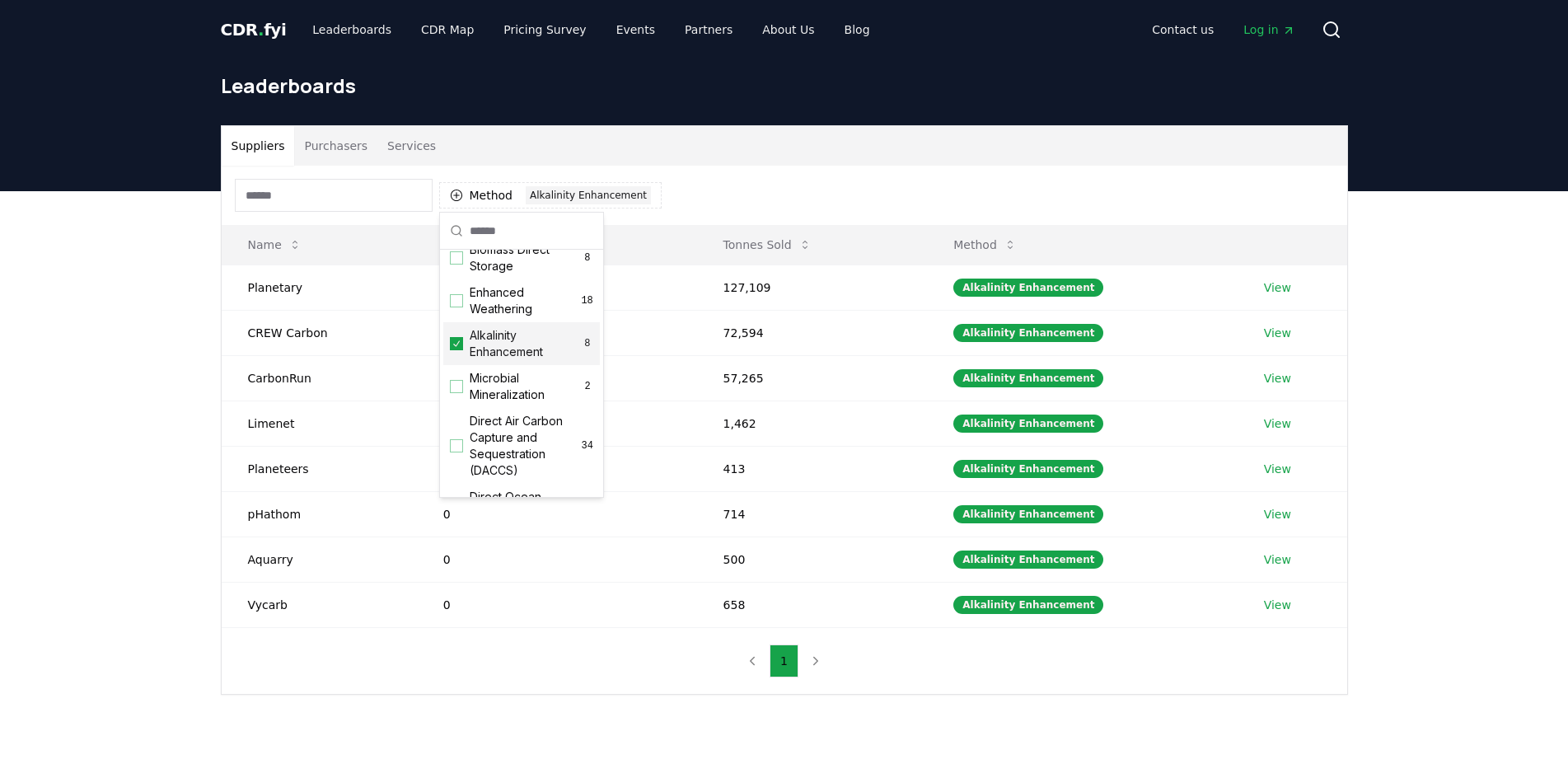
click at [548, 360] on span "Alkalinity Enhancement" at bounding box center [525, 343] width 112 height 33
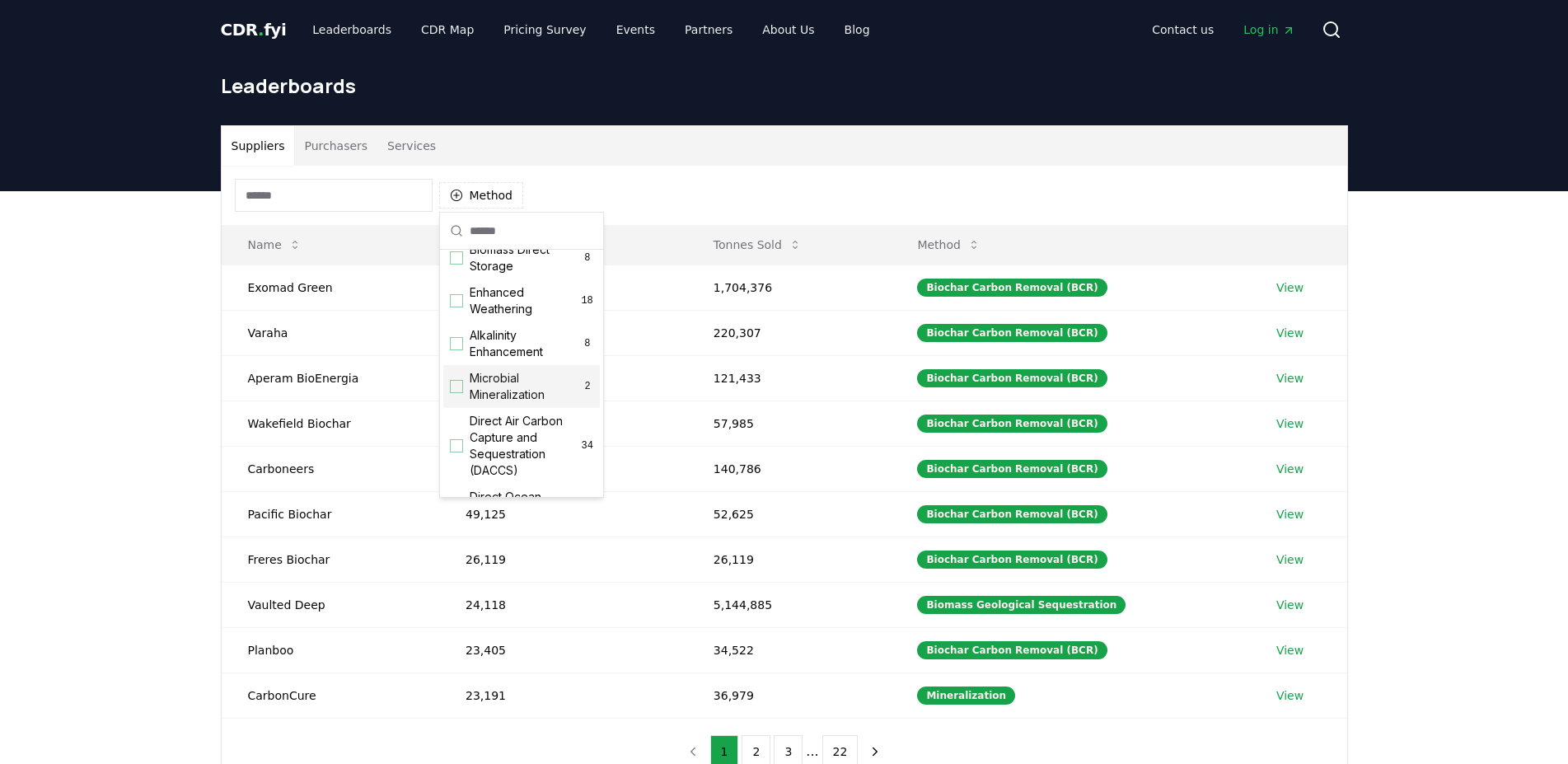
click at [533, 403] on span "Microbial Mineralization" at bounding box center [525, 386] width 112 height 33
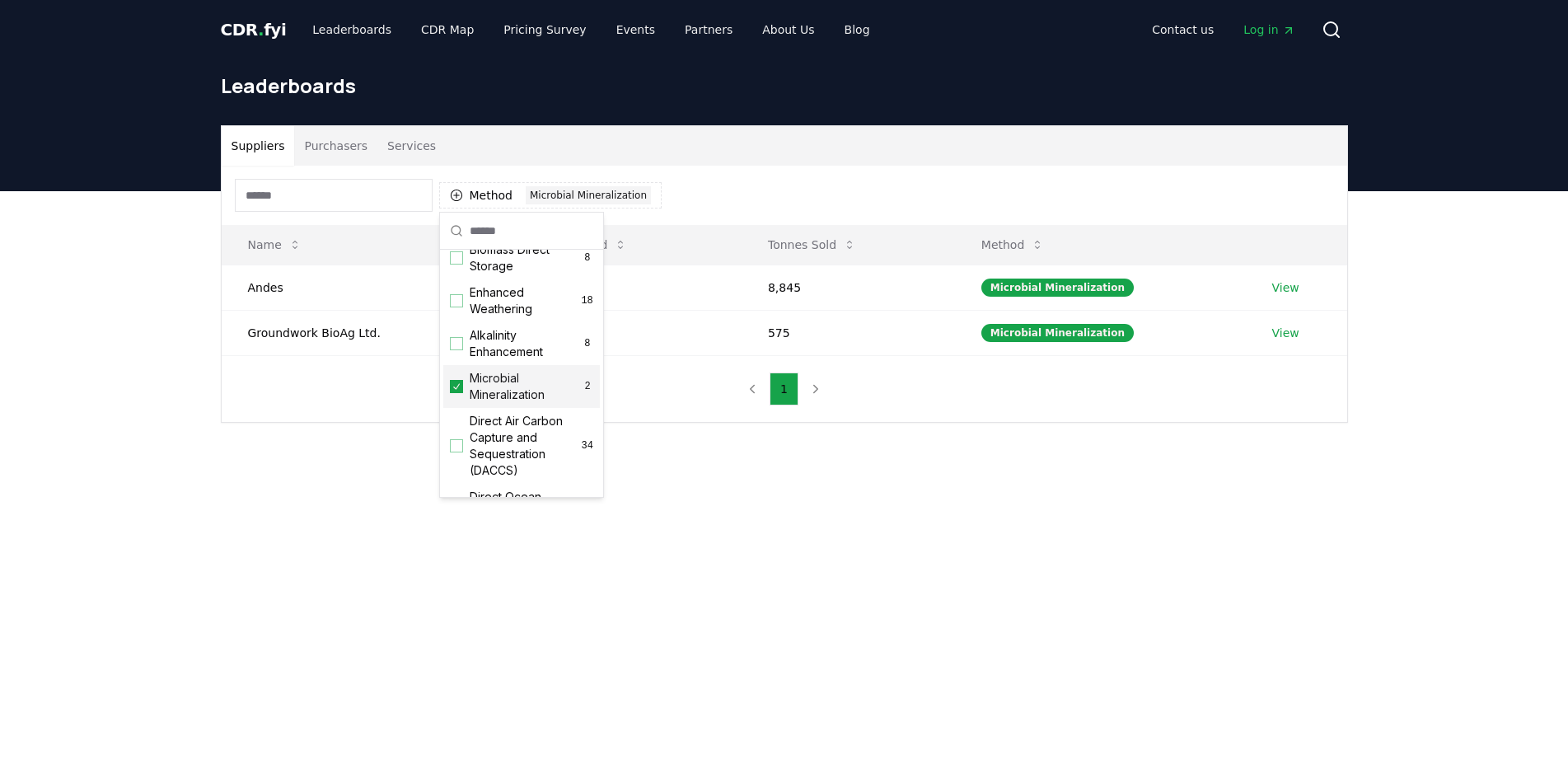
click at [527, 403] on span "Microbial Mineralization" at bounding box center [525, 386] width 112 height 33
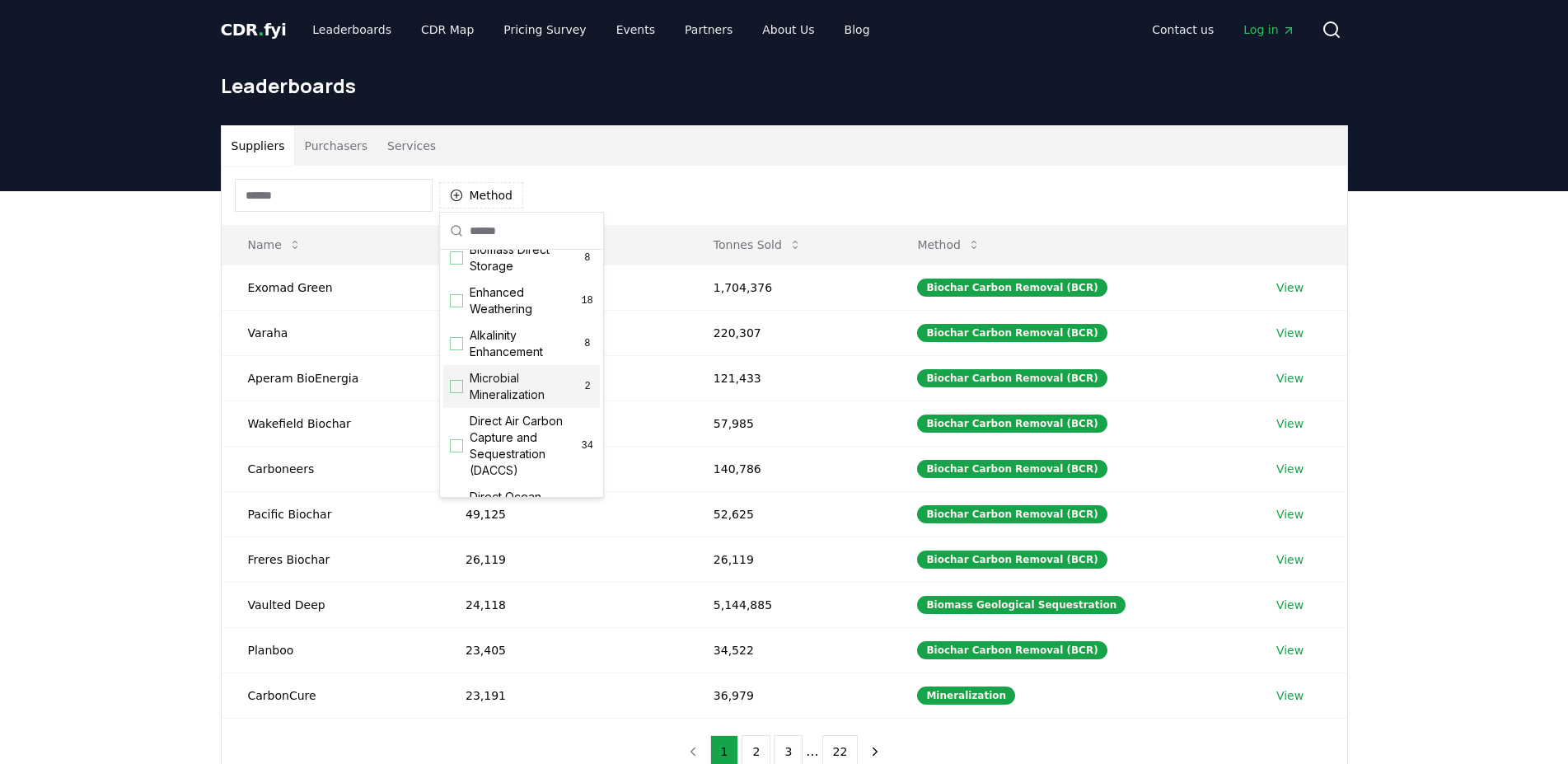
click at [526, 473] on span "Direct Air Carbon Capture and Sequestration (DACCS)" at bounding box center [525, 446] width 112 height 66
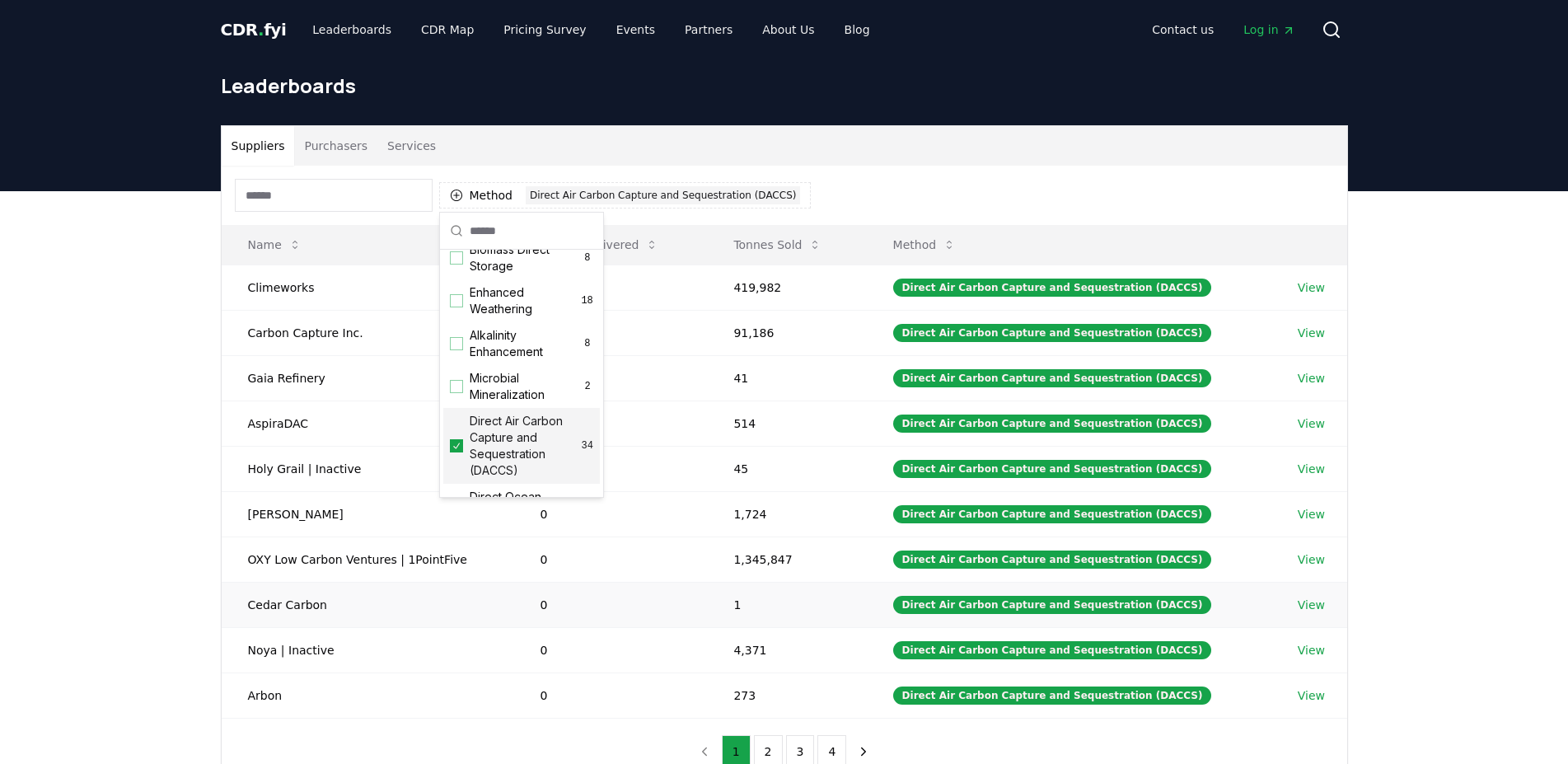
click at [704, 616] on td "0" at bounding box center [611, 604] width 194 height 45
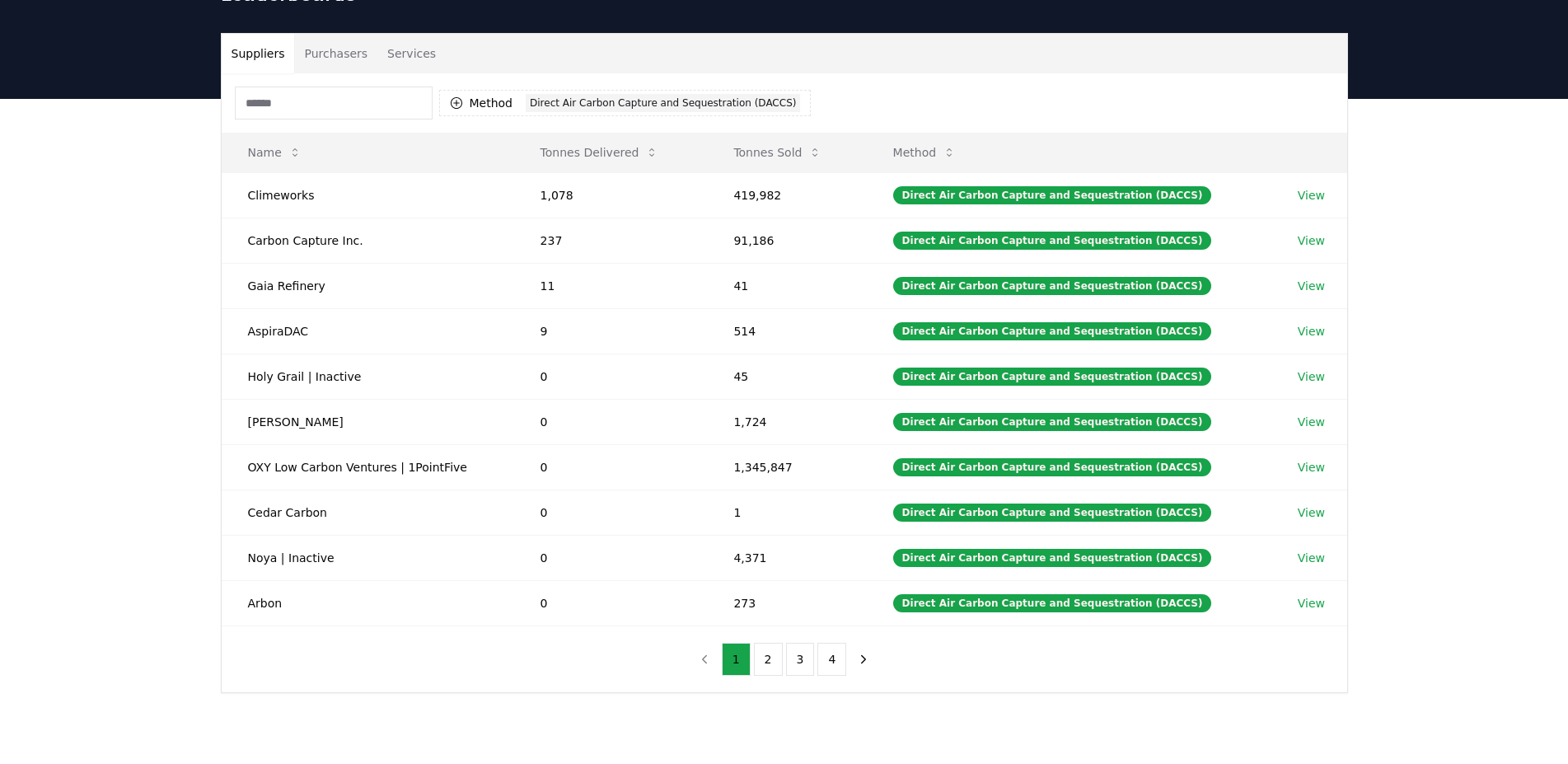
scroll to position [140, 0]
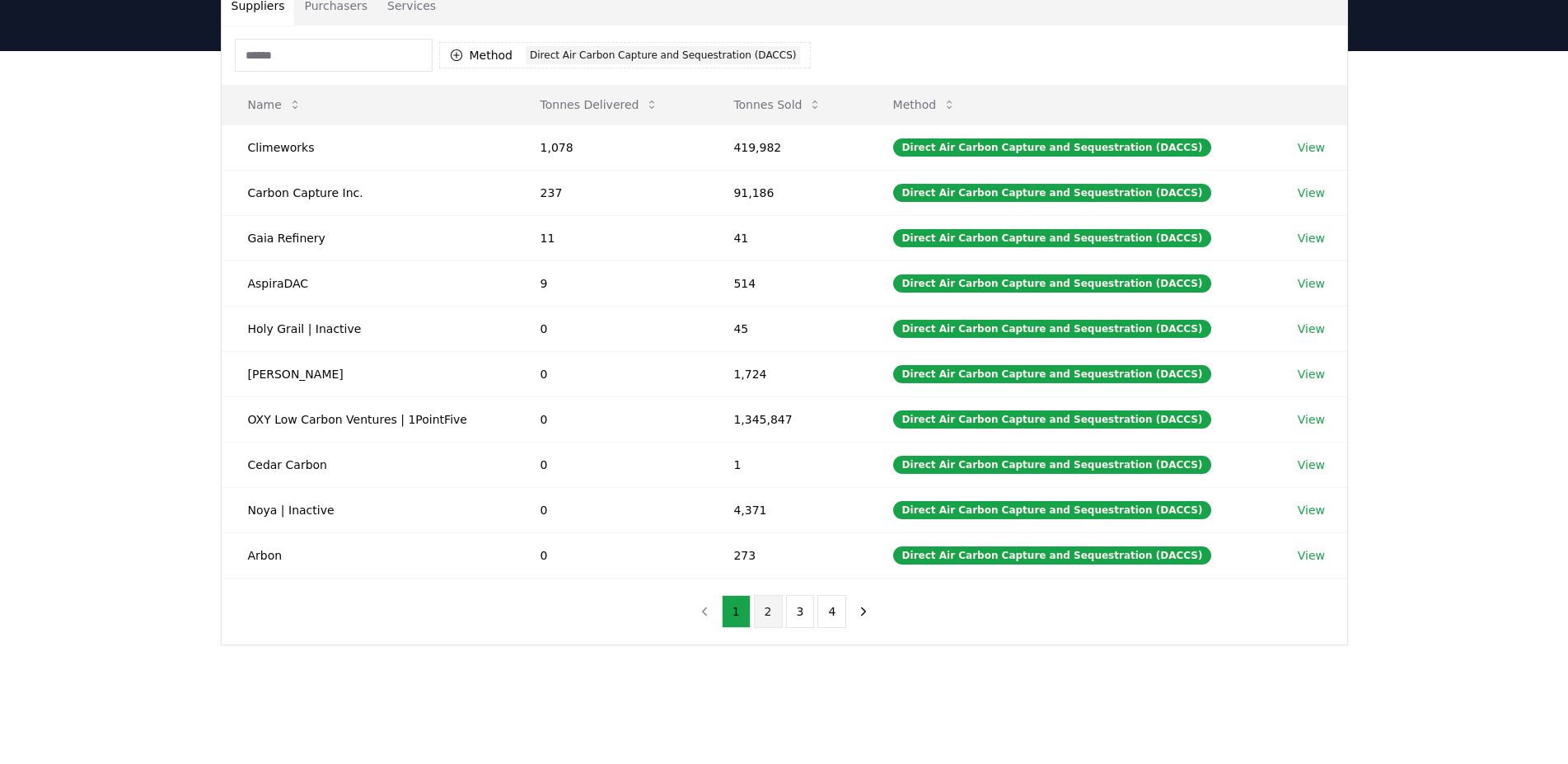
click at [773, 620] on button "2" at bounding box center [768, 611] width 29 height 33
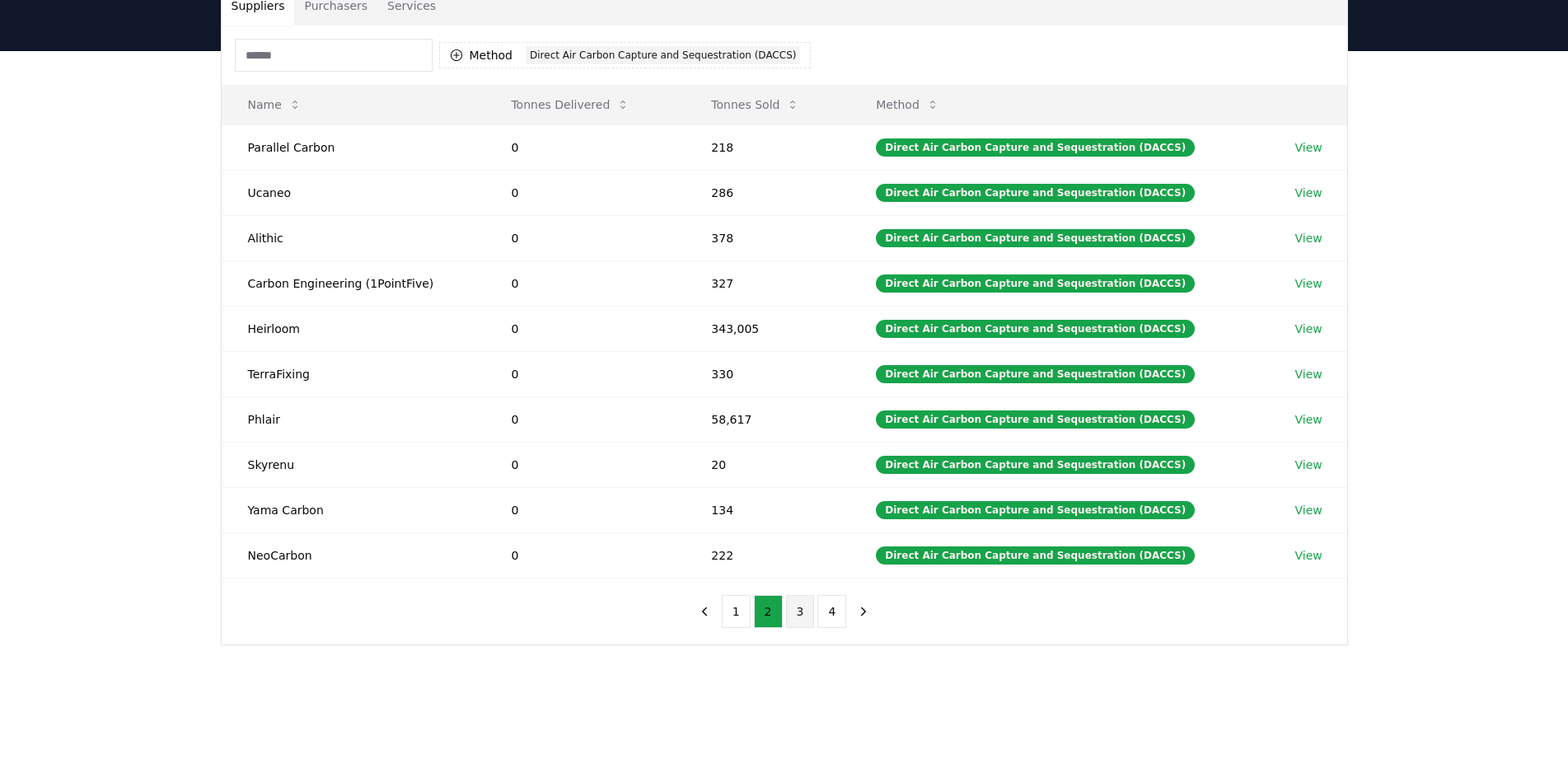
click at [796, 621] on button "3" at bounding box center [801, 611] width 29 height 33
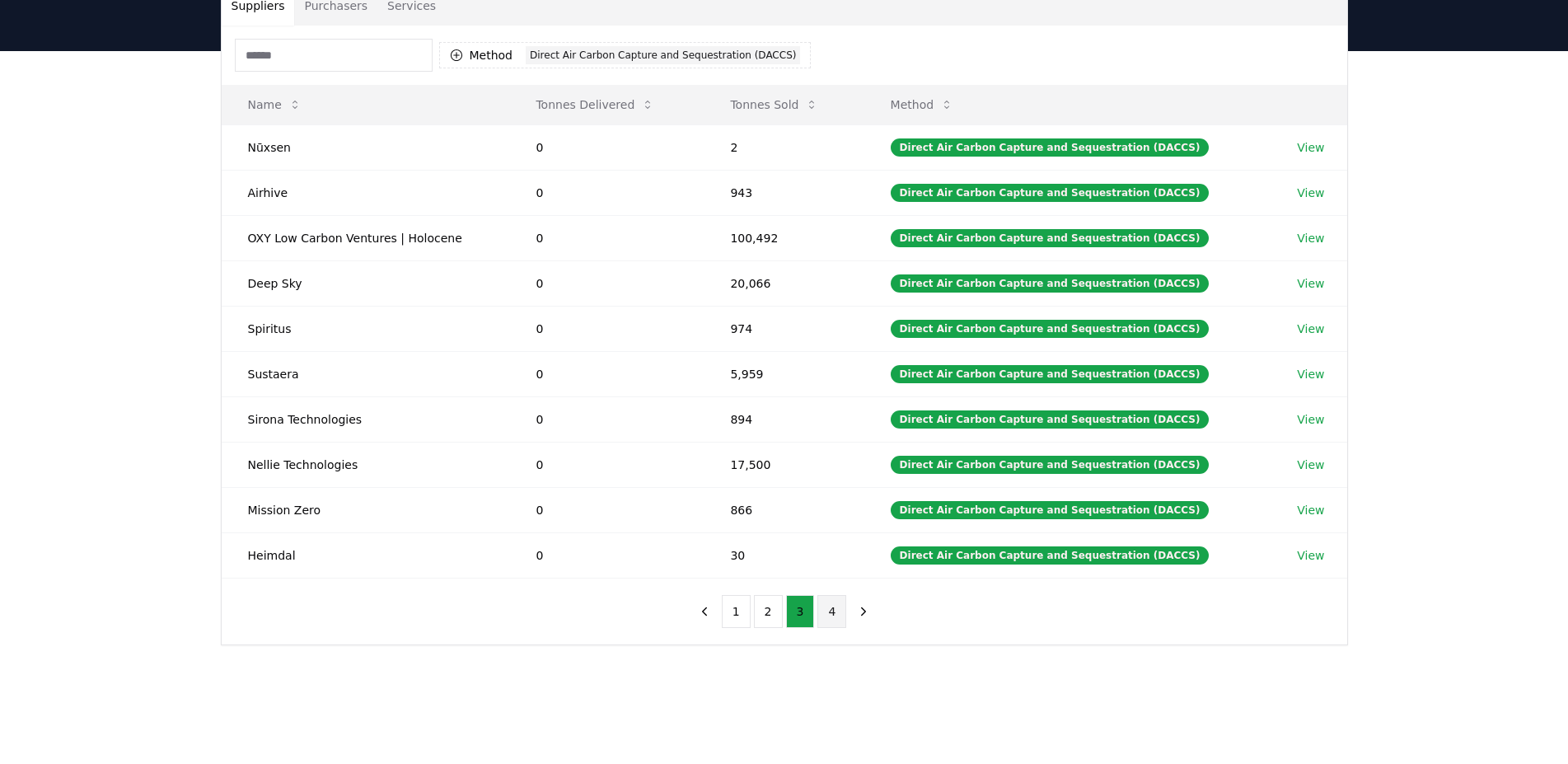
click at [824, 618] on button "4" at bounding box center [832, 611] width 29 height 33
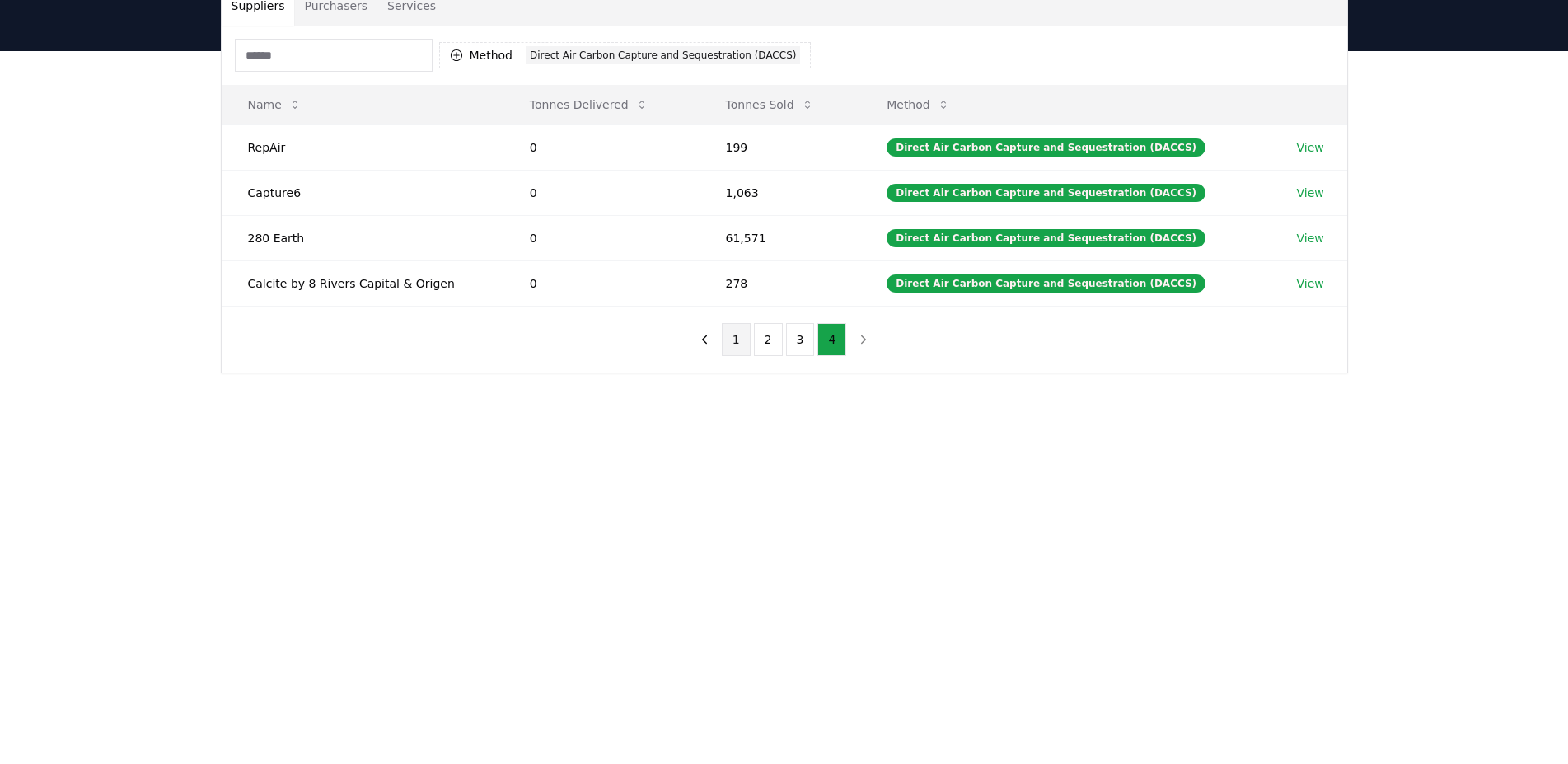
click at [749, 334] on button "1" at bounding box center [736, 340] width 29 height 33
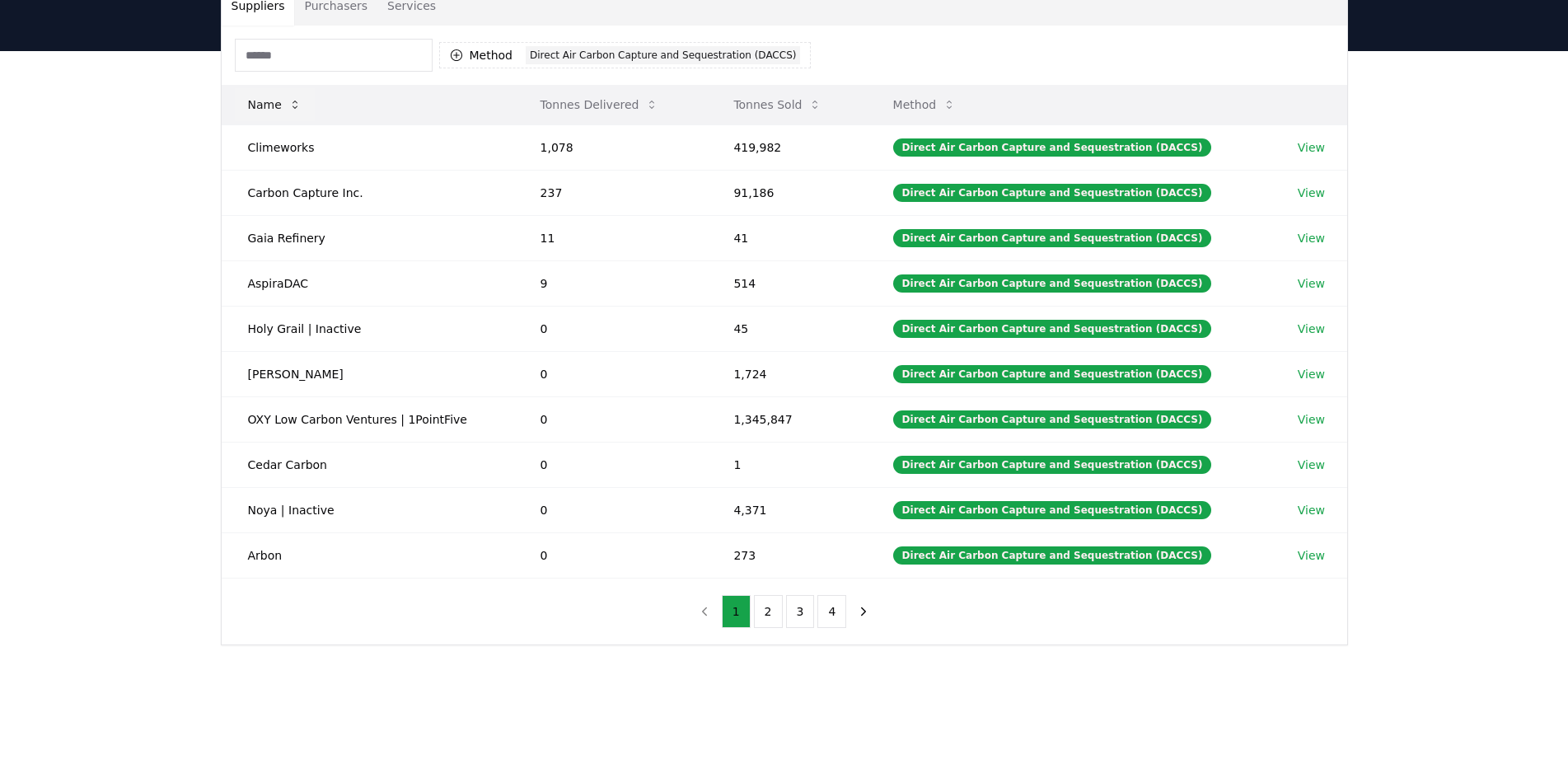
click at [296, 104] on icon at bounding box center [295, 105] width 14 height 14
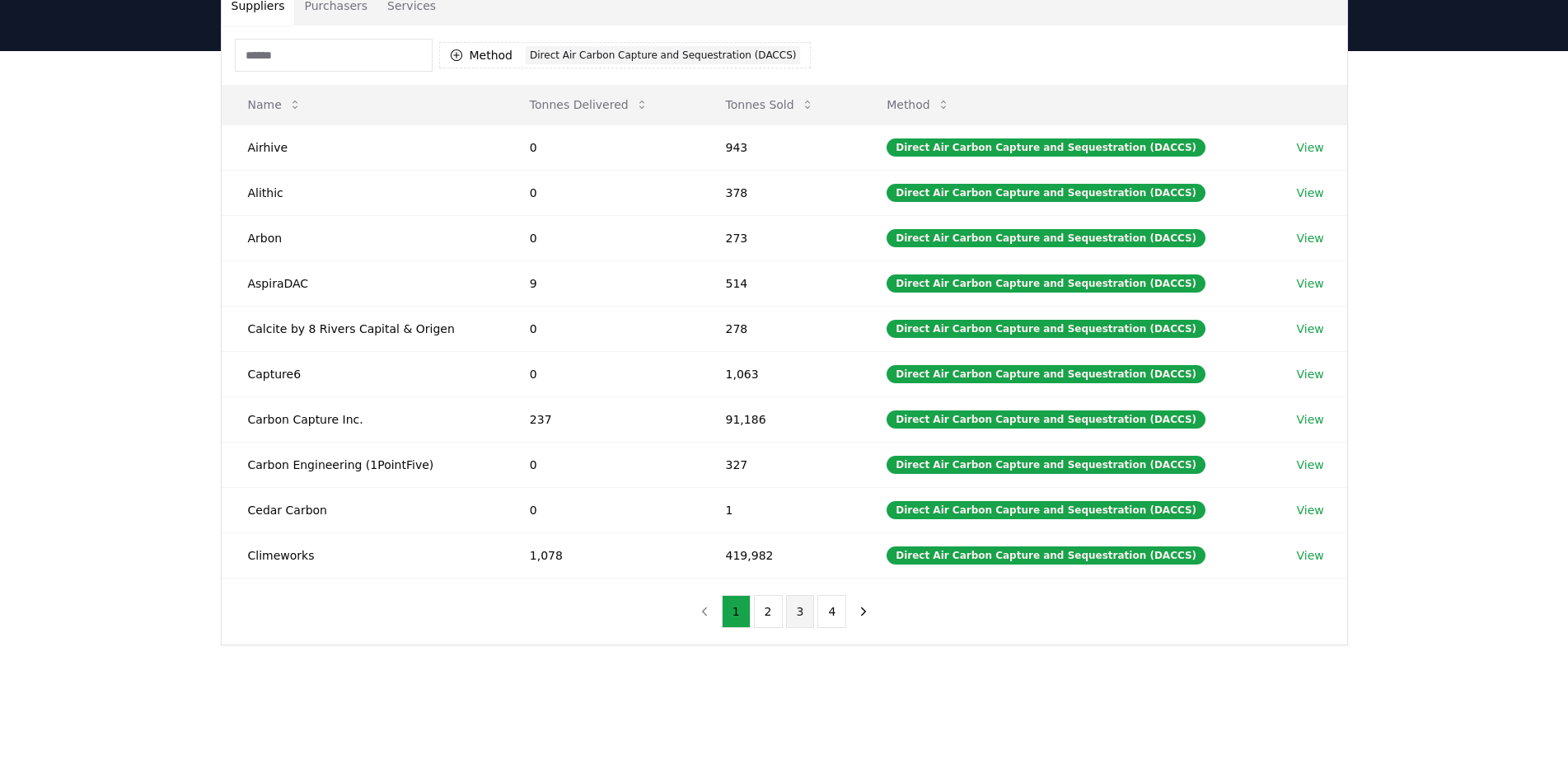
click at [791, 608] on button "3" at bounding box center [801, 611] width 29 height 33
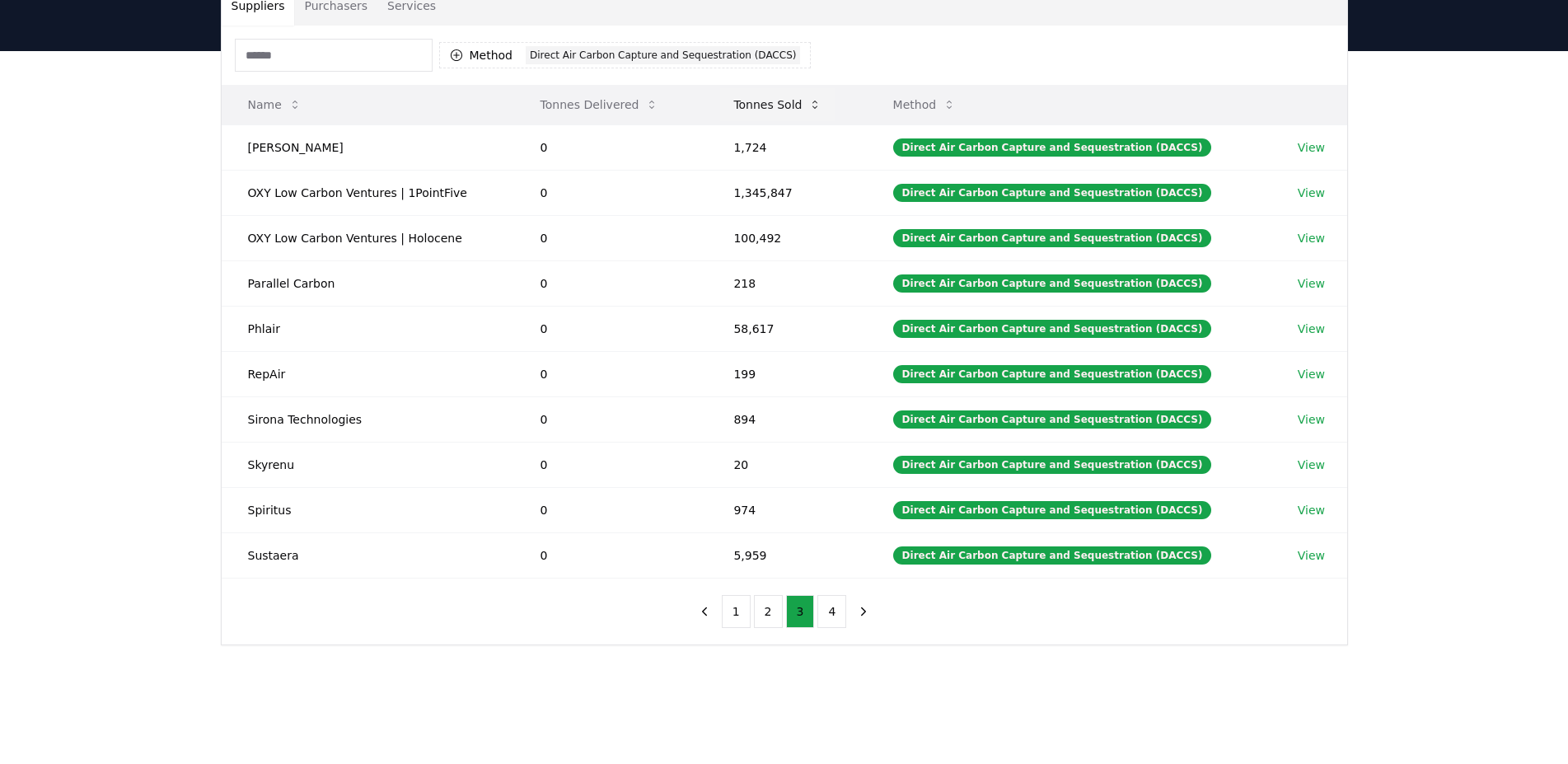
click at [773, 98] on button "Tonnes Sold" at bounding box center [777, 104] width 115 height 33
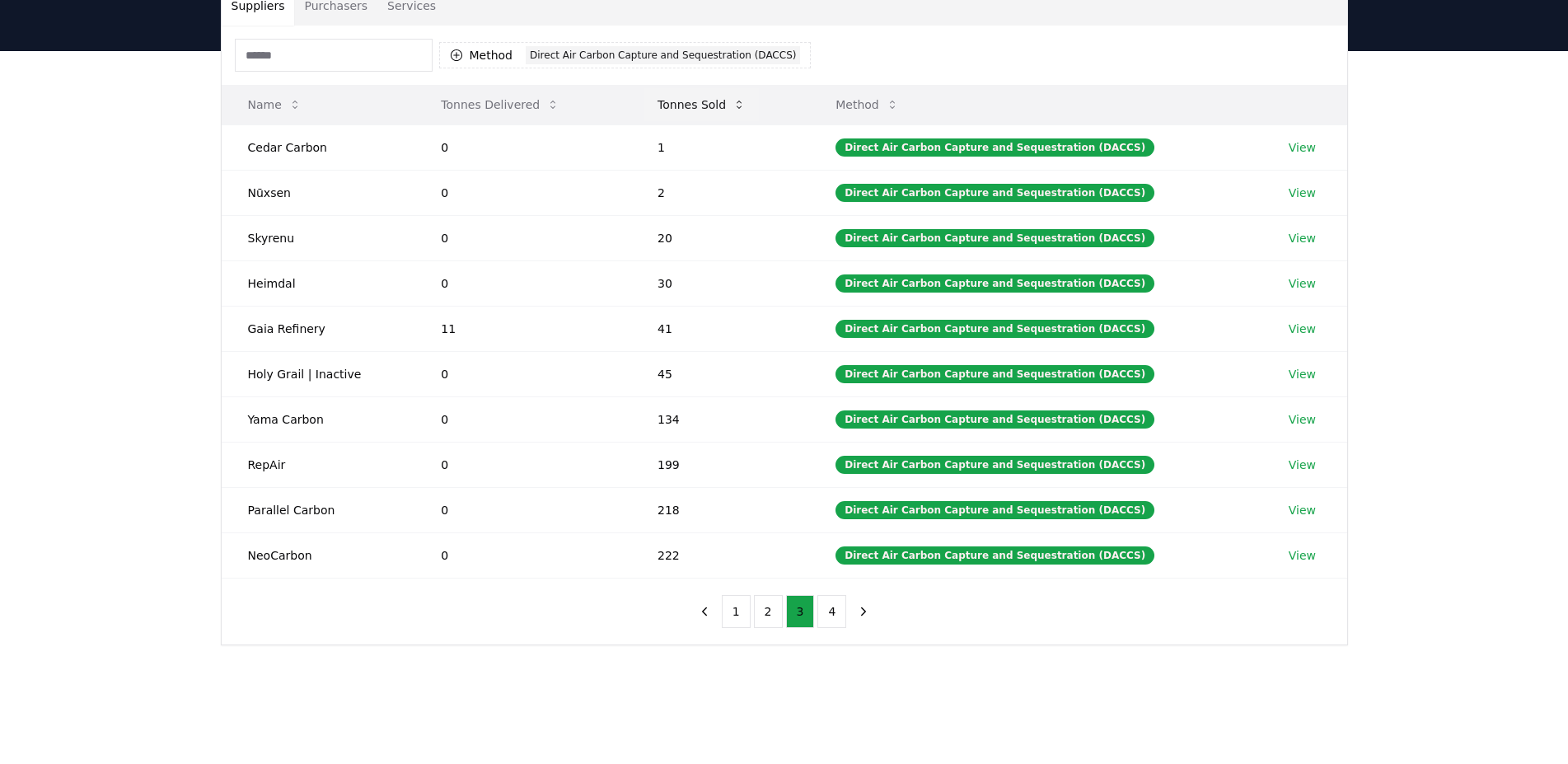
click at [728, 103] on button "Tonnes Sold" at bounding box center [701, 104] width 115 height 33
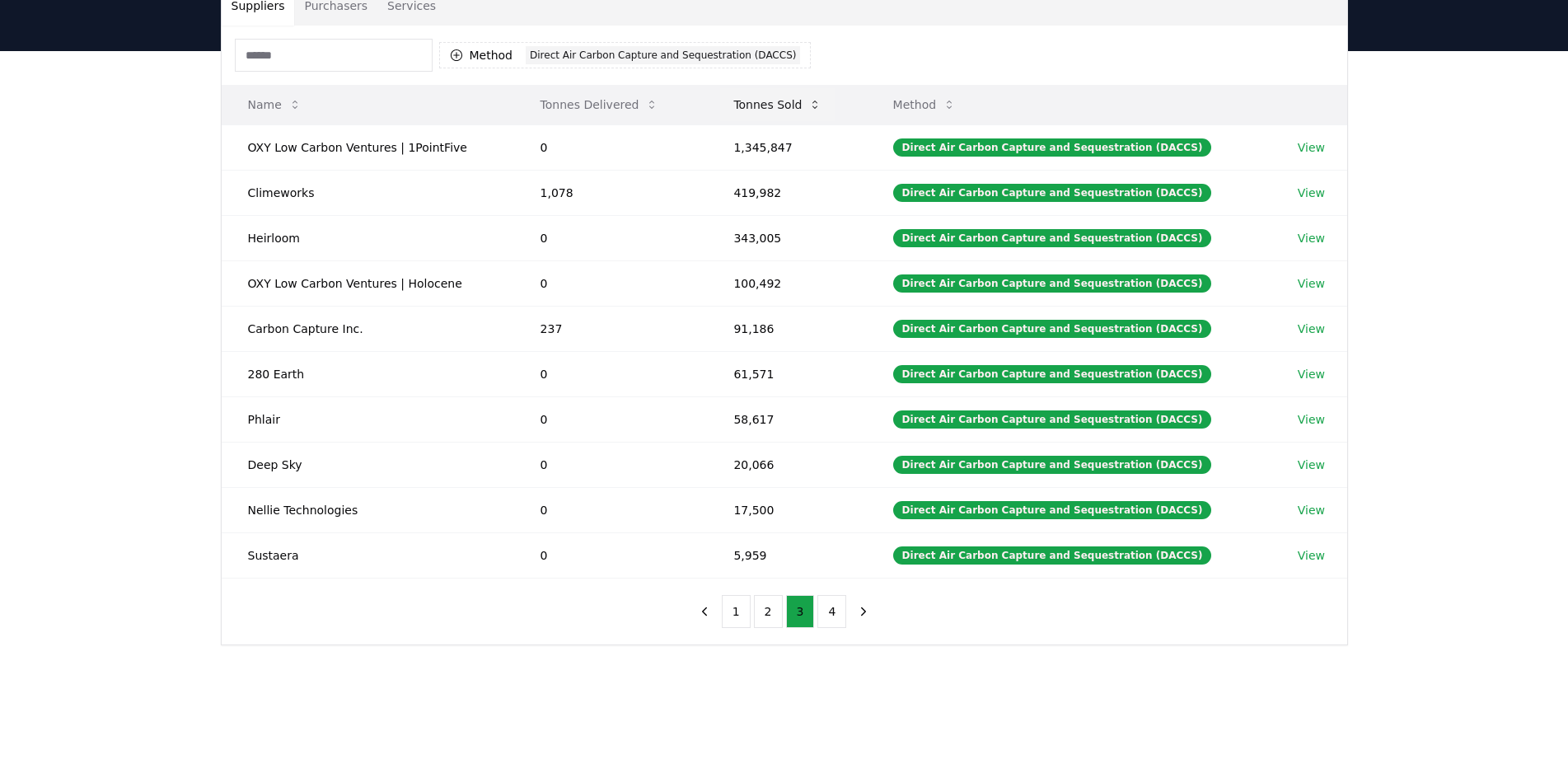
click at [800, 101] on button "Tonnes Sold" at bounding box center [777, 104] width 115 height 33
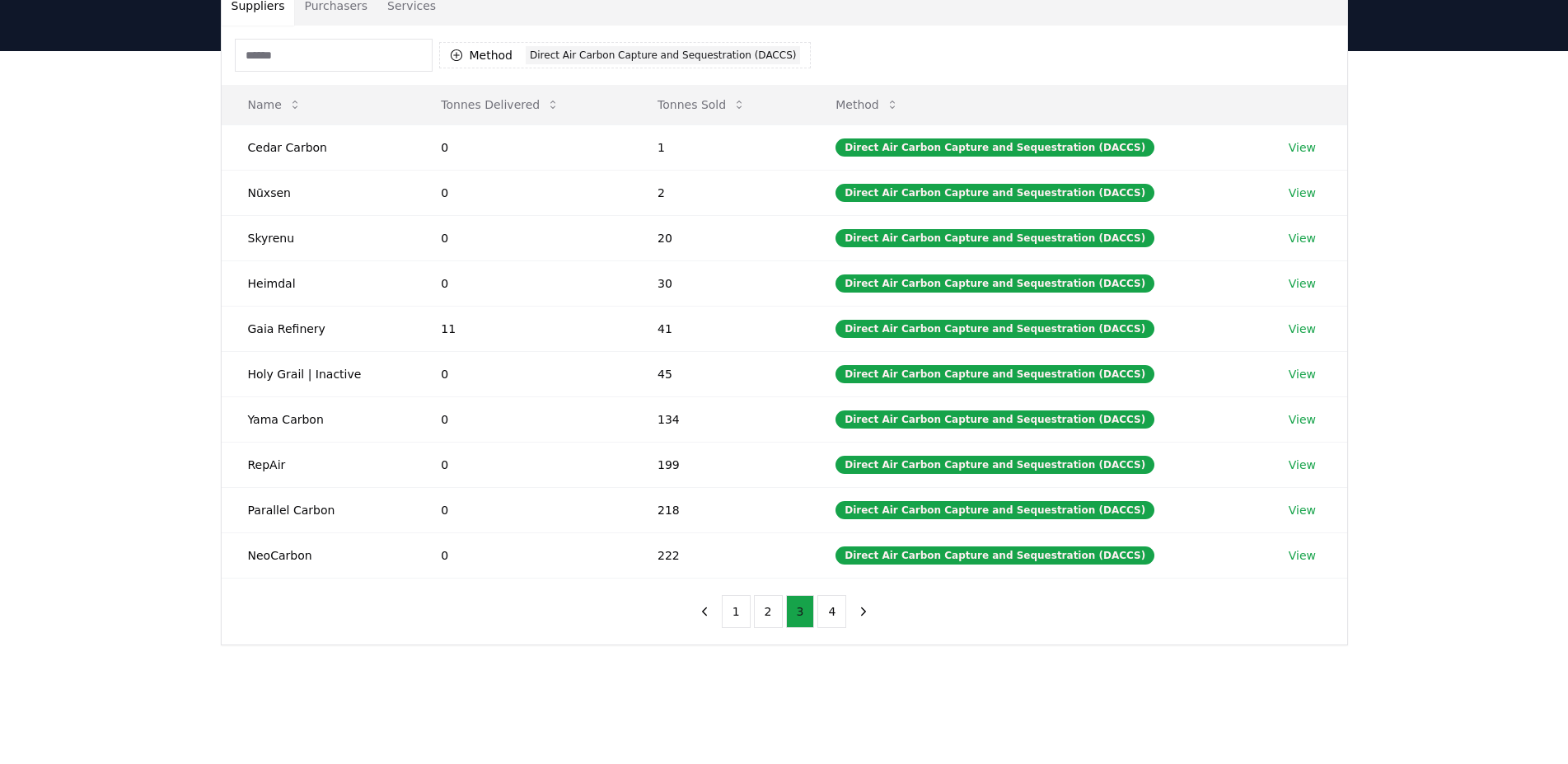
click at [806, 610] on button "3" at bounding box center [801, 611] width 29 height 33
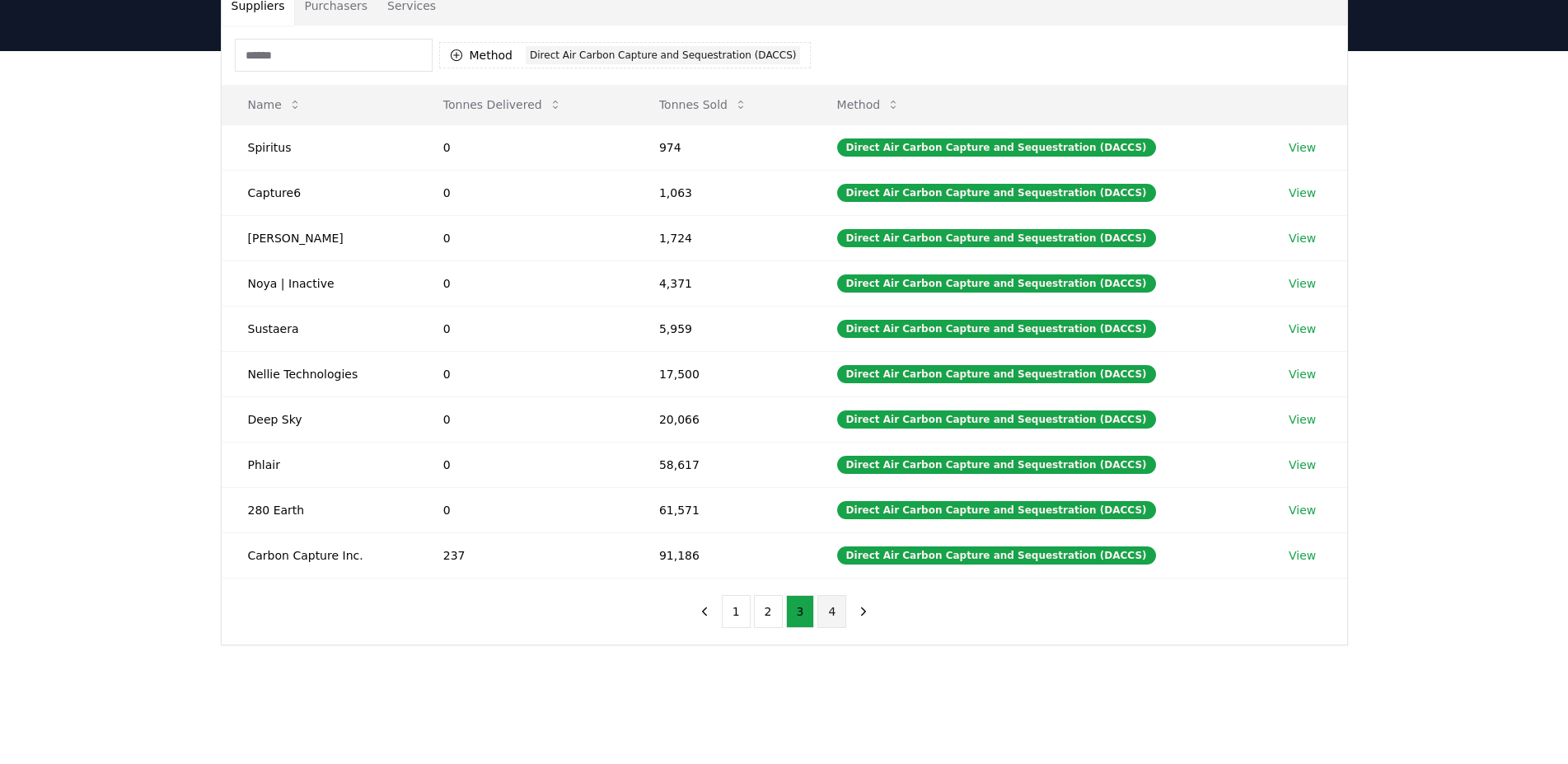
click at [825, 612] on button "4" at bounding box center [832, 611] width 29 height 33
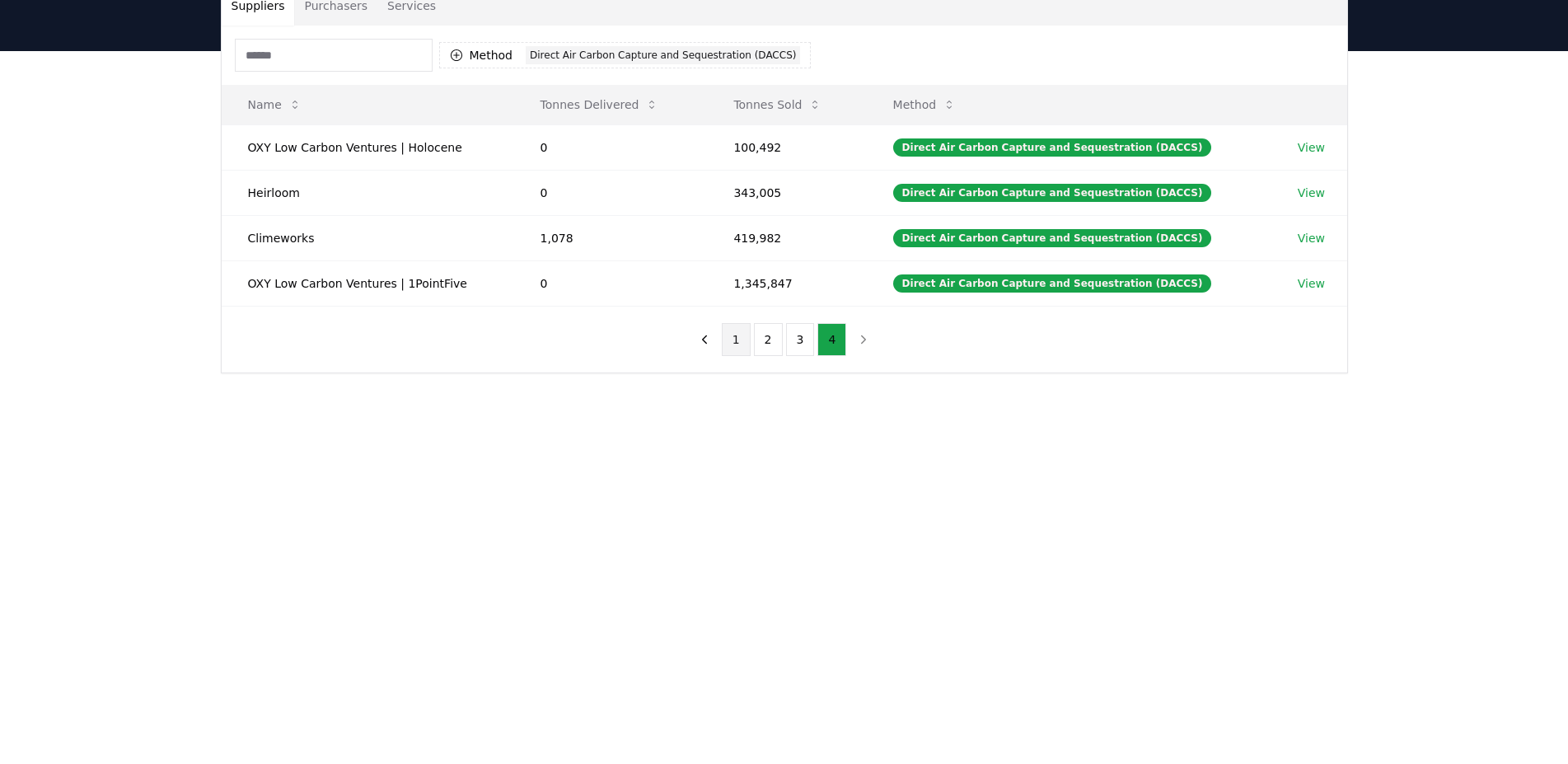
click at [743, 355] on button "1" at bounding box center [736, 340] width 29 height 33
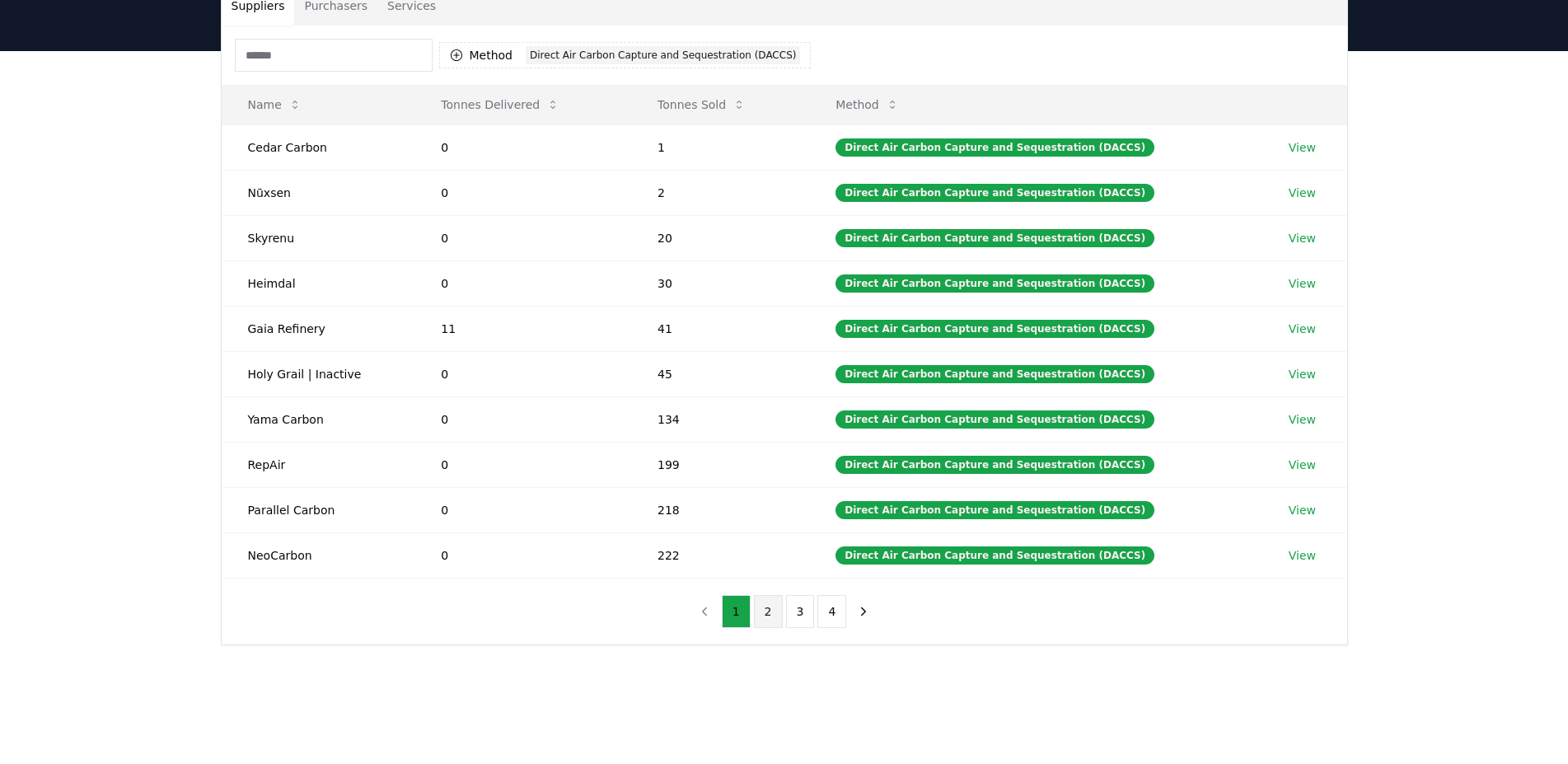
click at [766, 612] on button "2" at bounding box center [768, 611] width 29 height 33
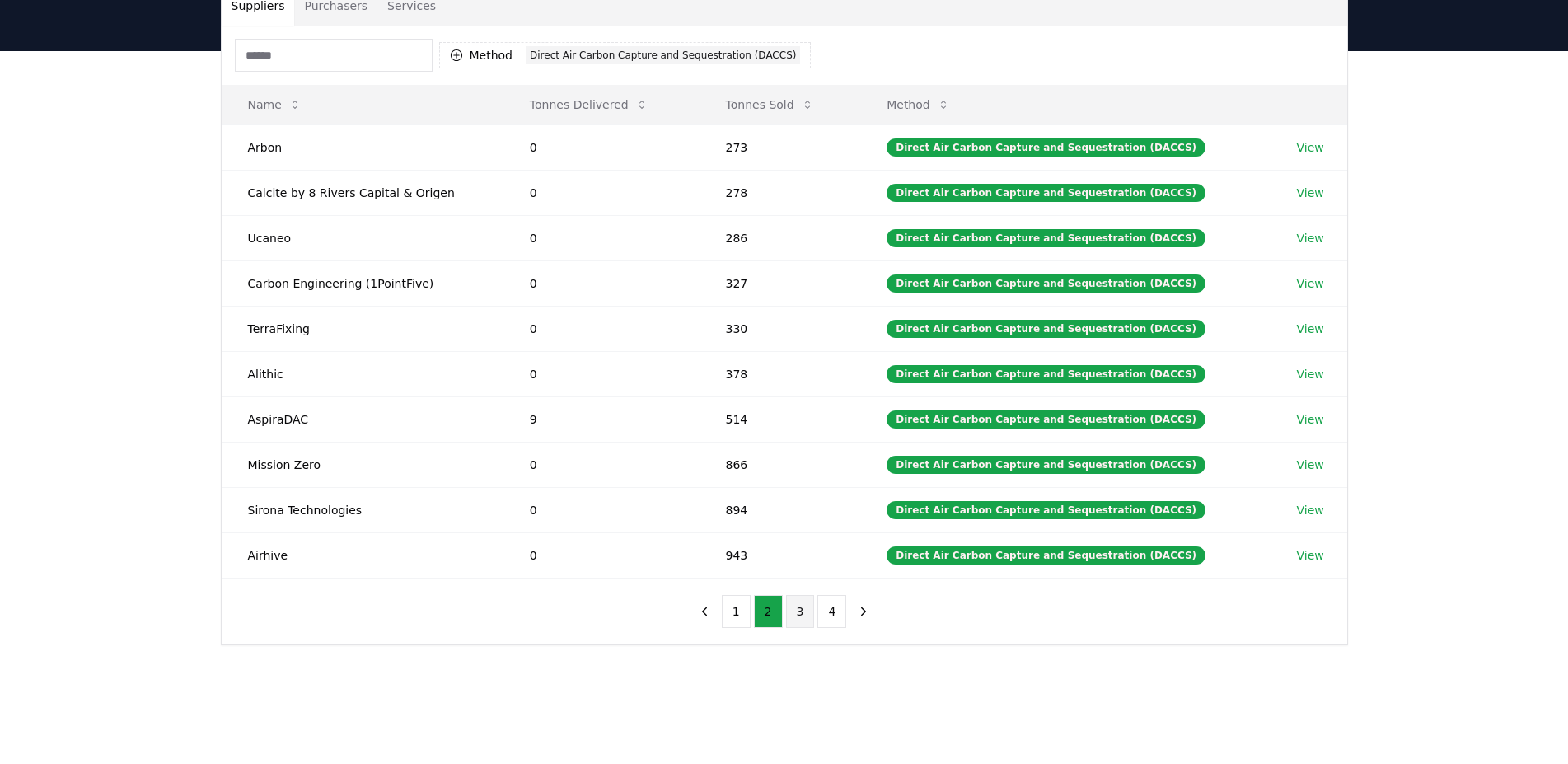
click at [795, 616] on button "3" at bounding box center [801, 611] width 29 height 33
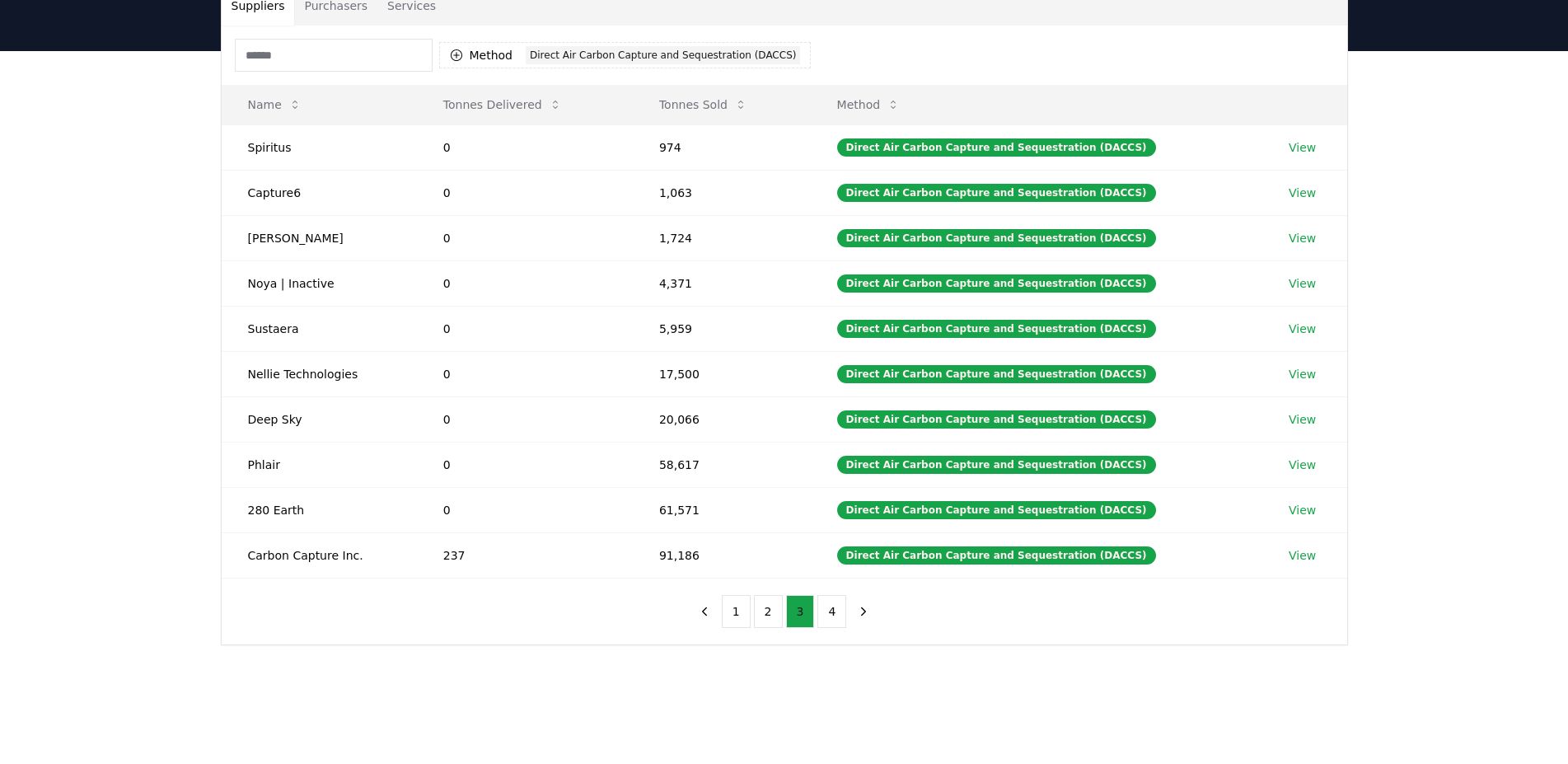
click at [812, 621] on button "3" at bounding box center [801, 611] width 29 height 33
click at [818, 616] on button "4" at bounding box center [832, 611] width 29 height 33
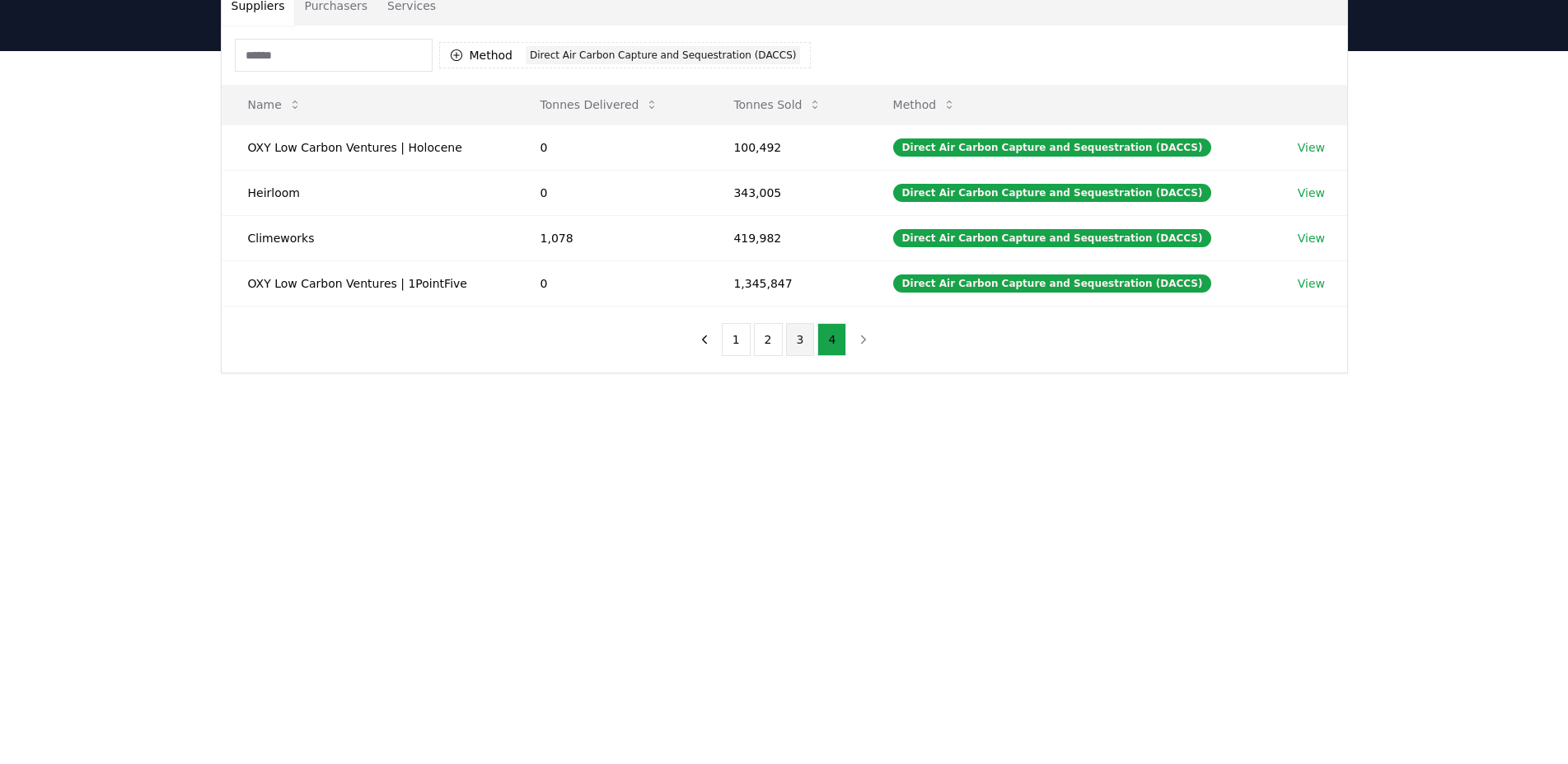
click at [806, 348] on button "3" at bounding box center [801, 340] width 29 height 33
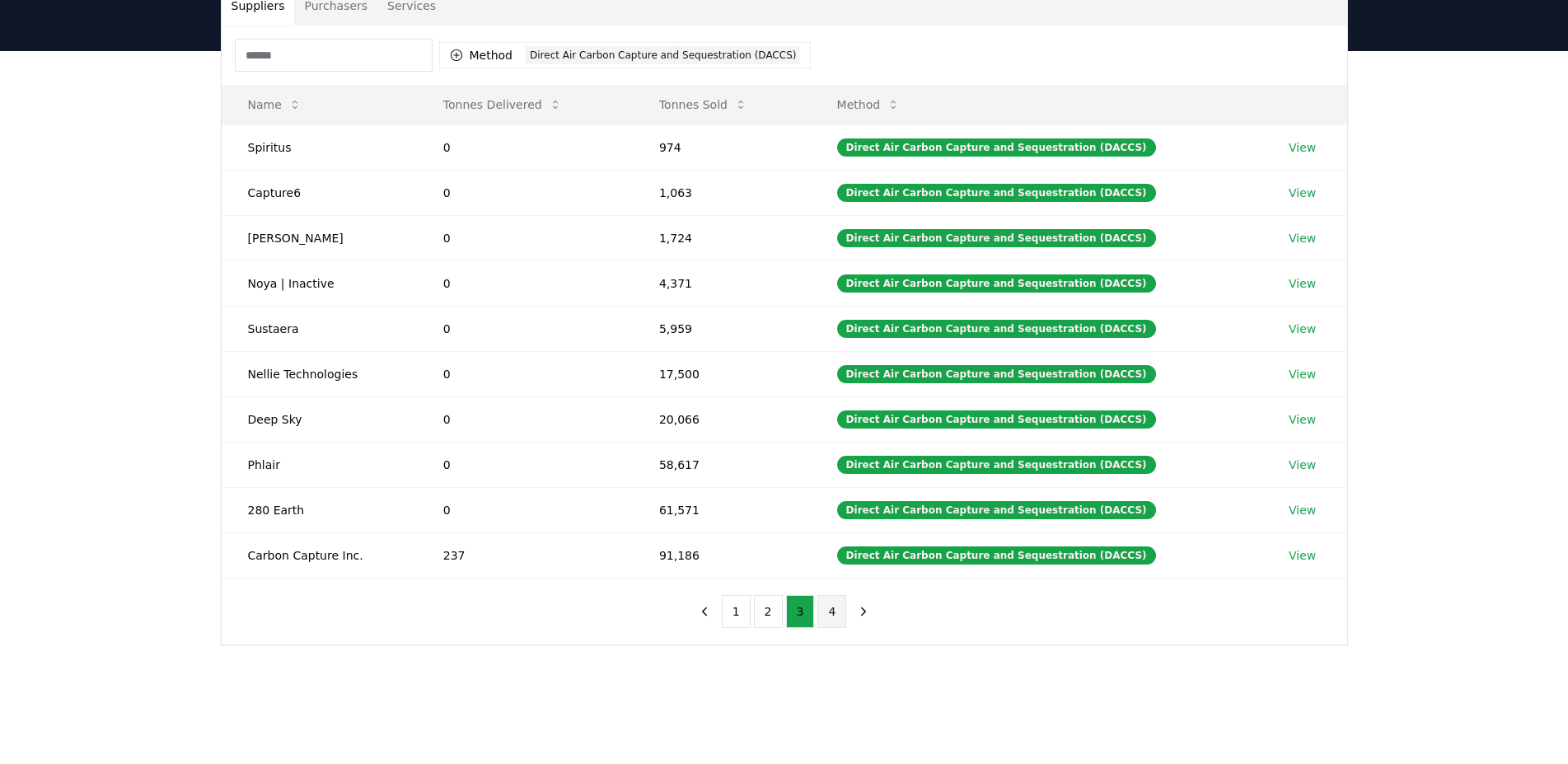
click at [821, 604] on button "4" at bounding box center [832, 611] width 29 height 33
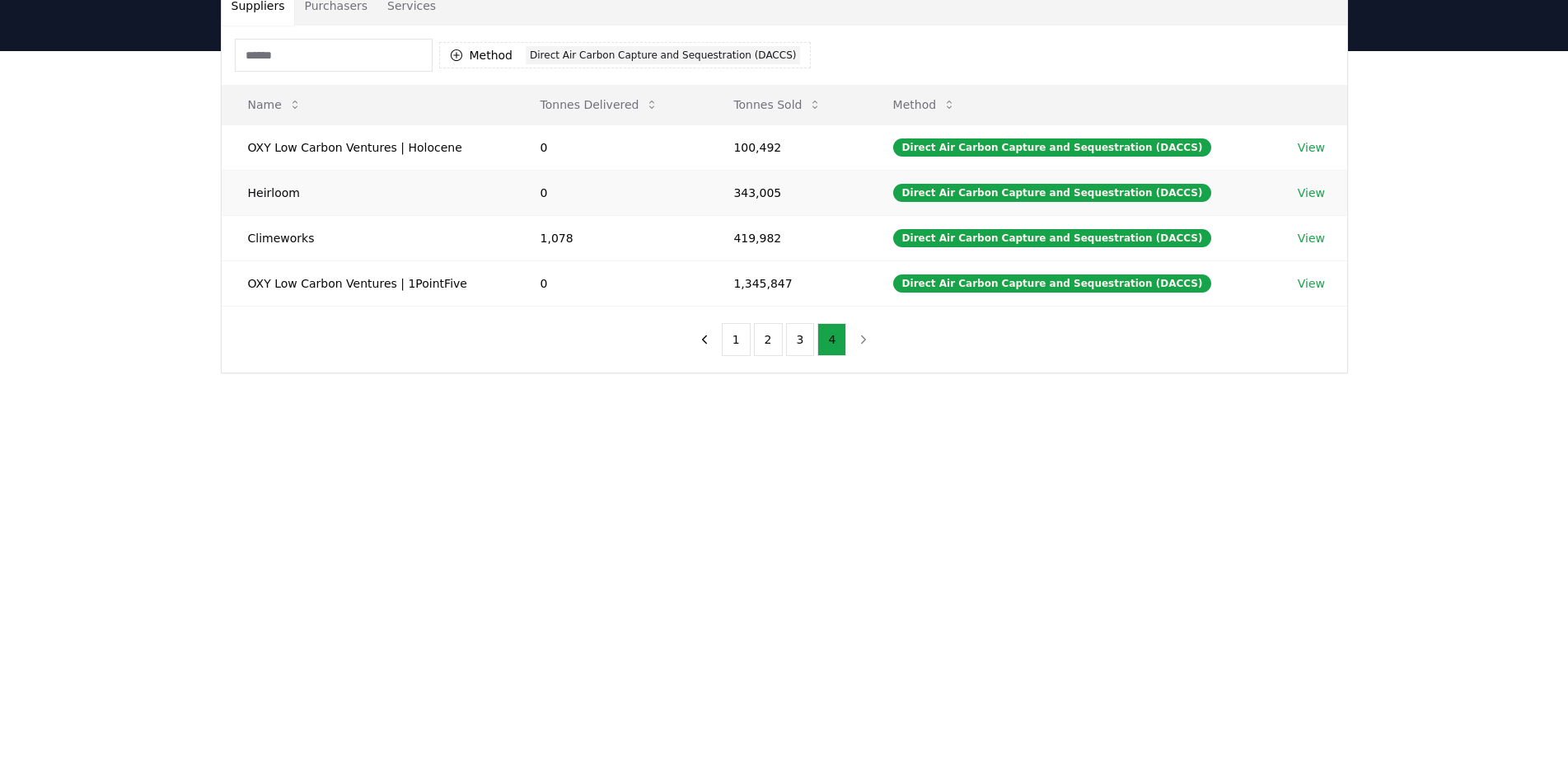
click at [275, 183] on td "Heirloom" at bounding box center [368, 192] width 293 height 45
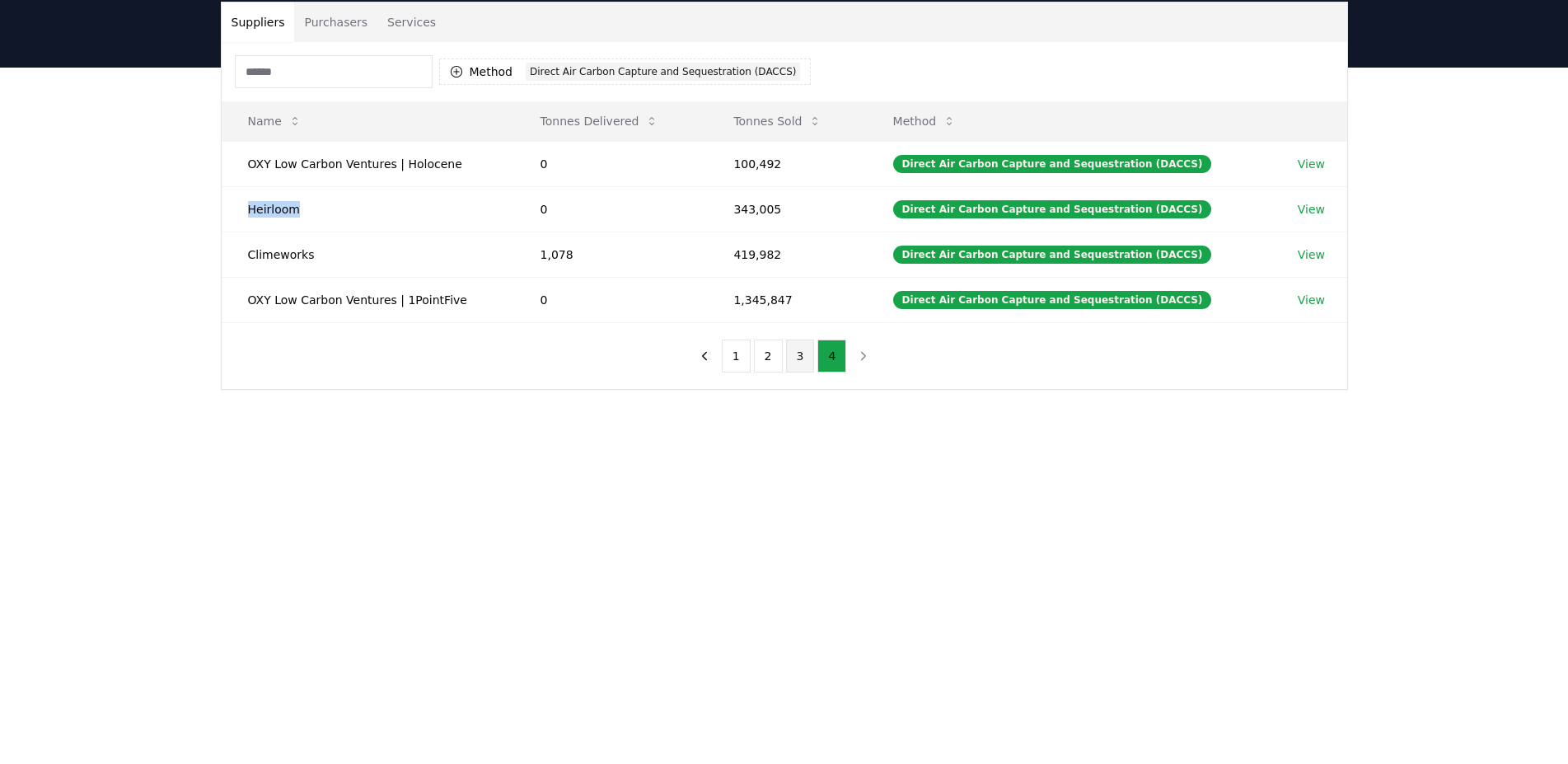
click at [807, 357] on button "3" at bounding box center [801, 356] width 29 height 33
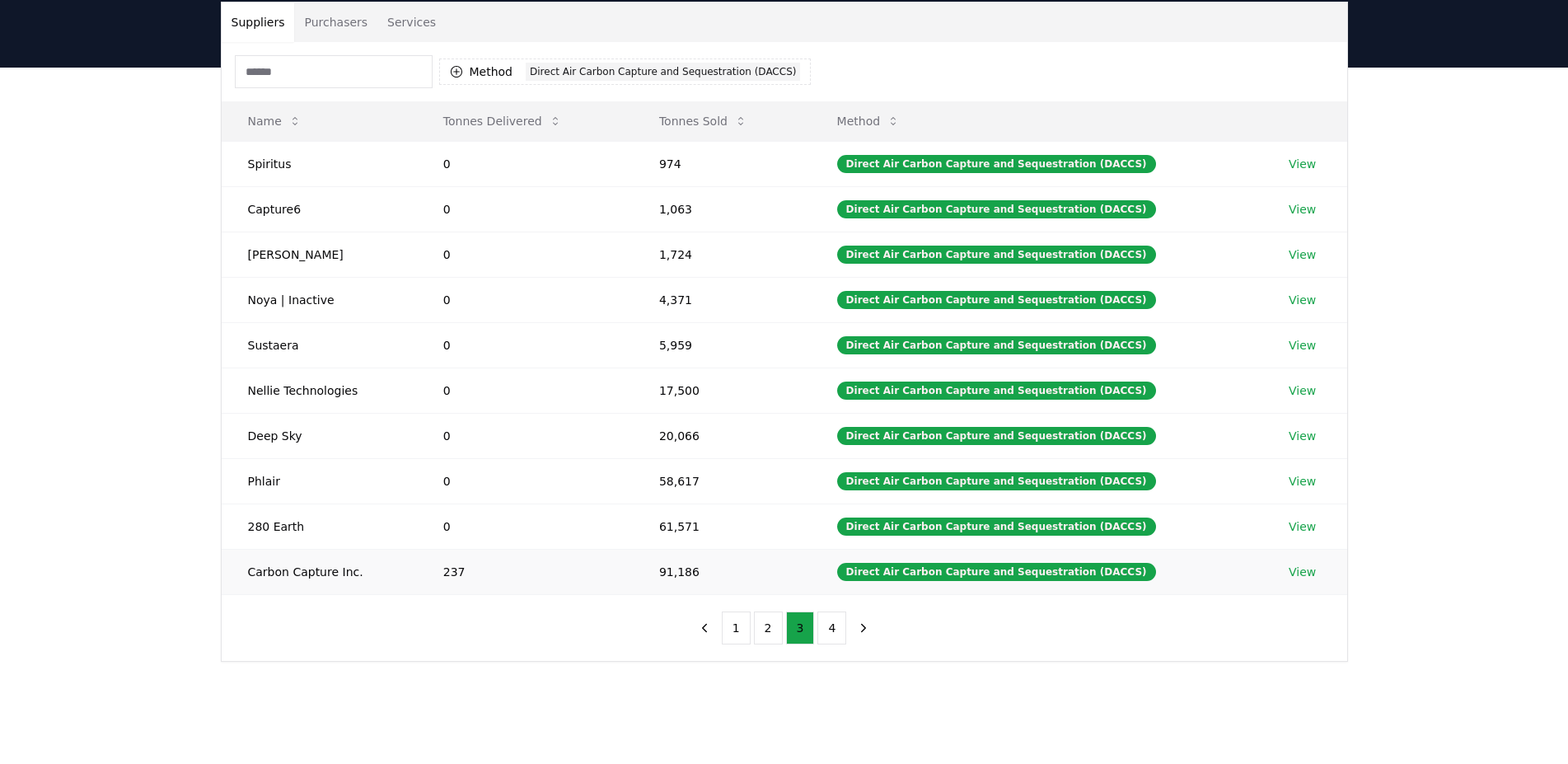
click at [274, 571] on td "Carbon Capture Inc." at bounding box center [319, 571] width 195 height 45
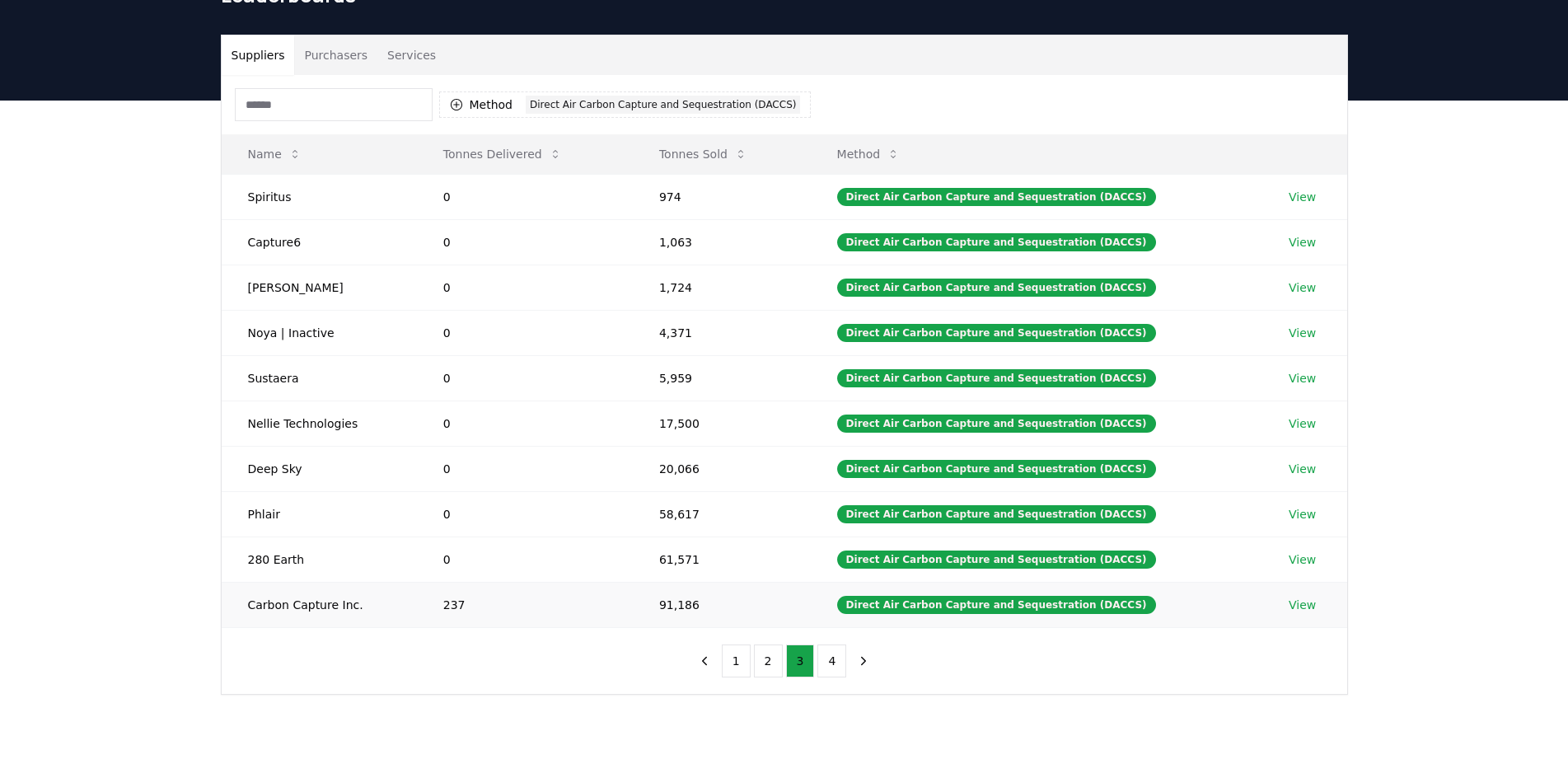
scroll to position [42, 0]
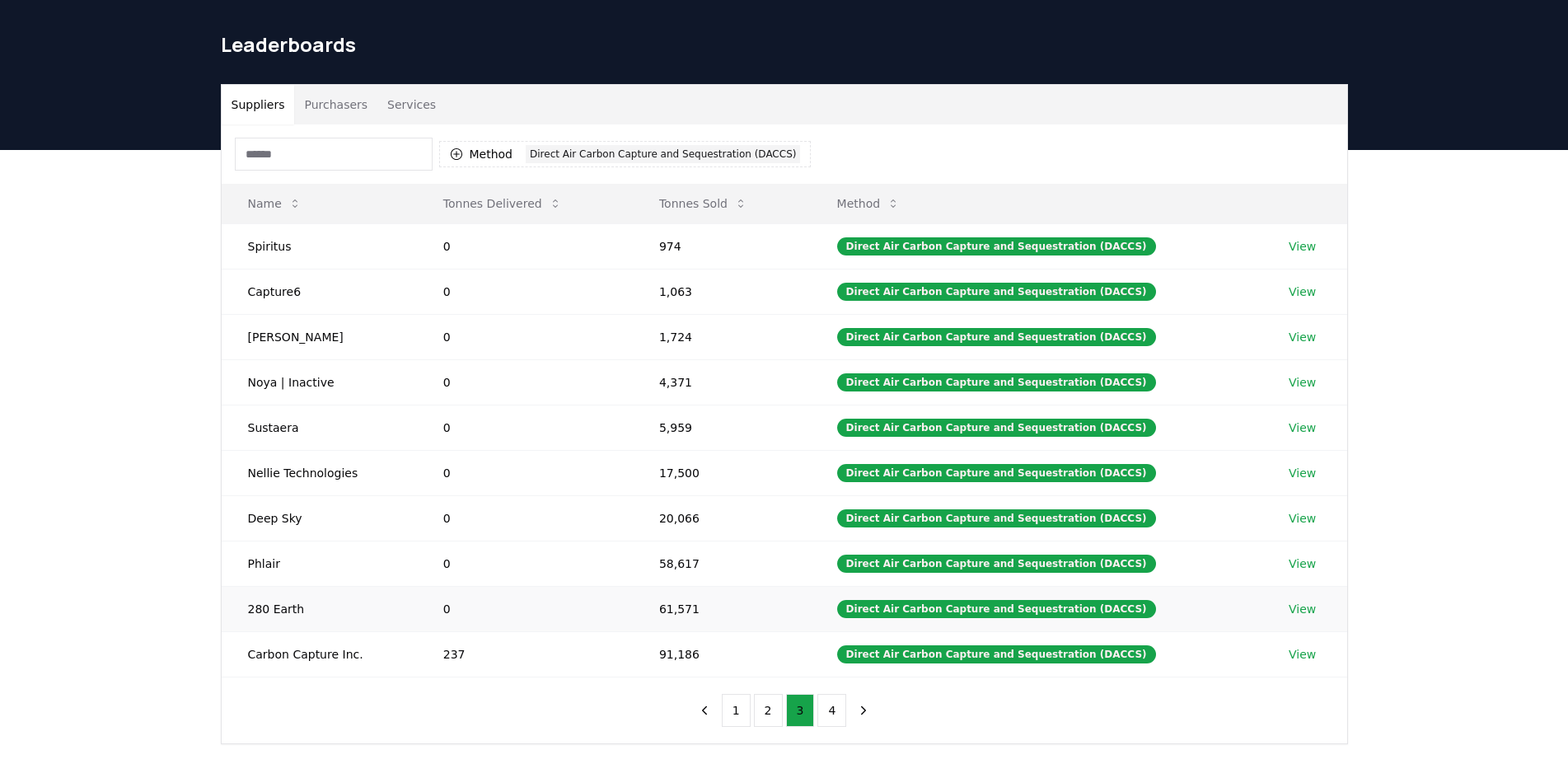
click at [310, 617] on td "280 Earth" at bounding box center [319, 608] width 195 height 45
click at [588, 163] on button "Method 1 Direct Air Carbon Capture and Sequestration (DACCS)" at bounding box center [625, 154] width 373 height 26
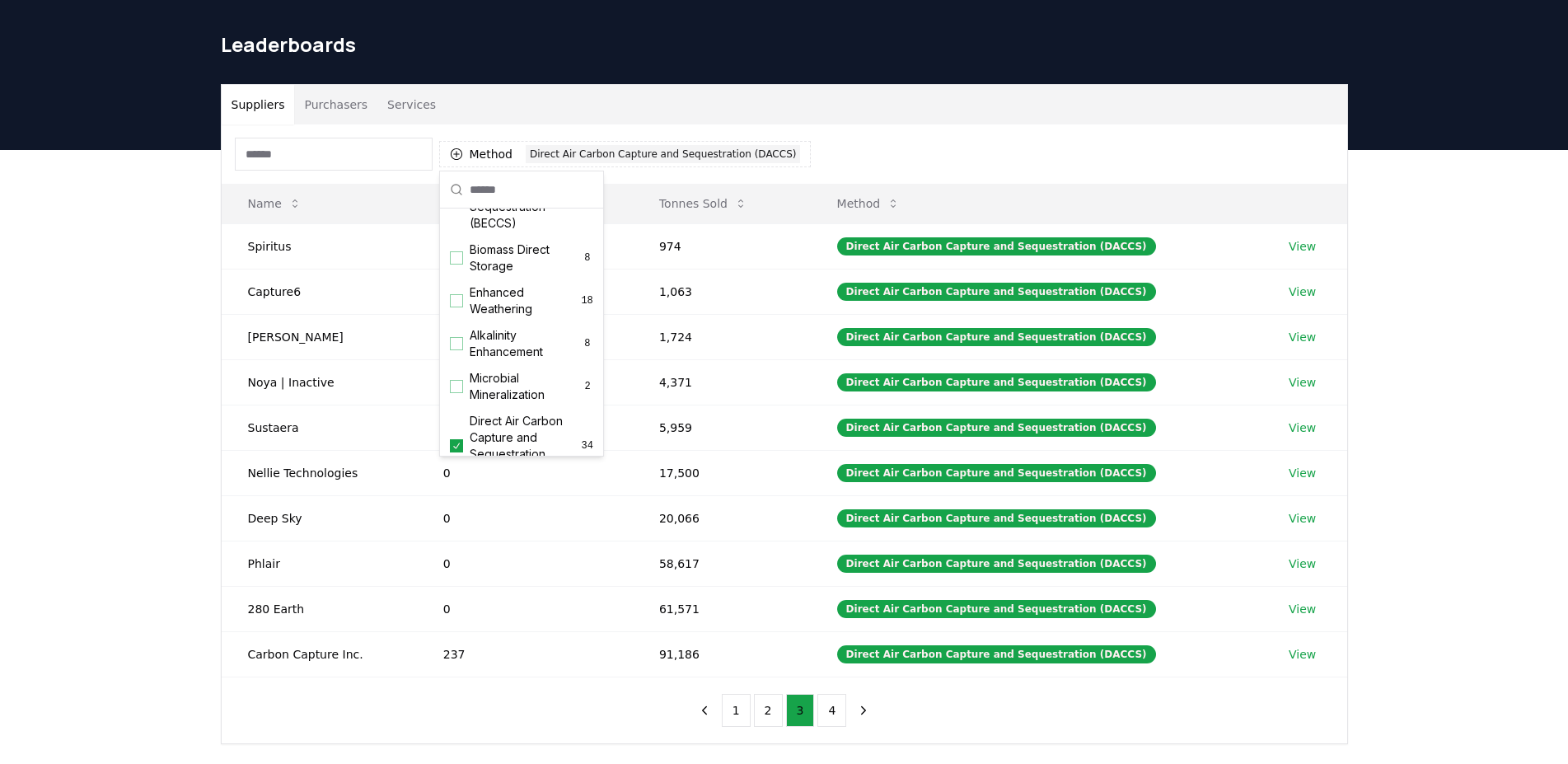
scroll to position [280, 0]
click at [470, 430] on span "Direct Air Carbon Capture and Sequestration (DACCS)" at bounding box center [525, 405] width 112 height 66
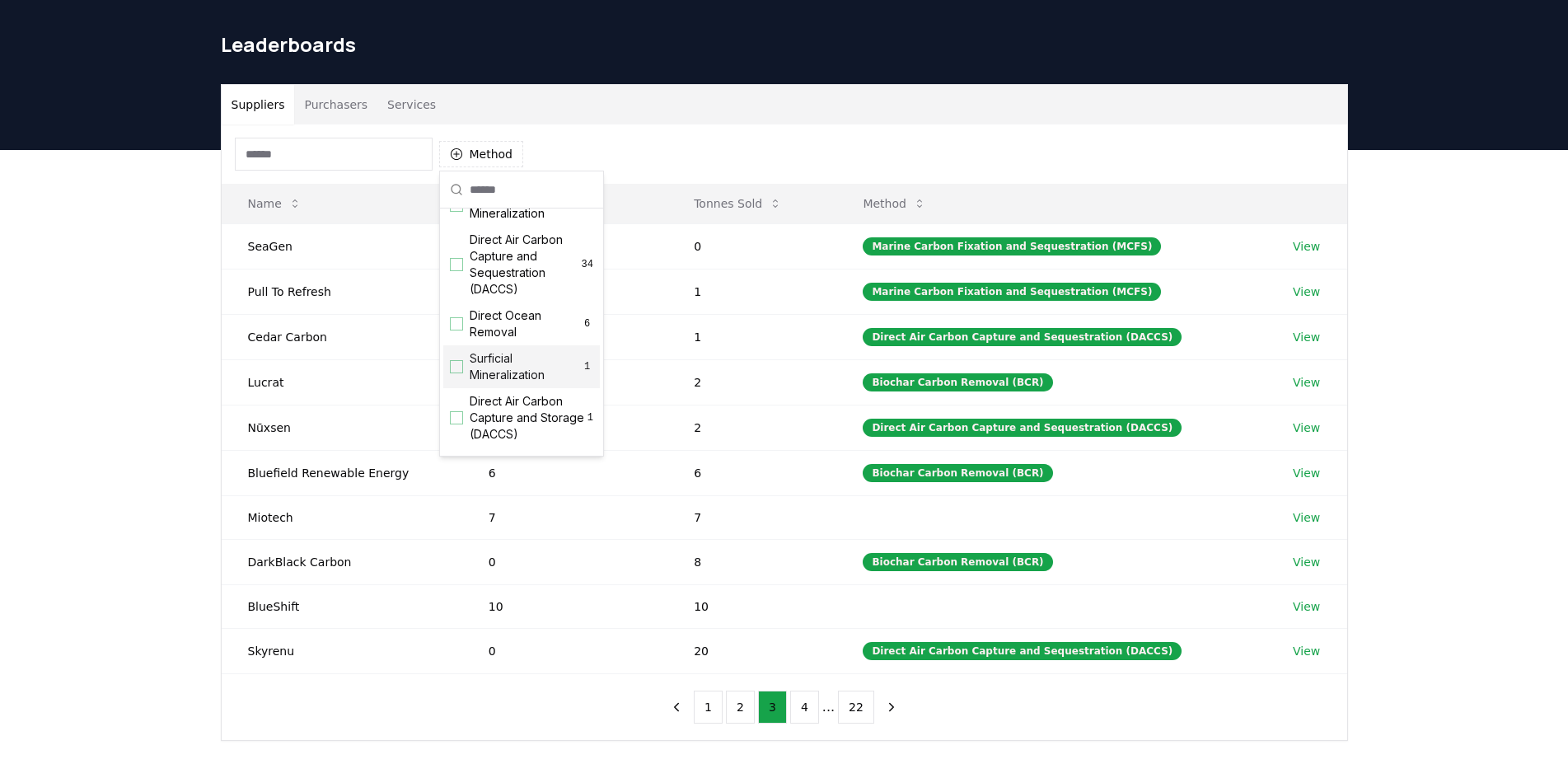
scroll to position [548, 0]
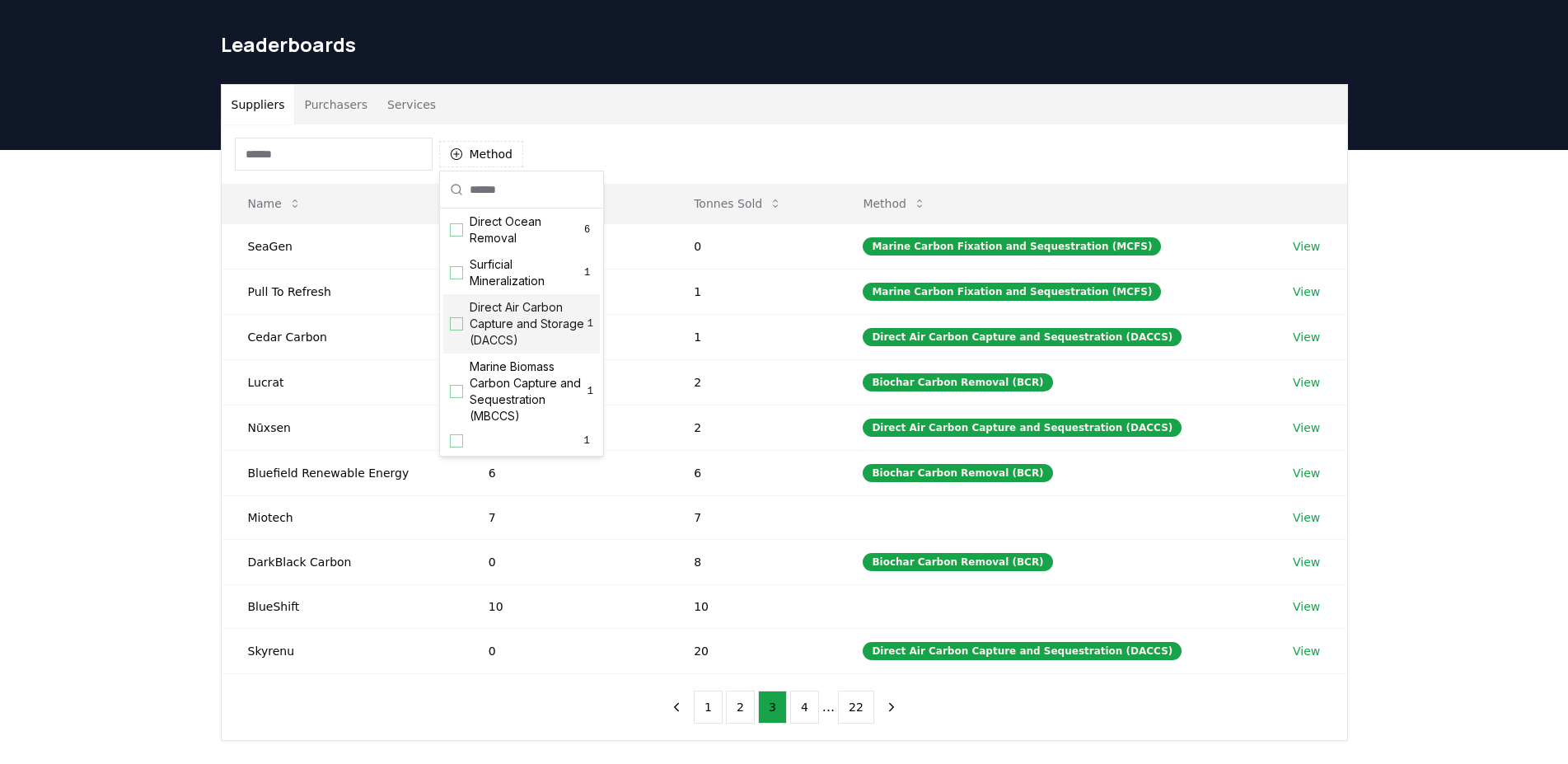
click at [548, 341] on span "Direct Air Carbon Capture and Storage (DACCS)" at bounding box center [528, 323] width 118 height 49
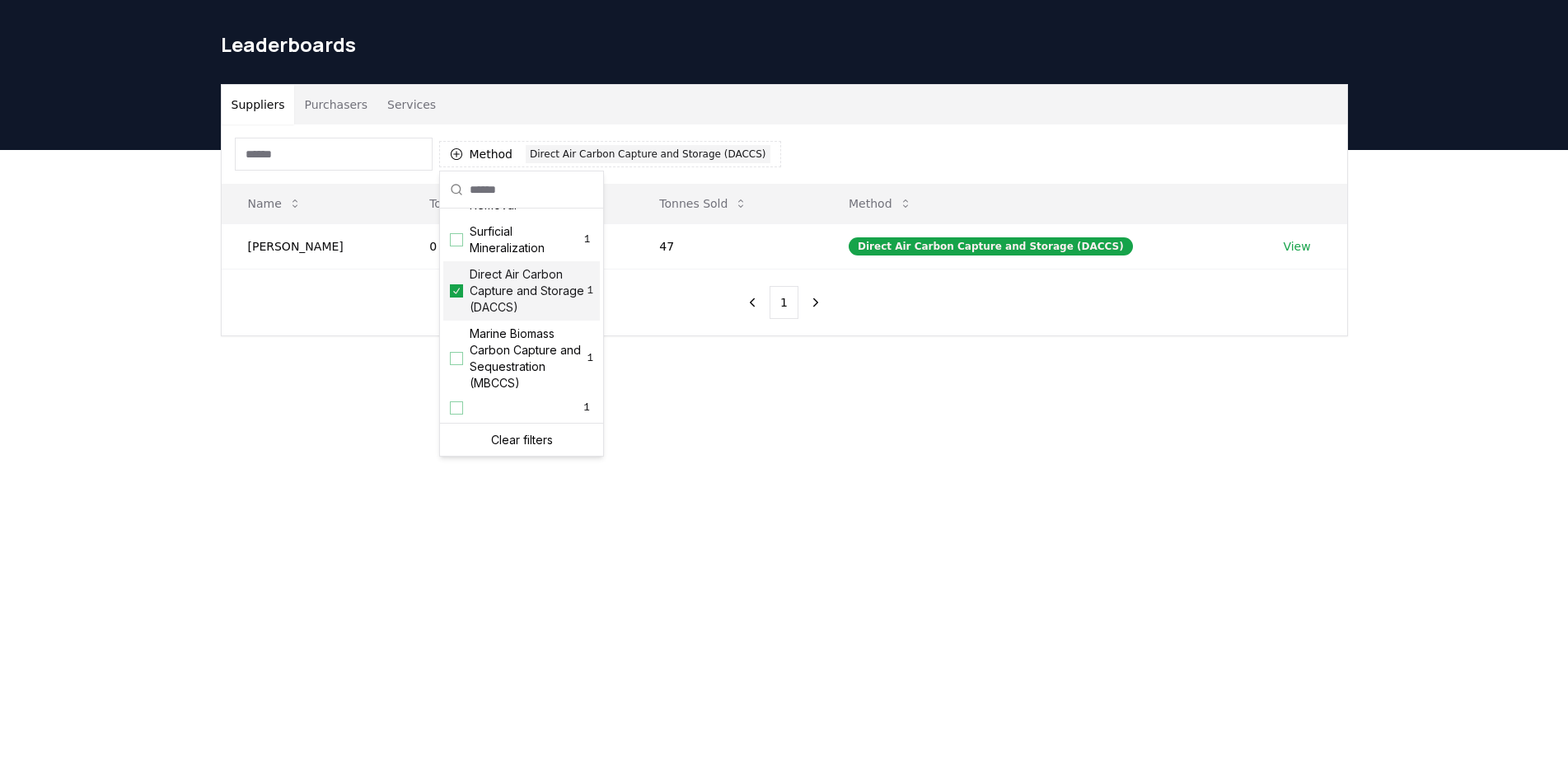
click at [525, 316] on span "Direct Air Carbon Capture and Storage (DACCS)" at bounding box center [528, 291] width 118 height 49
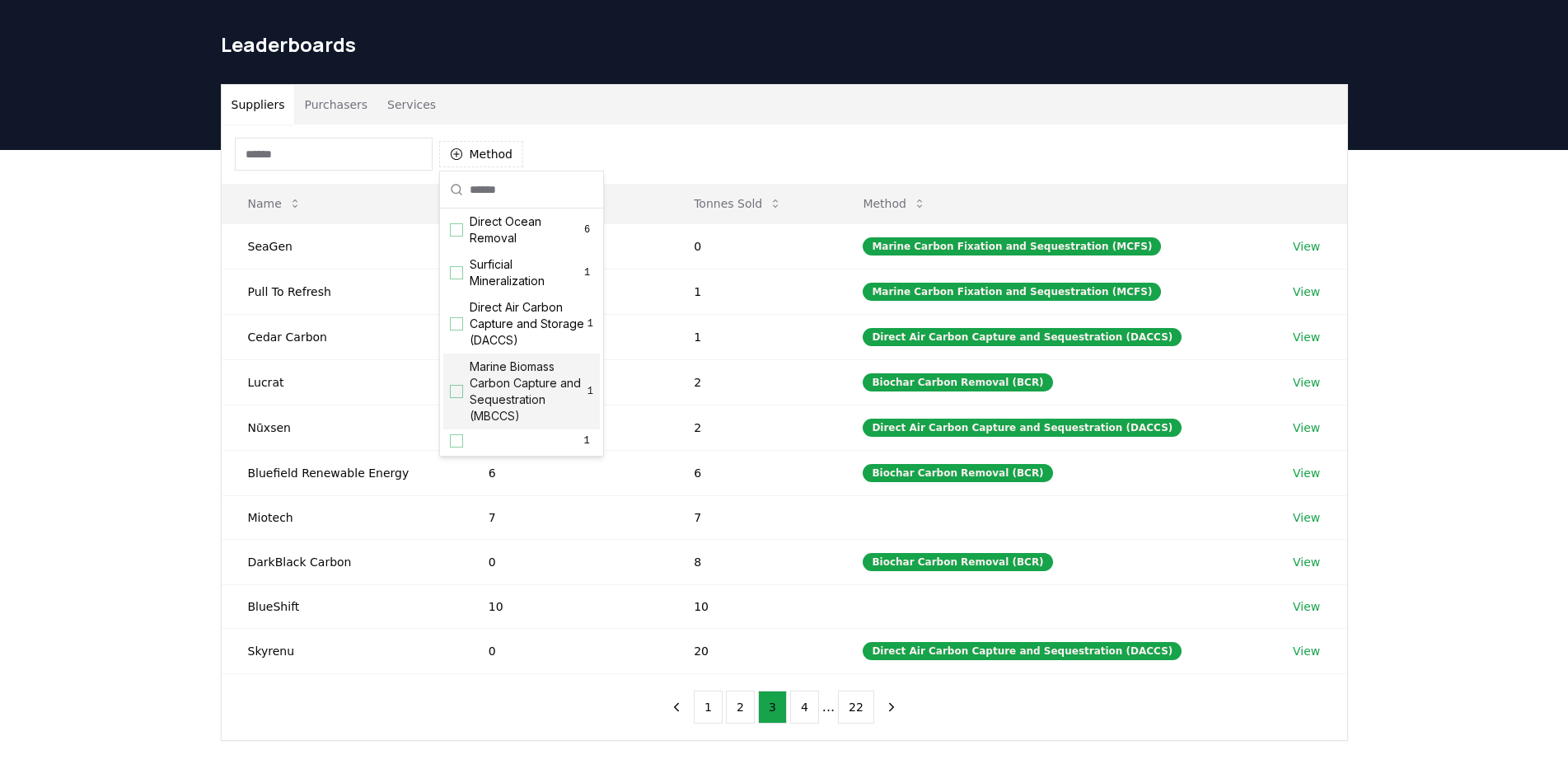
click at [535, 393] on span "Marine Biomass Carbon Capture and Sequestration (MBCCS)" at bounding box center [528, 391] width 118 height 66
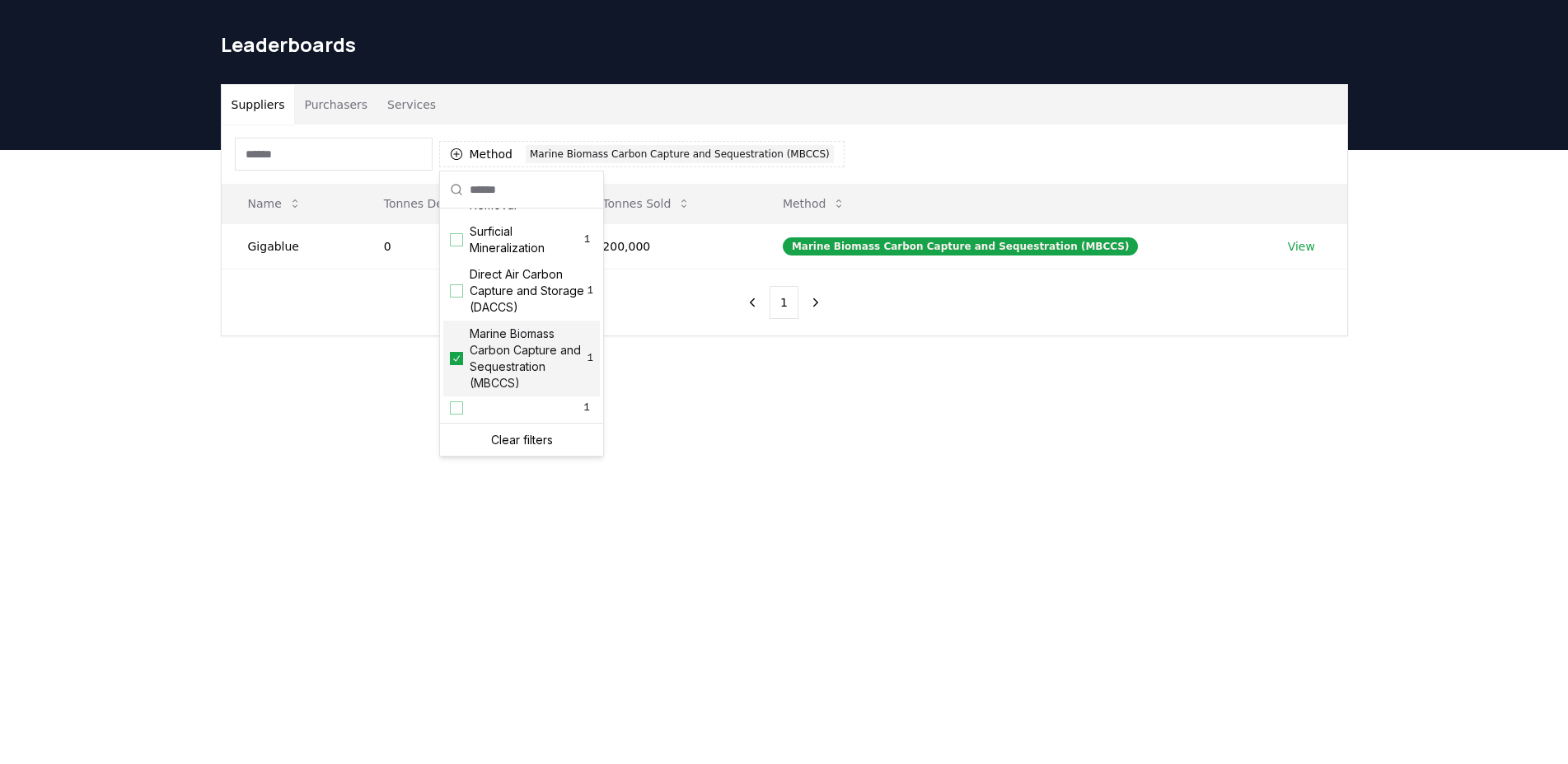
click at [520, 390] on span "Marine Biomass Carbon Capture and Sequestration (MBCCS)" at bounding box center [528, 358] width 118 height 66
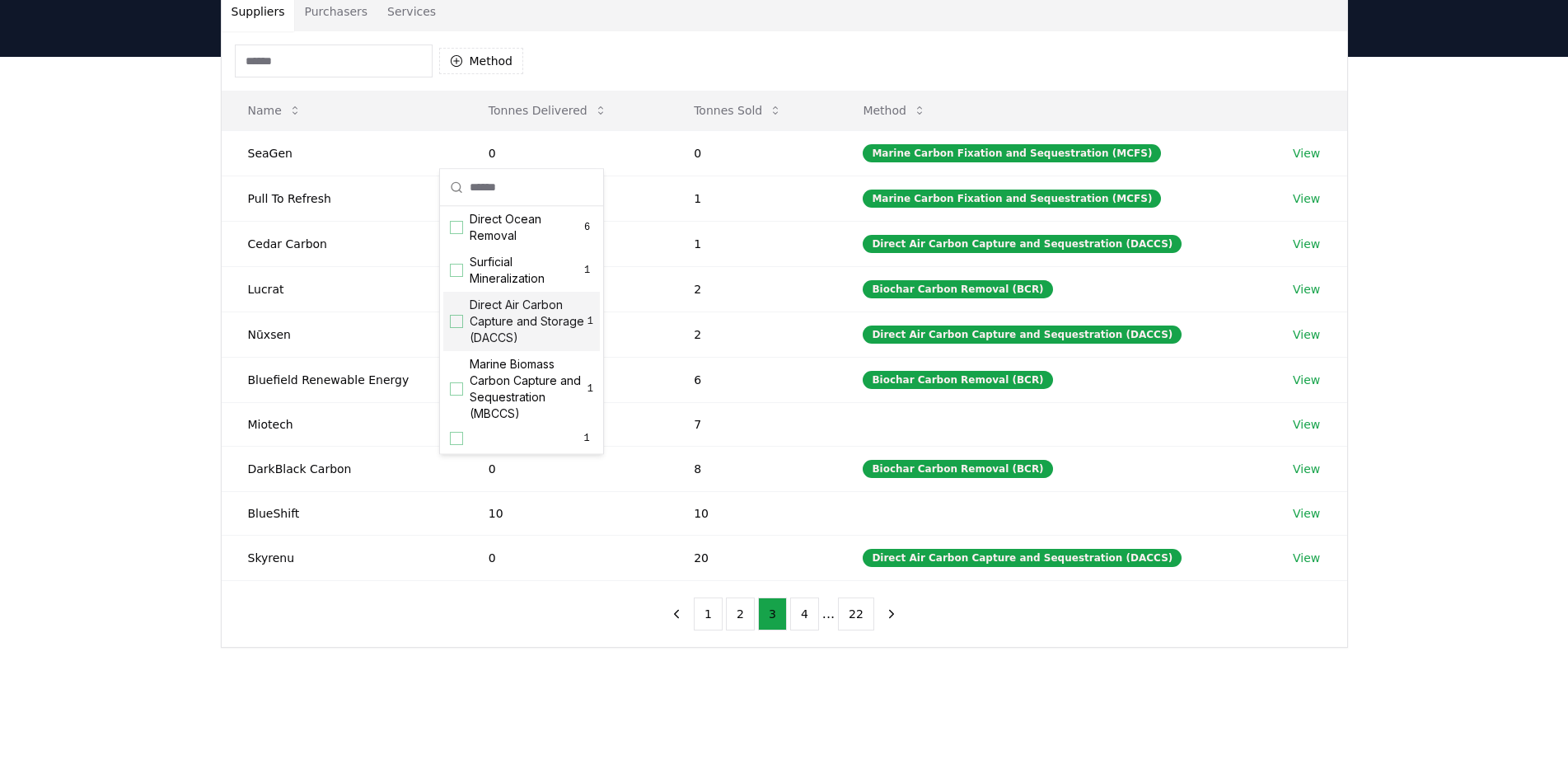
scroll to position [182, 0]
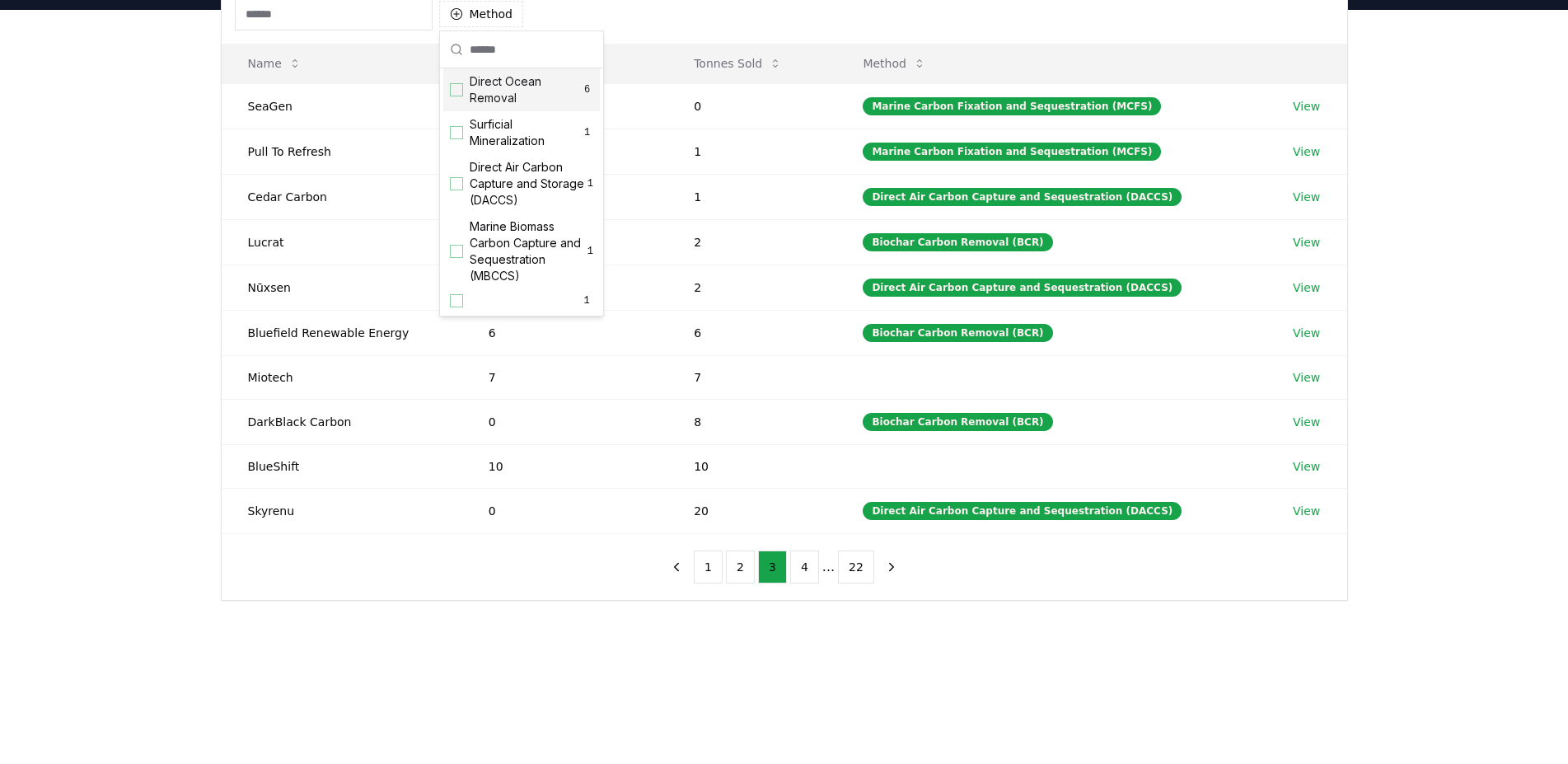
click at [517, 109] on div "Direct Ocean Removal 6" at bounding box center [521, 90] width 156 height 42
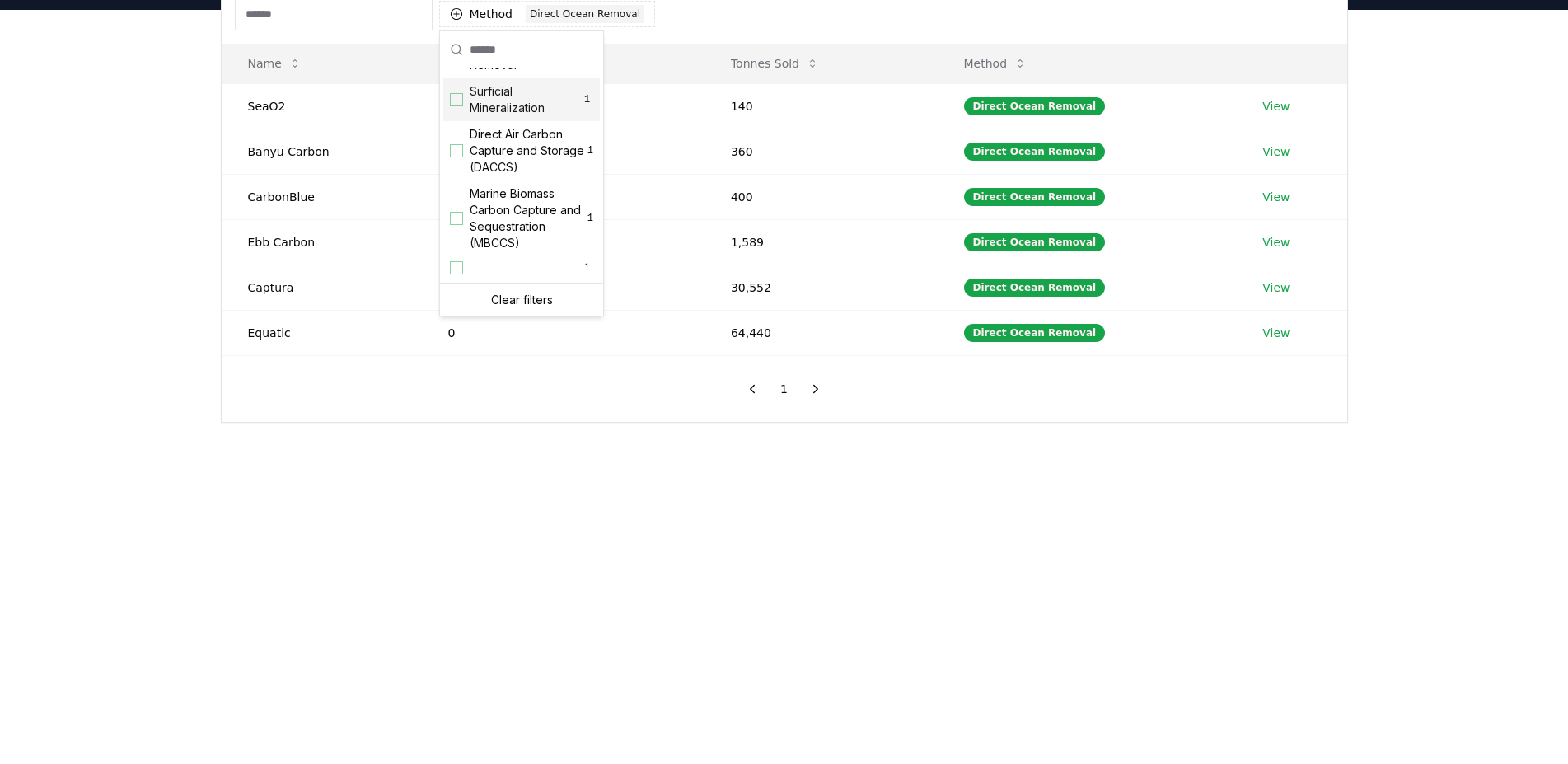
click at [525, 78] on div "Direct Ocean Removal 6" at bounding box center [521, 57] width 156 height 42
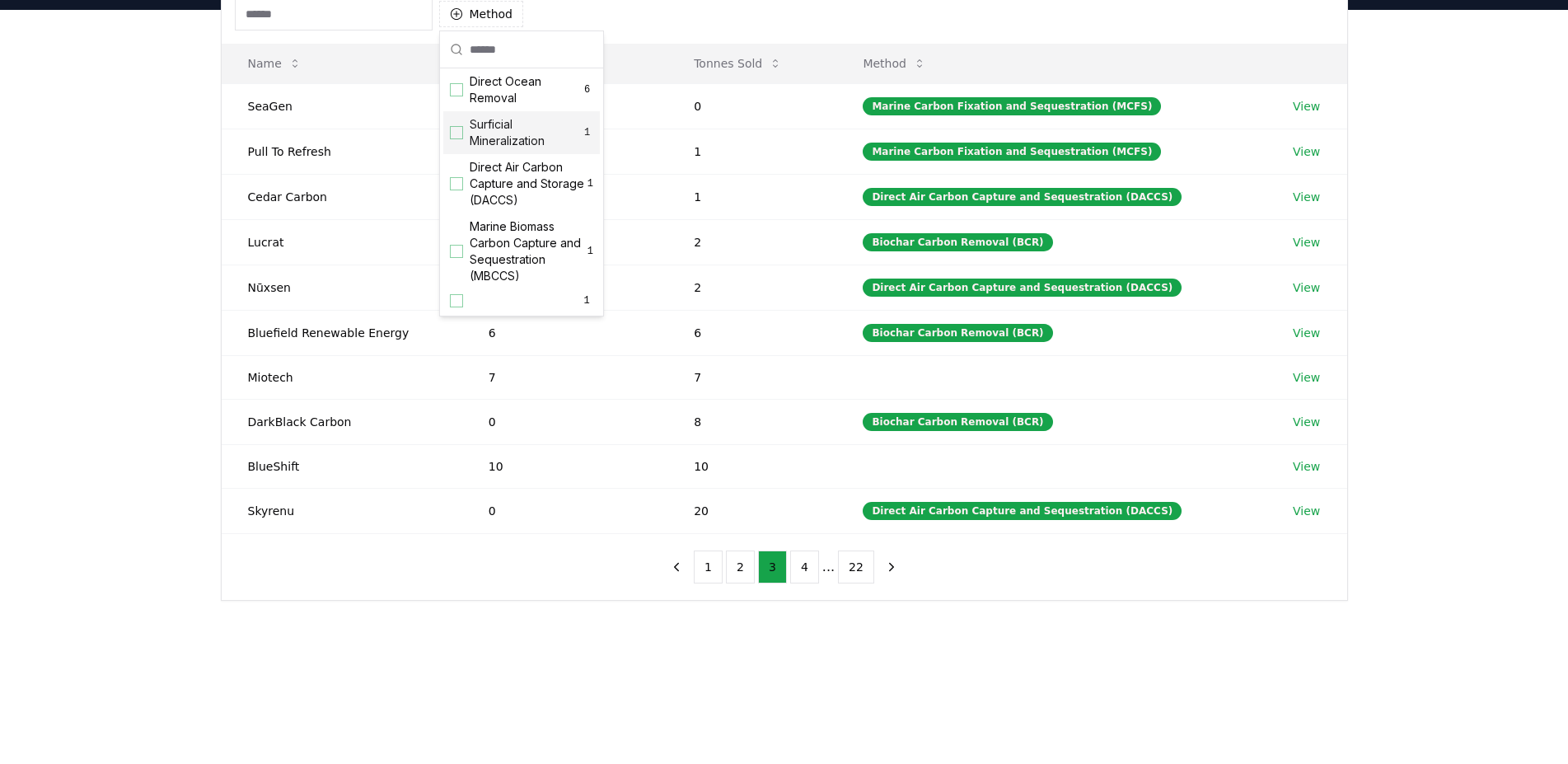
click at [520, 132] on span "Surficial Mineralization" at bounding box center [525, 132] width 111 height 33
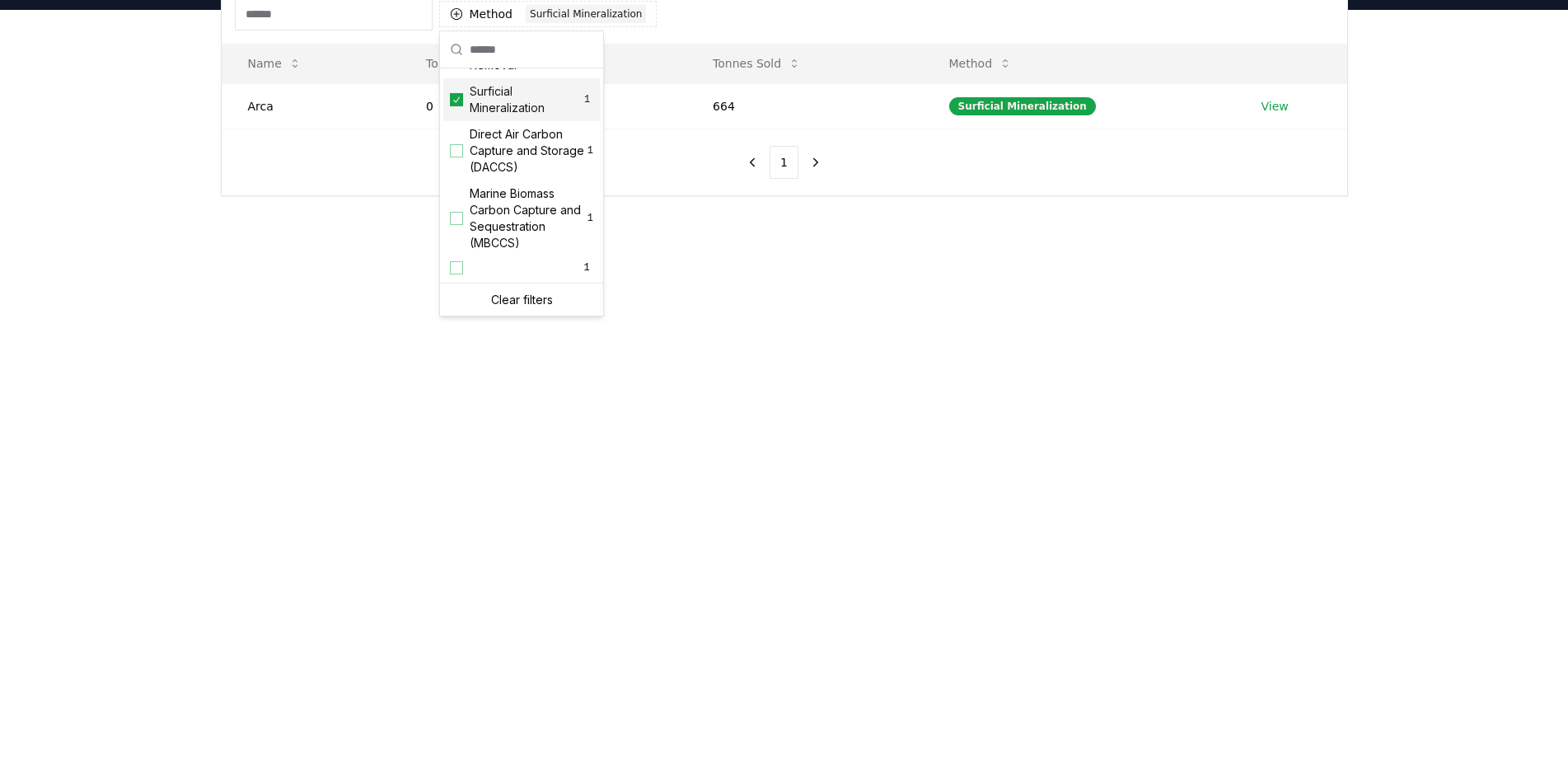
click at [526, 116] on span "Surficial Mineralization" at bounding box center [525, 99] width 111 height 33
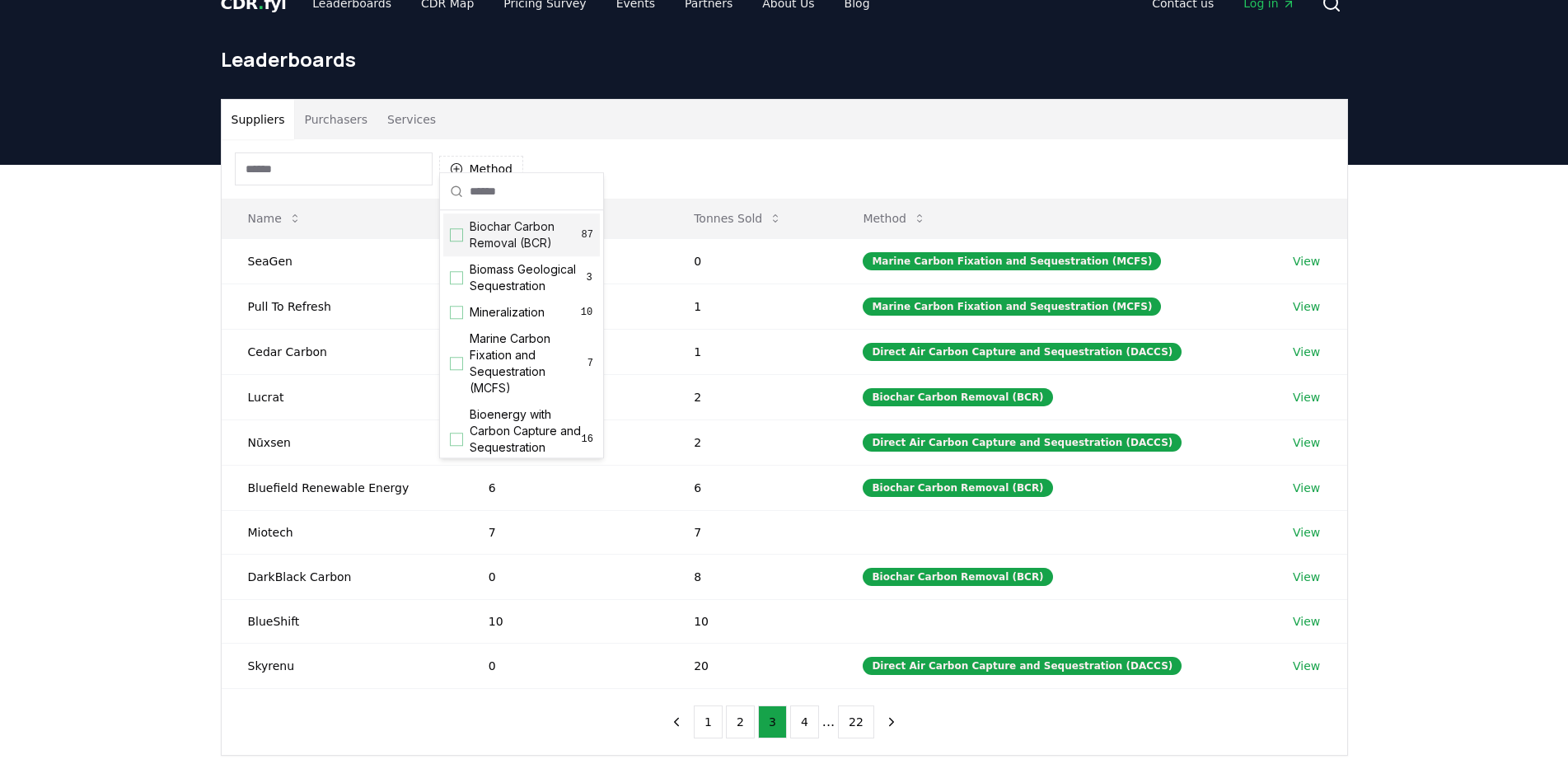
scroll to position [0, 0]
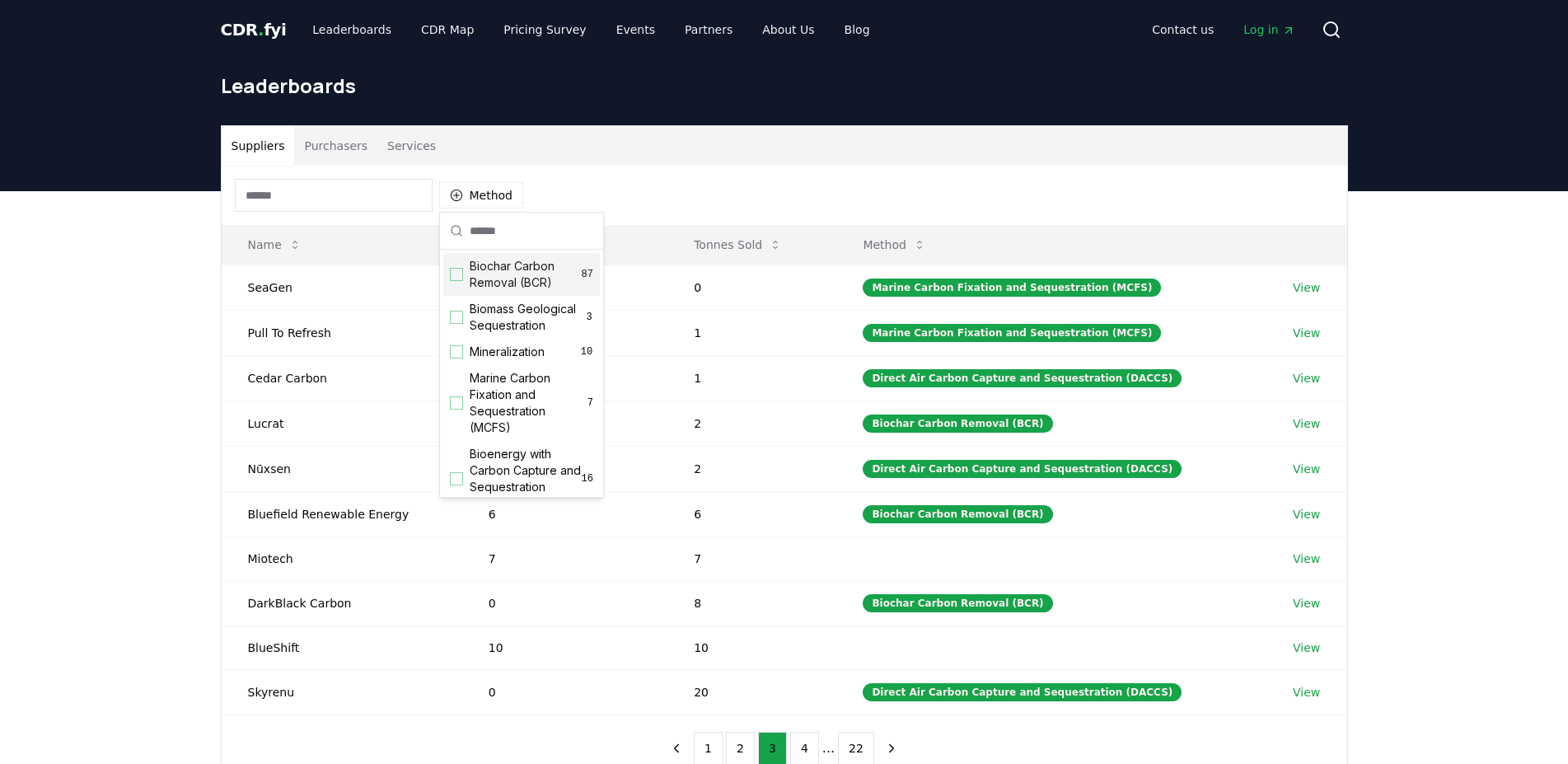
click at [318, 111] on div "Leaderboards" at bounding box center [784, 93] width 1154 height 66
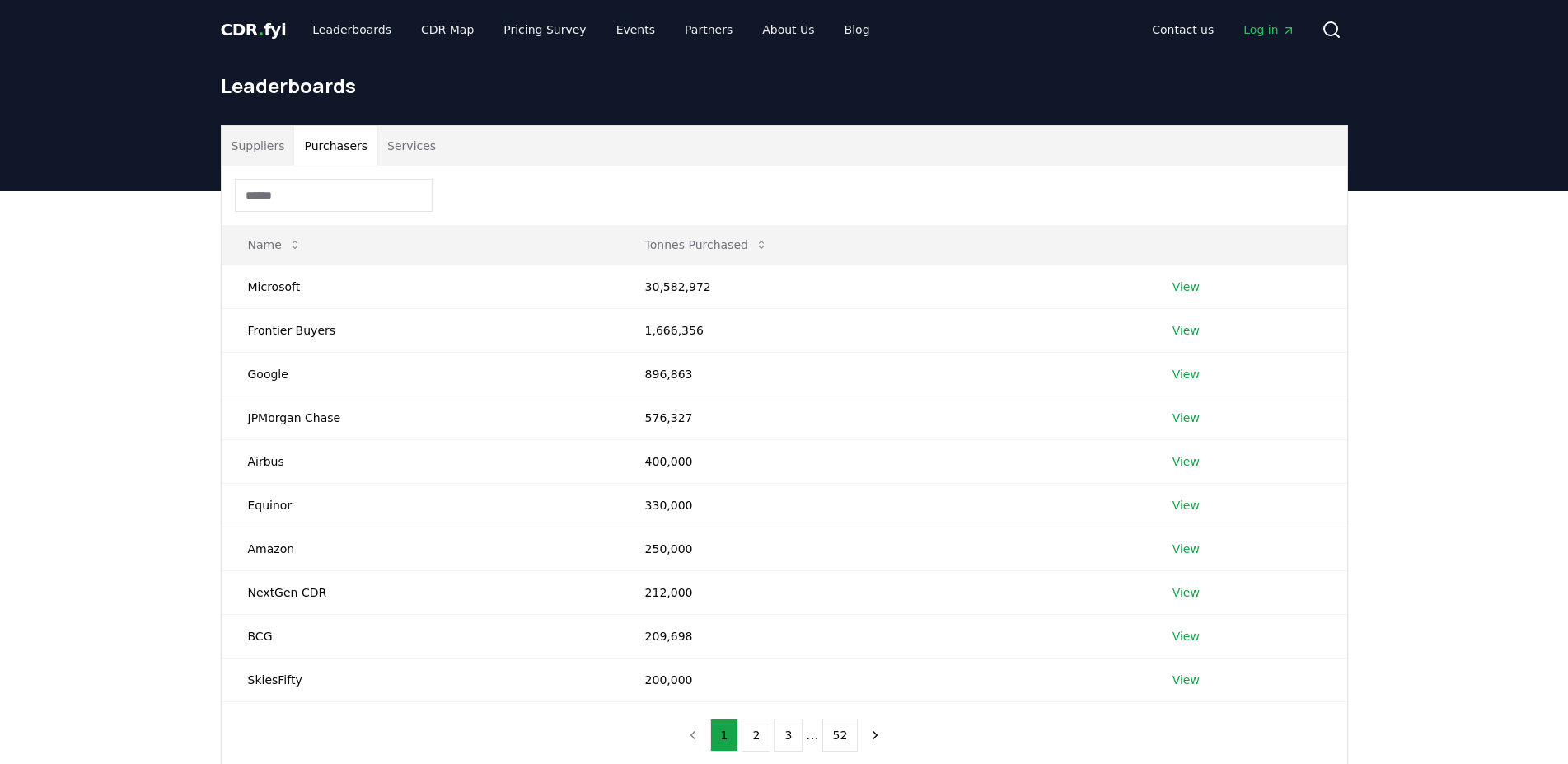
click at [322, 139] on button "Purchasers" at bounding box center [336, 146] width 83 height 40
click at [674, 339] on td "1,666,356" at bounding box center [882, 329] width 527 height 43
click at [307, 336] on td "Frontier Buyers" at bounding box center [420, 329] width 397 height 43
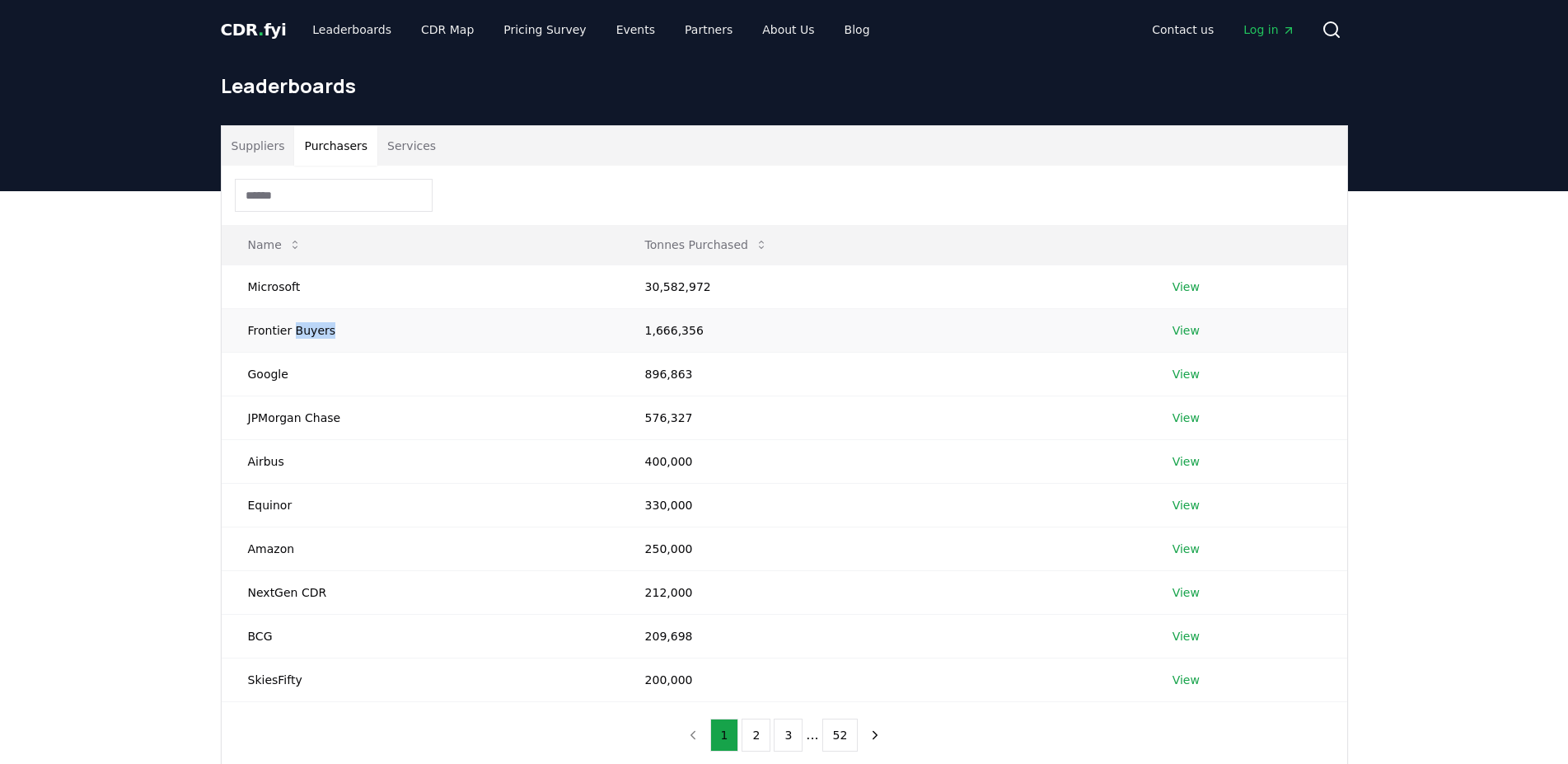
click at [307, 336] on td "Frontier Buyers" at bounding box center [420, 329] width 397 height 43
click at [327, 444] on td "Airbus" at bounding box center [420, 460] width 397 height 43
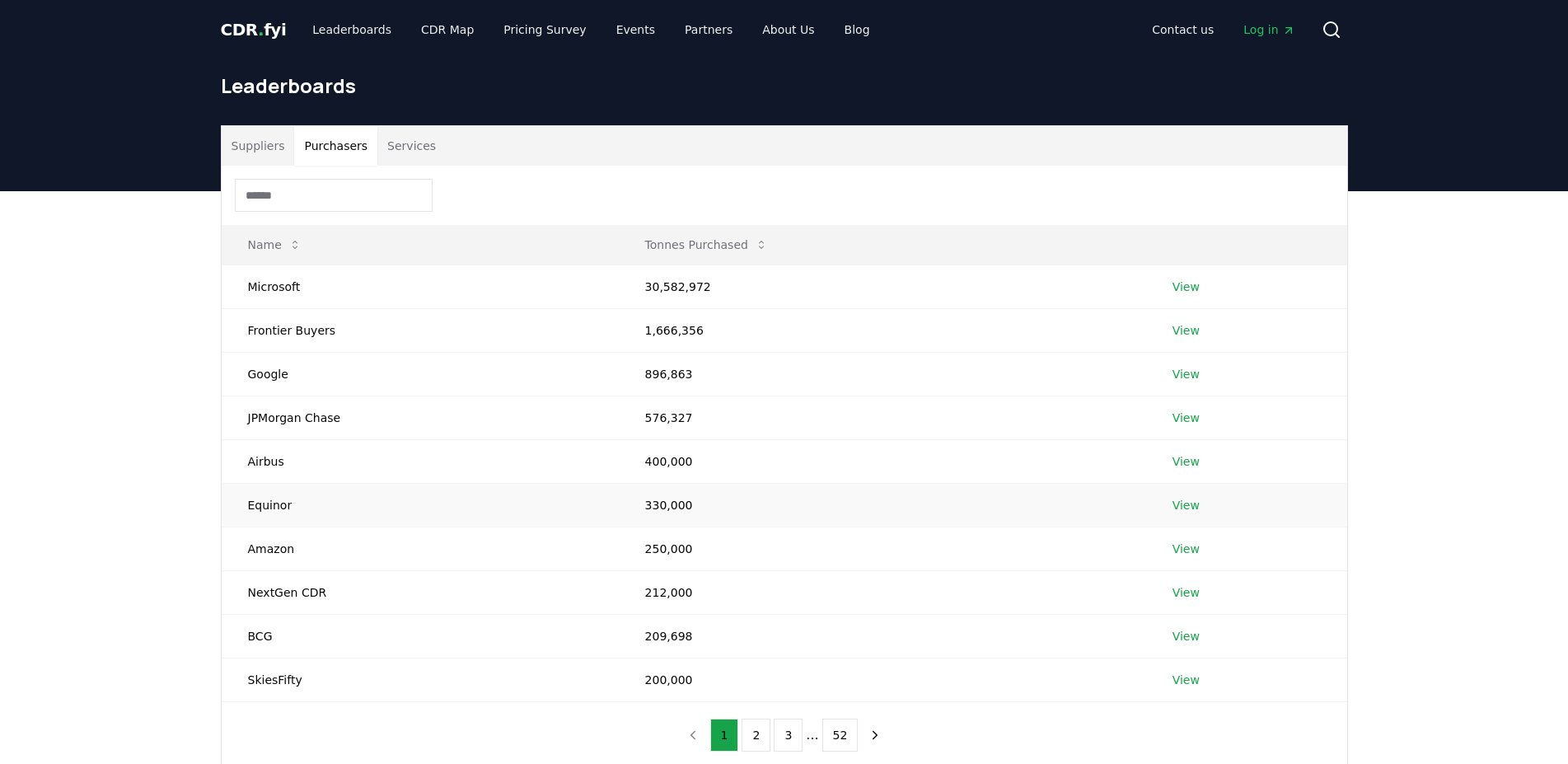
click at [306, 508] on td "Equinor" at bounding box center [420, 504] width 397 height 43
click at [311, 475] on td "Airbus" at bounding box center [420, 460] width 397 height 43
click at [1185, 458] on link "View" at bounding box center [1186, 461] width 27 height 16
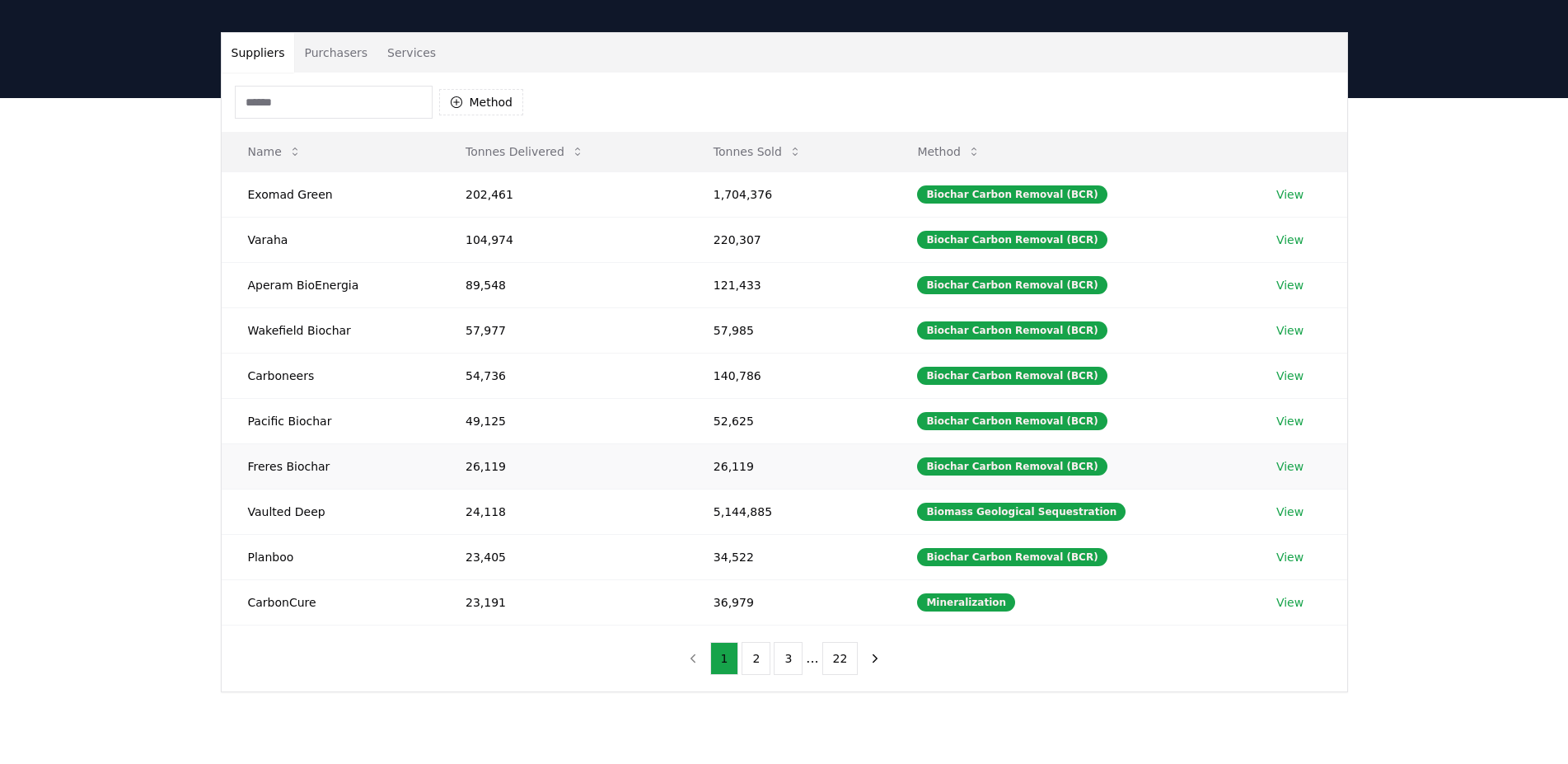
scroll to position [140, 0]
